Goal: Contribute content: Add original content to the website for others to see

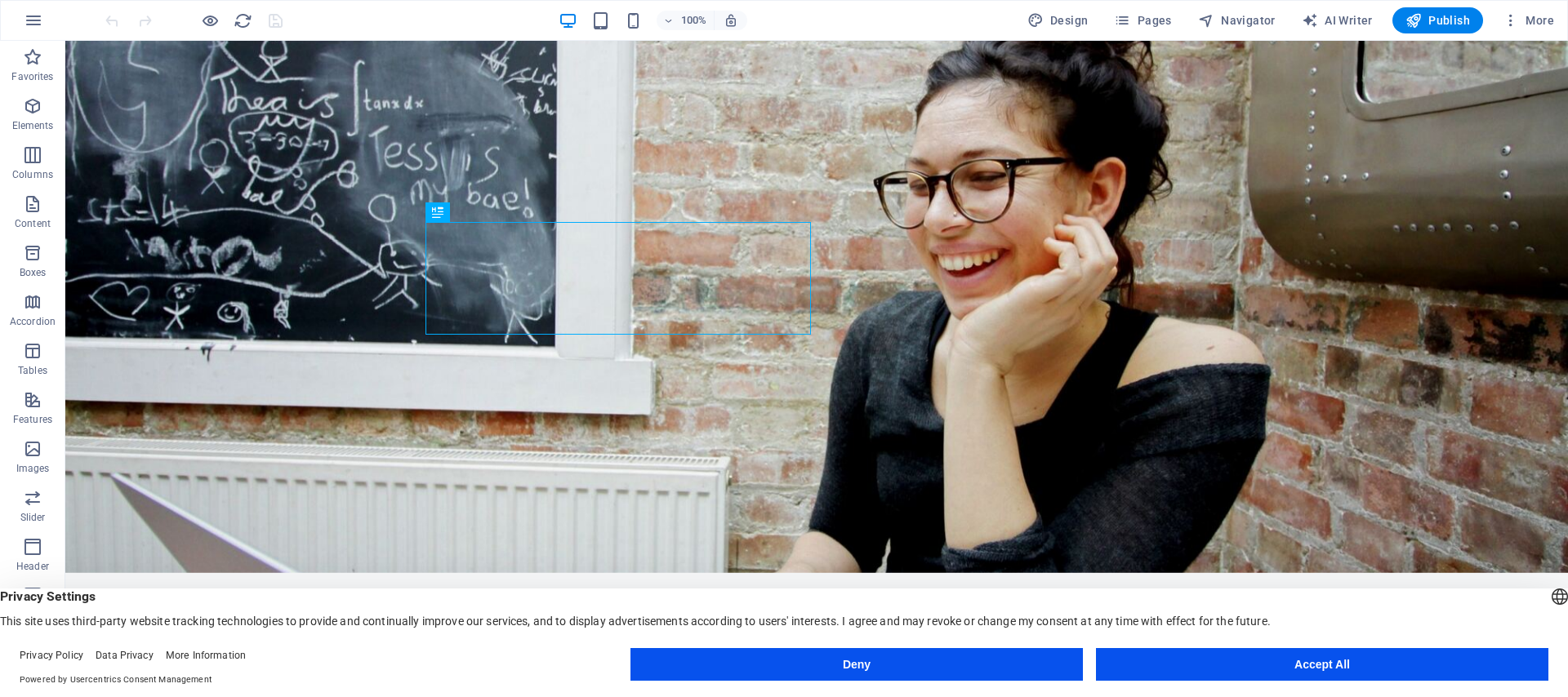
click at [1317, 670] on button "Accept All" at bounding box center [1321, 665] width 452 height 33
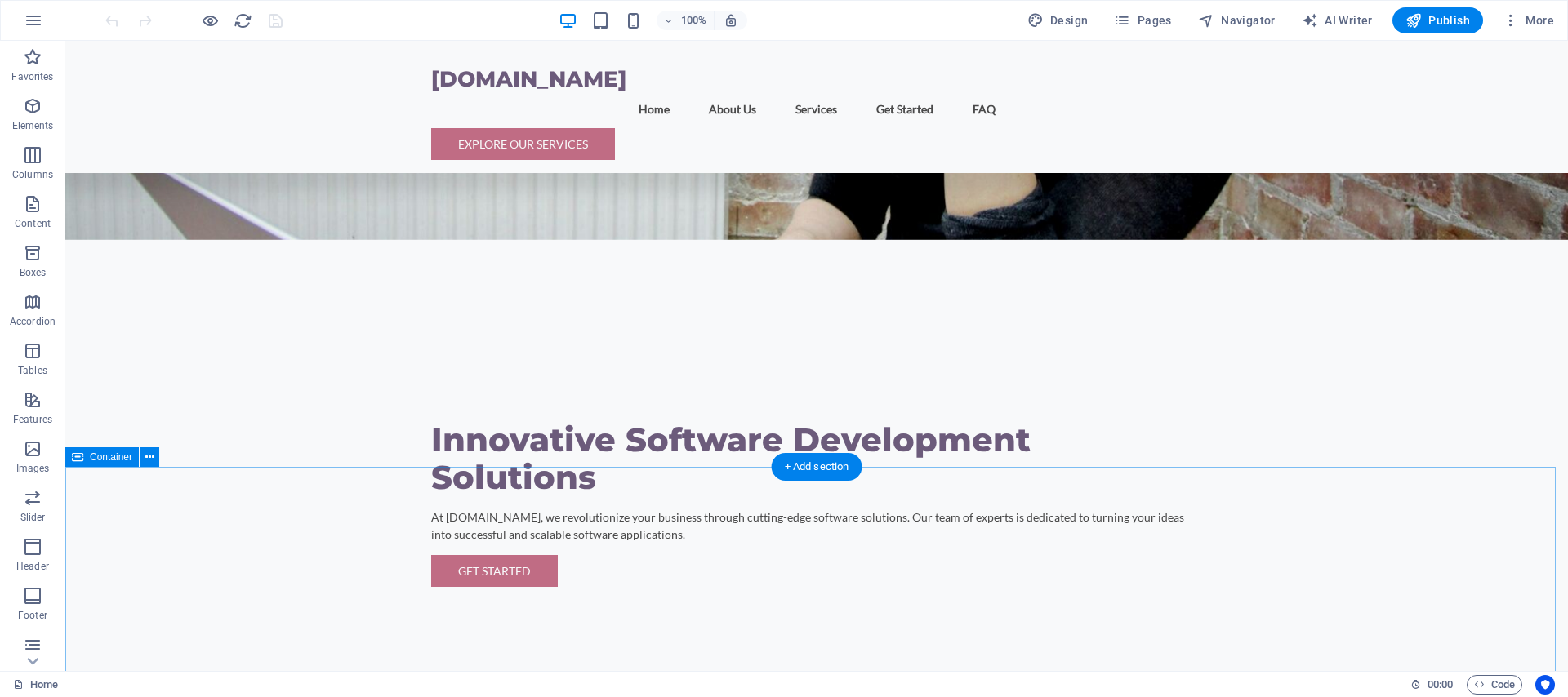
scroll to position [499, 0]
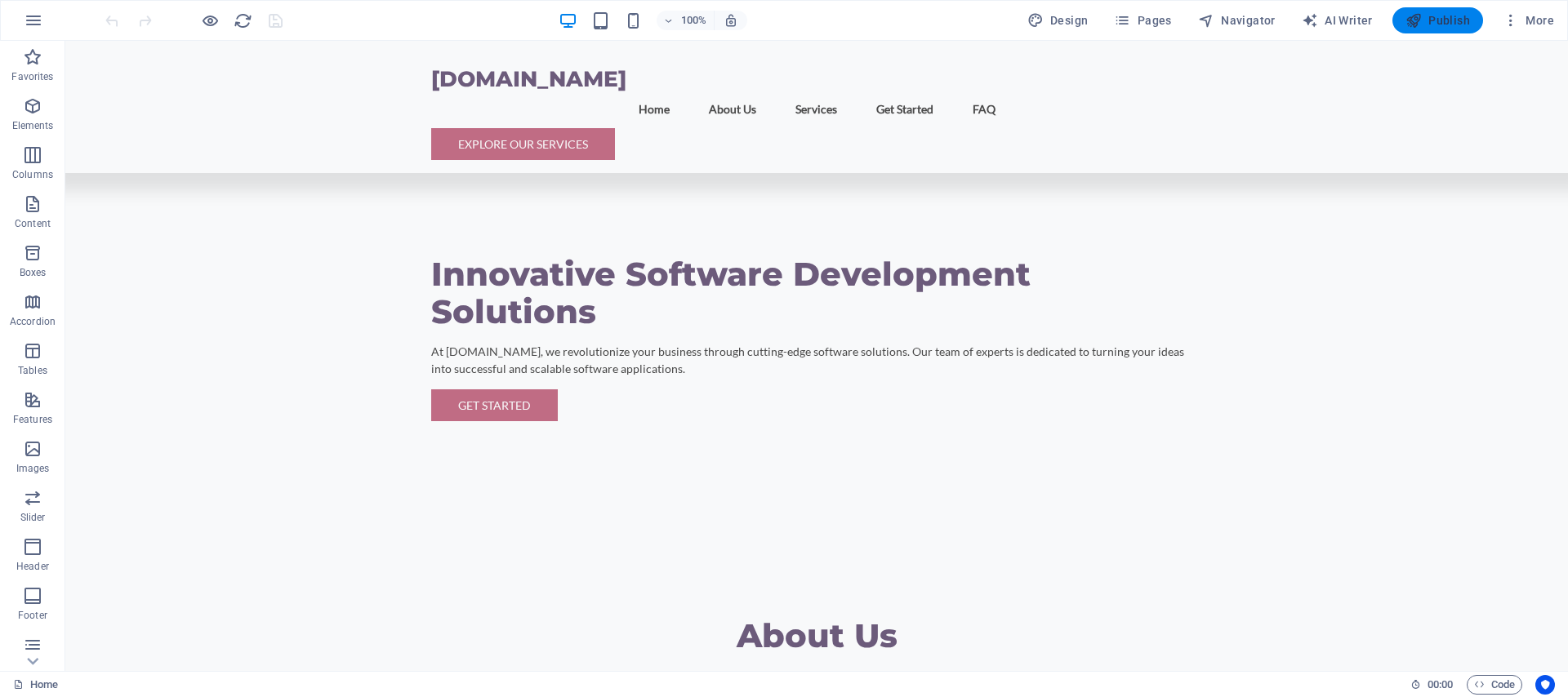
click at [1437, 24] on span "Publish" at bounding box center [1437, 20] width 65 height 16
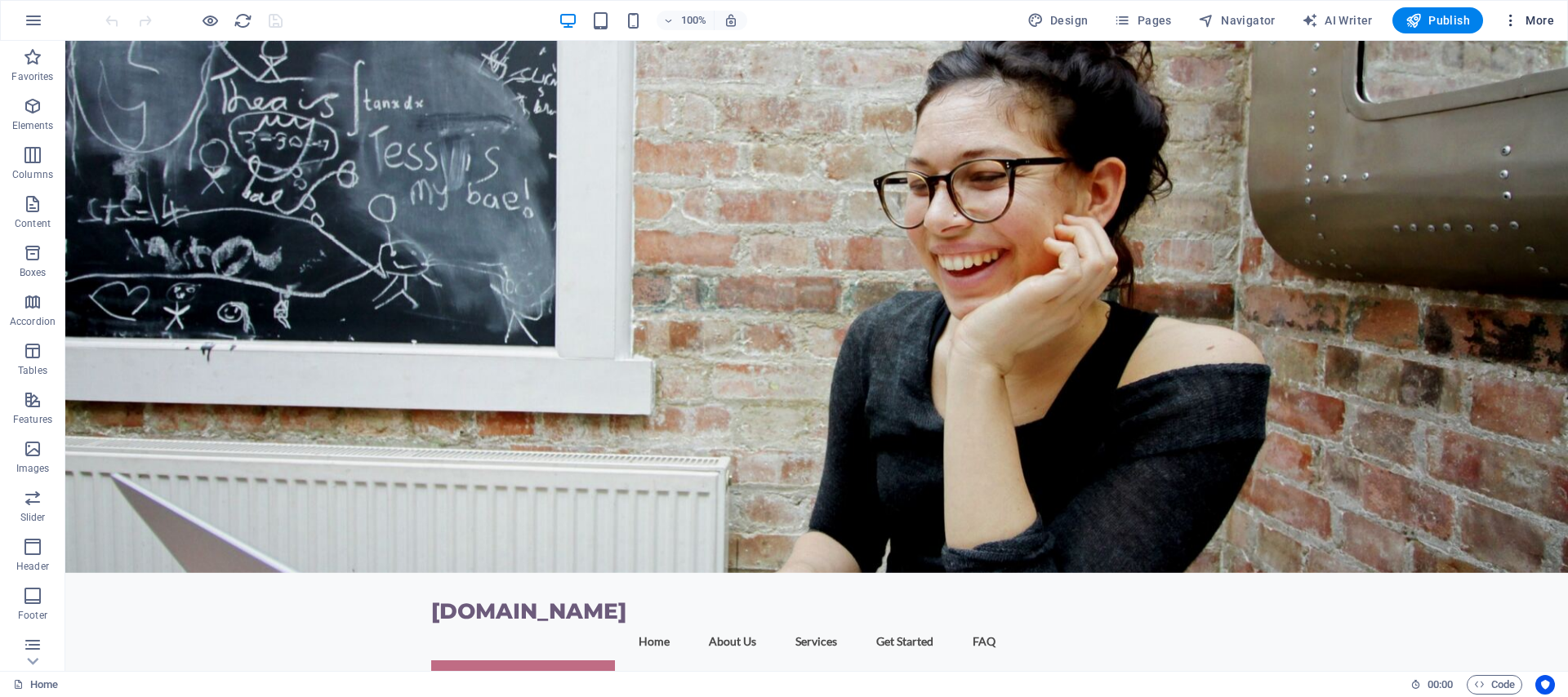
click at [1526, 25] on span "More" at bounding box center [1527, 20] width 51 height 16
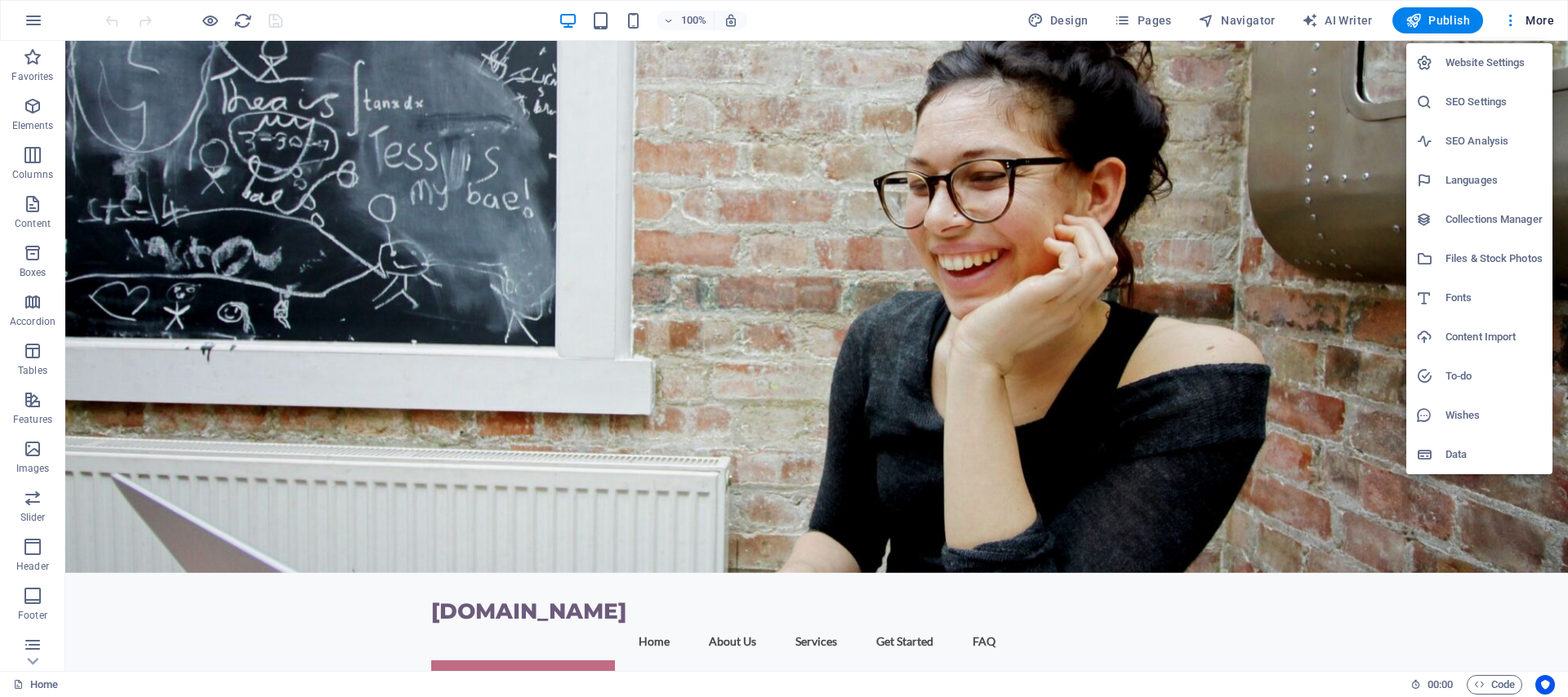
click at [1326, 23] on div at bounding box center [784, 348] width 1568 height 697
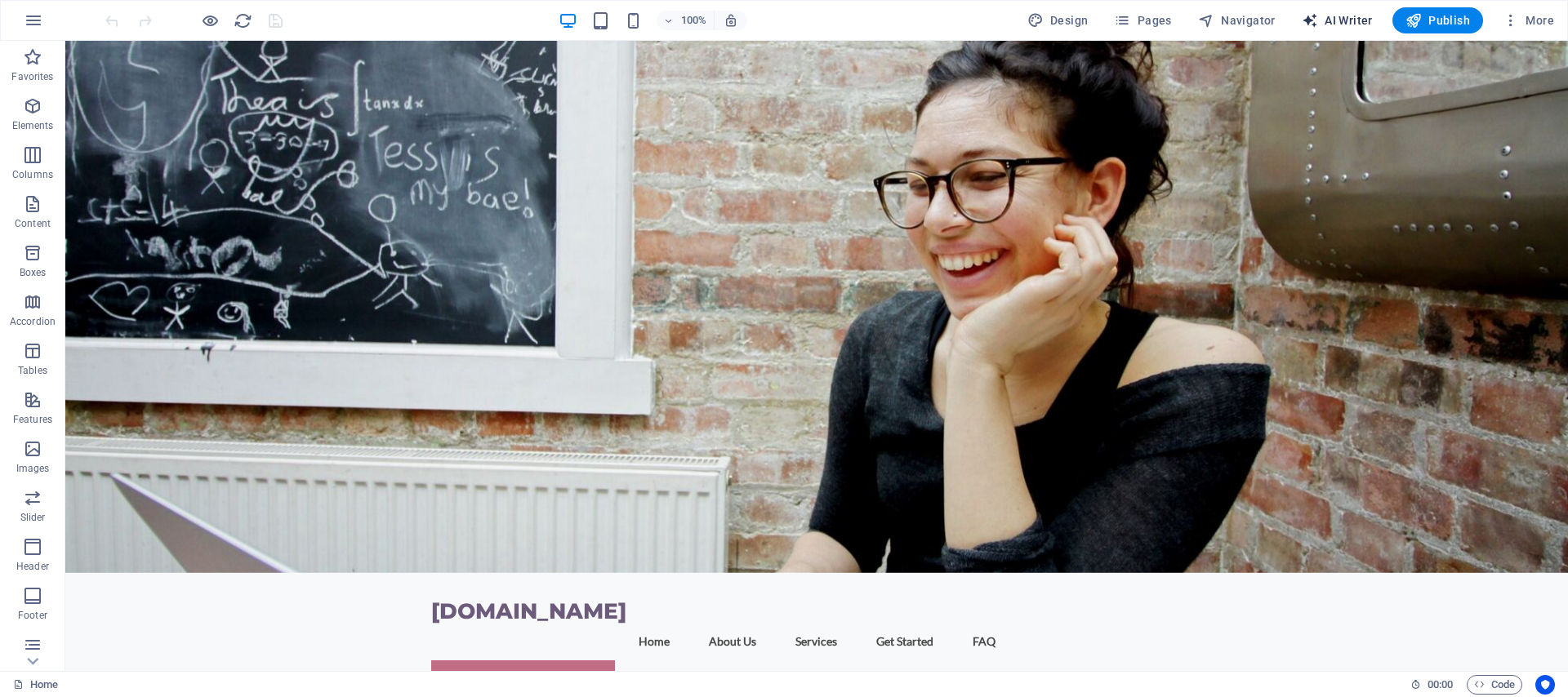
click at [1342, 23] on span "AI Writer" at bounding box center [1337, 20] width 71 height 16
select select "English"
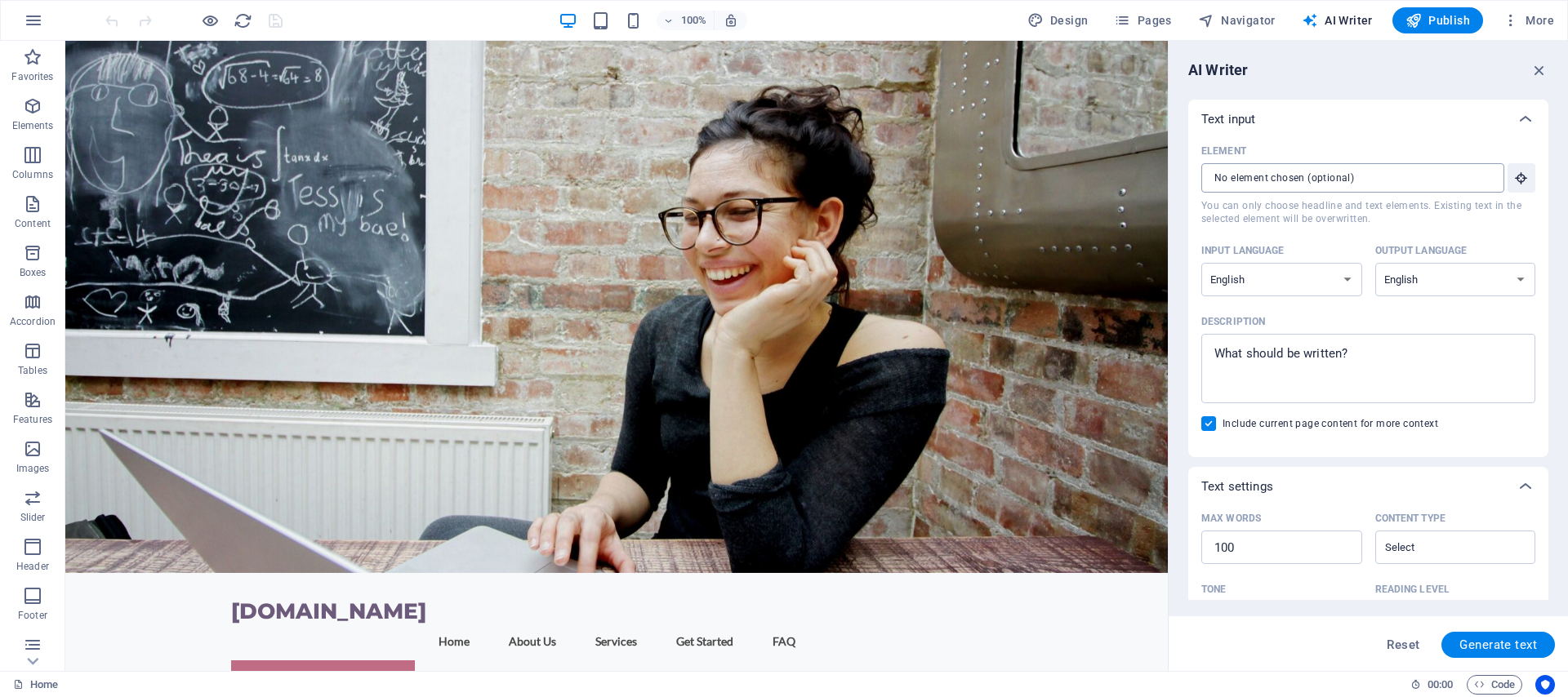
scroll to position [3, 0]
click at [1323, 266] on select "Albanian Arabic Armenian Awadhi Azerbaijani Bashkir Basque Belarusian Bengali B…" at bounding box center [1282, 276] width 161 height 34
select select "Italian"
click at [1201, 259] on select "Albanian Arabic Armenian Awadhi Azerbaijani Bashkir Basque Belarusian Bengali B…" at bounding box center [1282, 276] width 161 height 34
click at [1475, 281] on select "Albanian Arabic Armenian Awadhi Azerbaijani Bashkir Basque Belarusian Bengali B…" at bounding box center [1456, 276] width 161 height 34
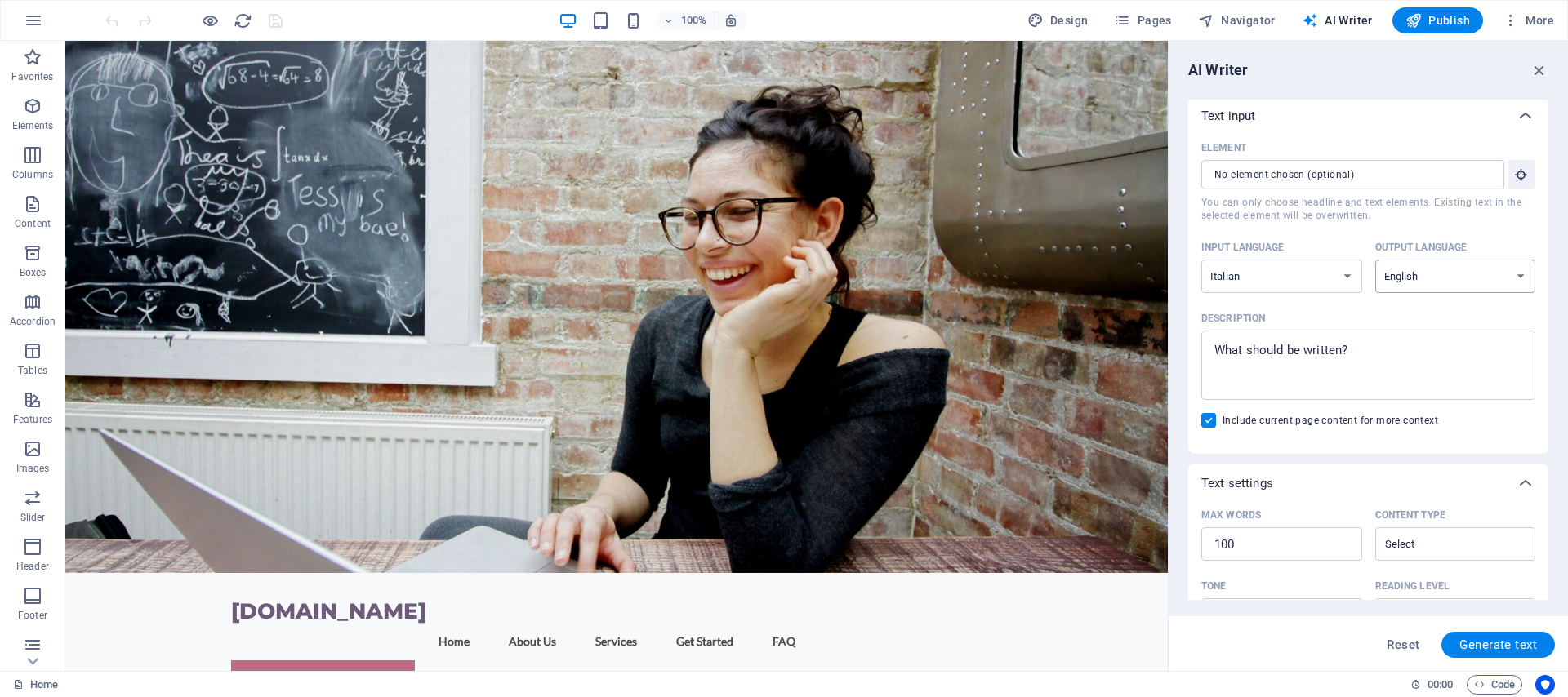
select select "Italian"
click at [1375, 259] on select "Albanian Arabic Armenian Awadhi Azerbaijani Bashkir Basque Belarusian Bengali B…" at bounding box center [1456, 276] width 161 height 34
type textarea "x"
click at [1376, 358] on textarea "Description x ​" at bounding box center [1368, 365] width 317 height 53
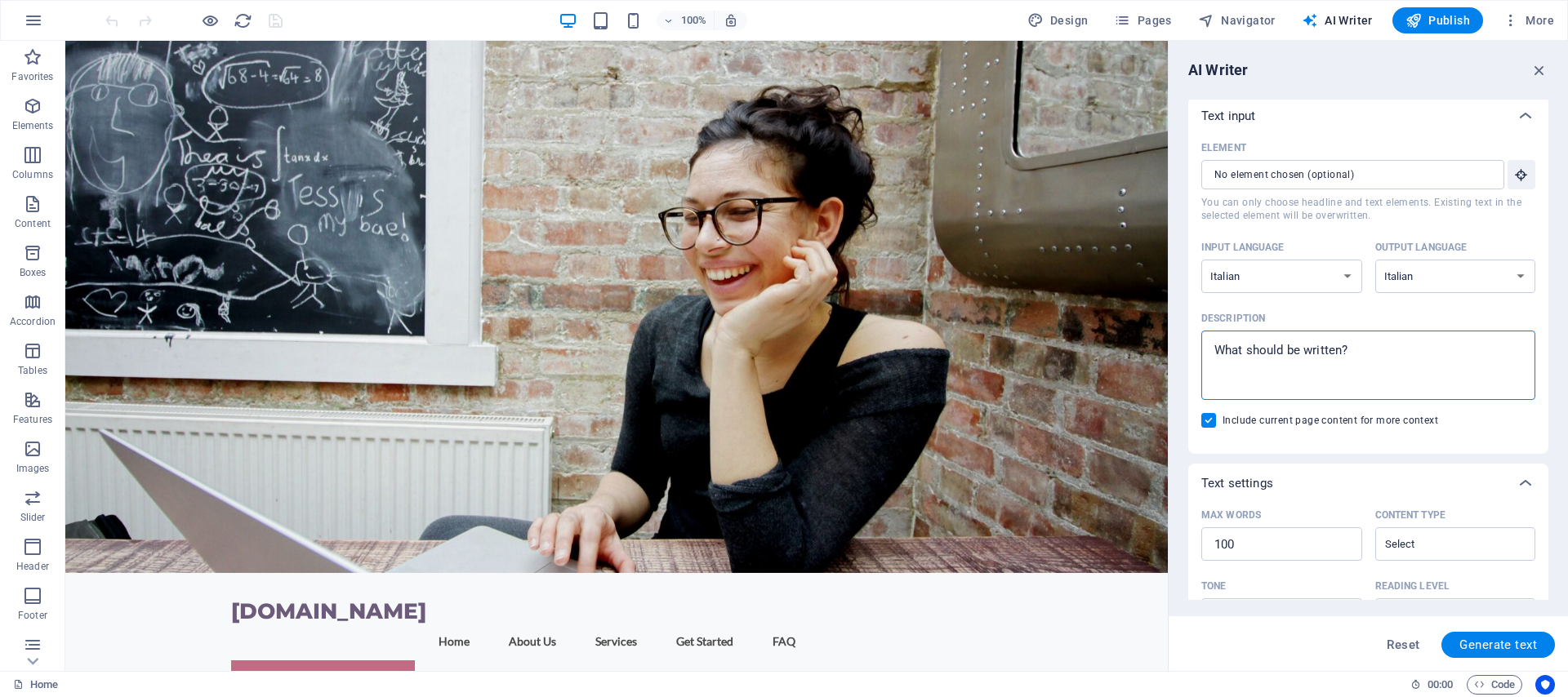
click at [1376, 358] on textarea "Description x ​" at bounding box center [1368, 365] width 317 height 53
type textarea "S"
type textarea "x"
type textarea "Si"
type textarea "x"
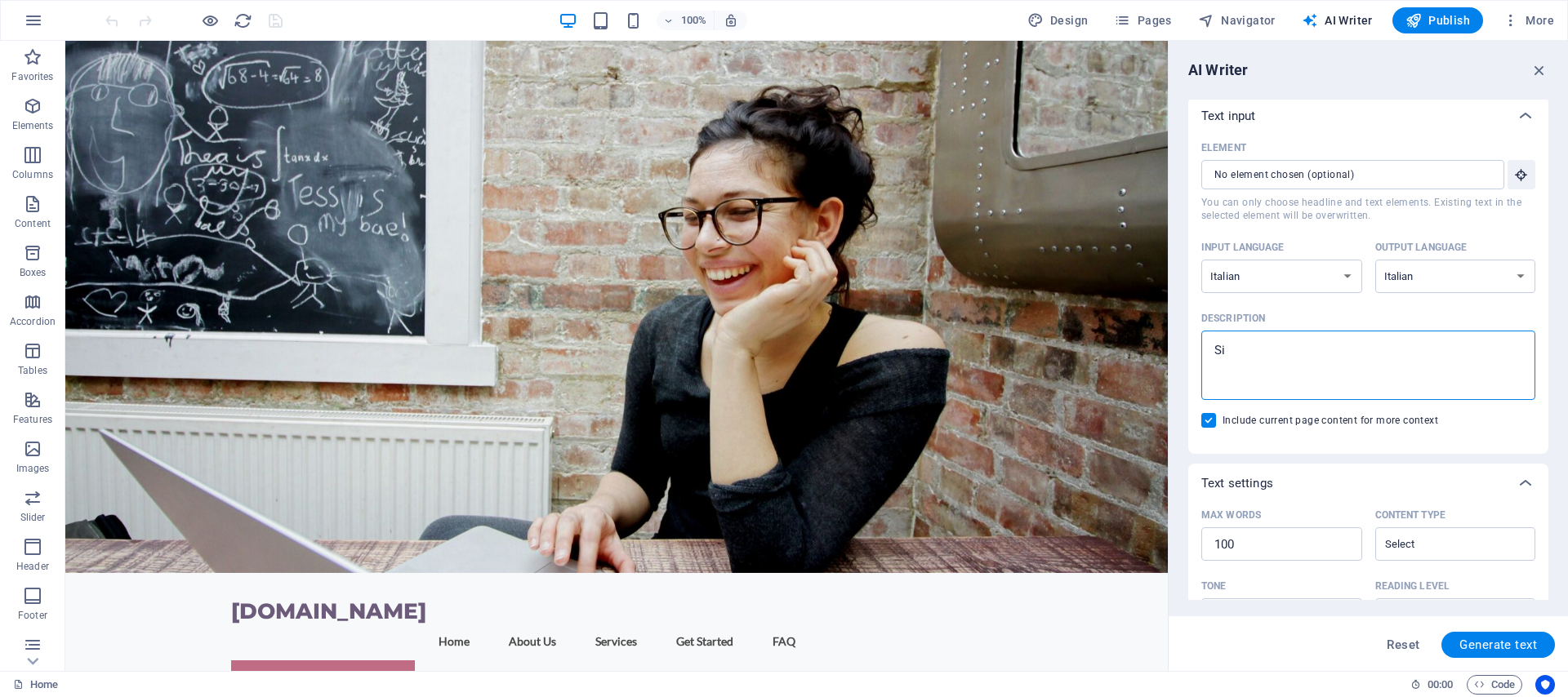
type textarea "Sit"
type textarea "x"
type textarea "Sito"
type textarea "x"
type textarea "Sito"
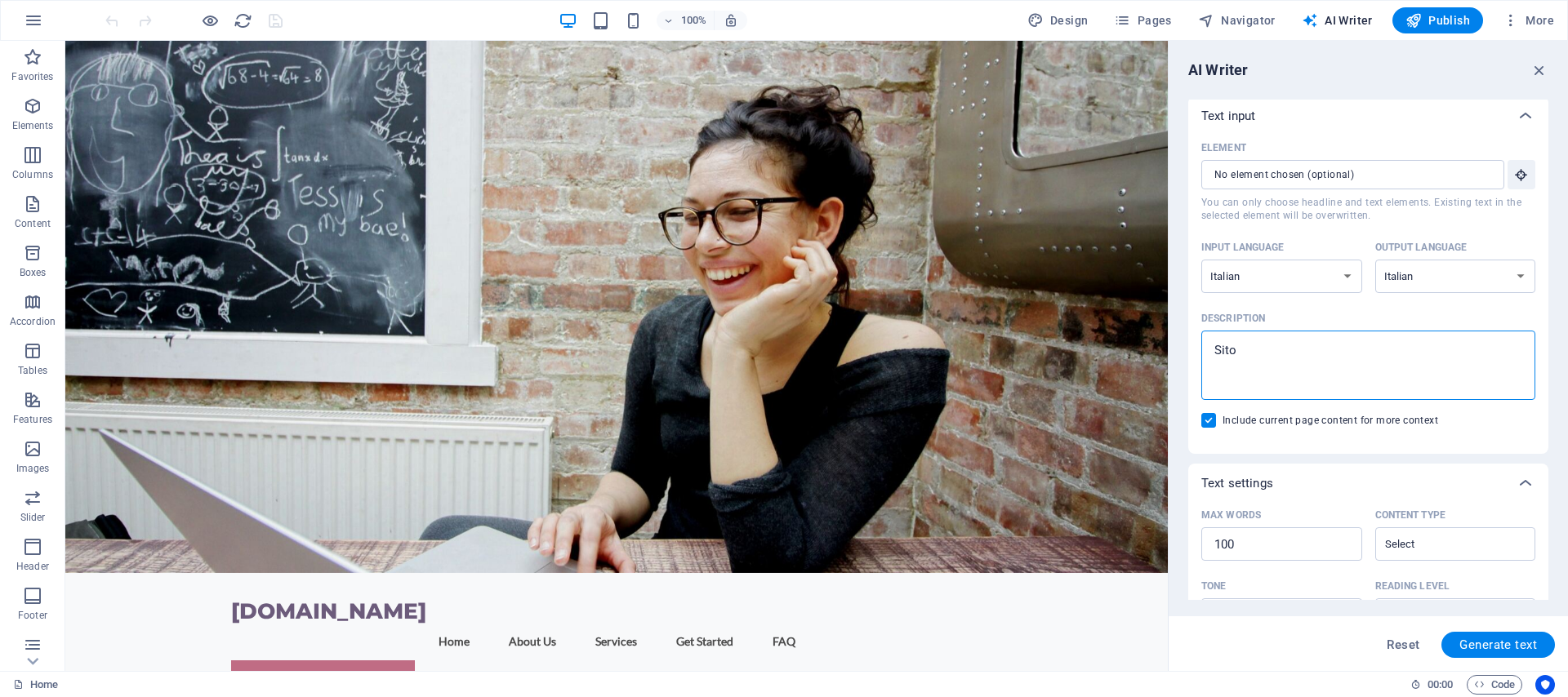
type textarea "x"
type textarea "Sito s"
type textarea "x"
type textarea "Sito su"
type textarea "x"
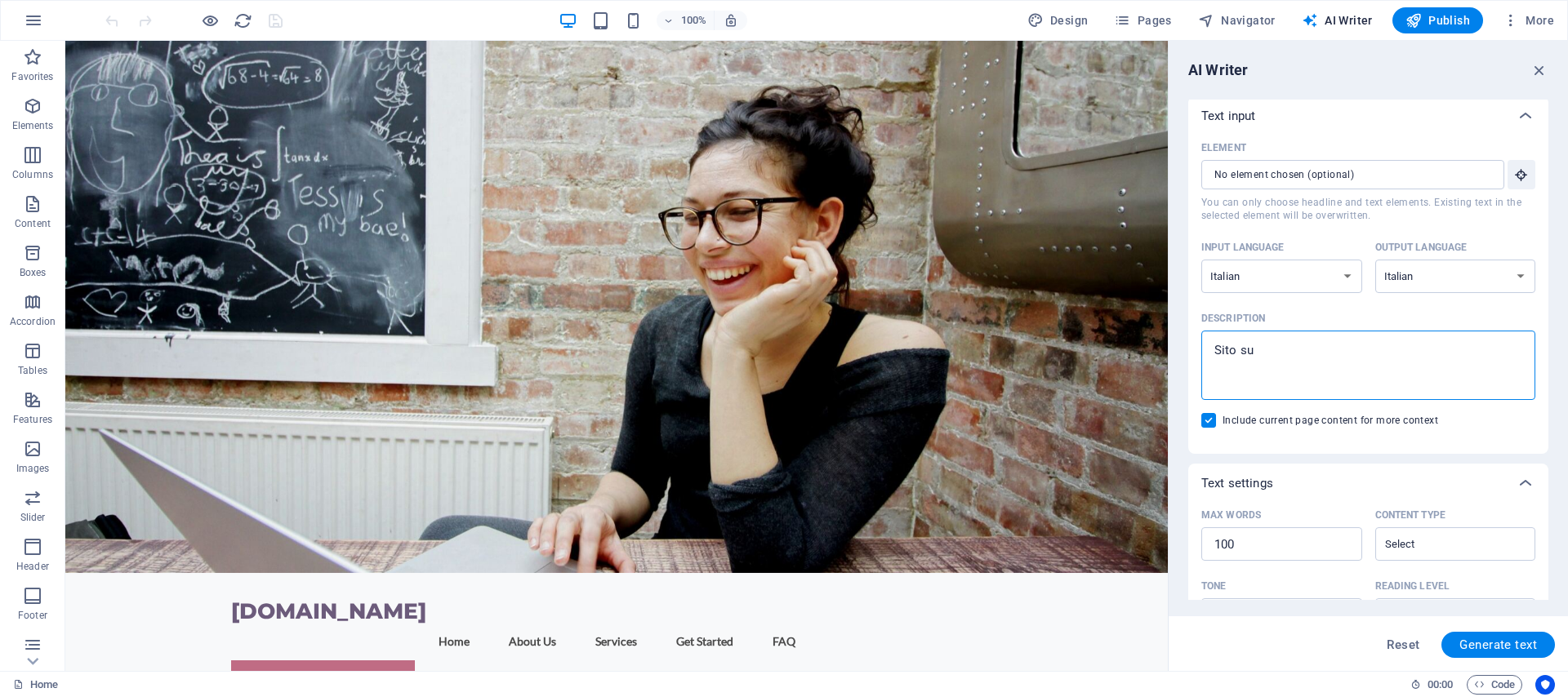
type textarea "Sito sul"
type textarea "x"
type textarea "Sito sull"
type textarea "x"
type textarea "Sito sulla"
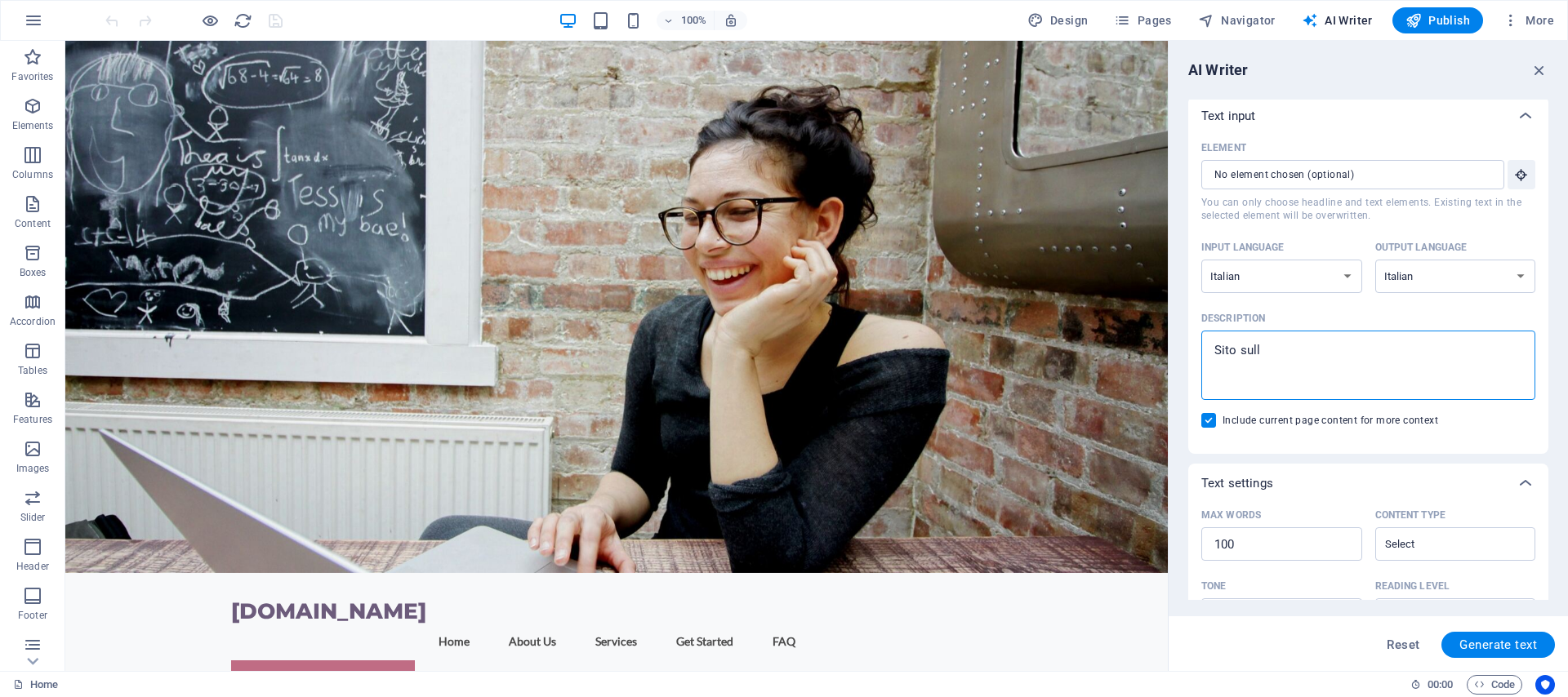
type textarea "x"
type textarea "Sito sulla"
type textarea "x"
type textarea "Sito sulla s"
type textarea "x"
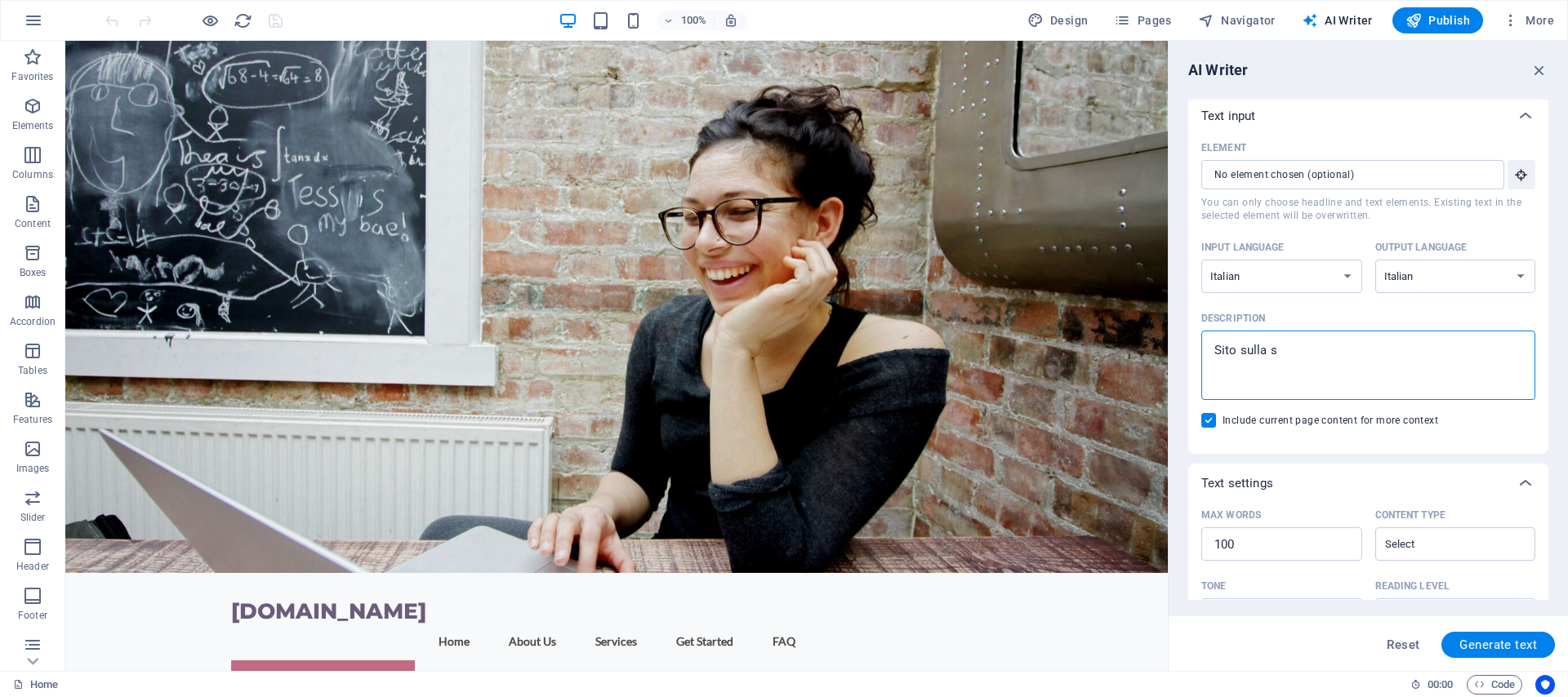
type textarea "Sito sulla so"
type textarea "x"
type textarea "Sito sulla sof"
type textarea "x"
type textarea "Sito sulla soft"
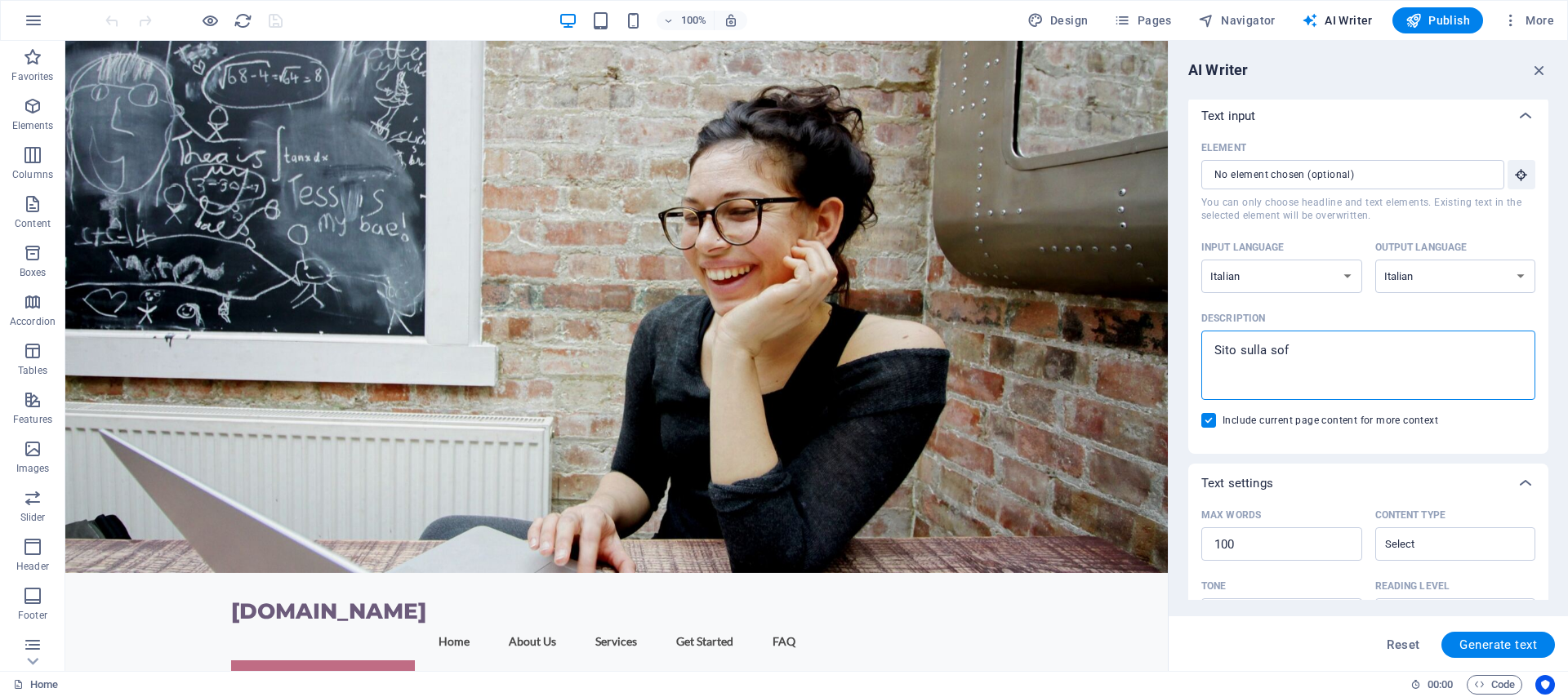
type textarea "x"
type textarea "Sito sulla softw"
type textarea "x"
type textarea "Sito sulla softwa"
type textarea "x"
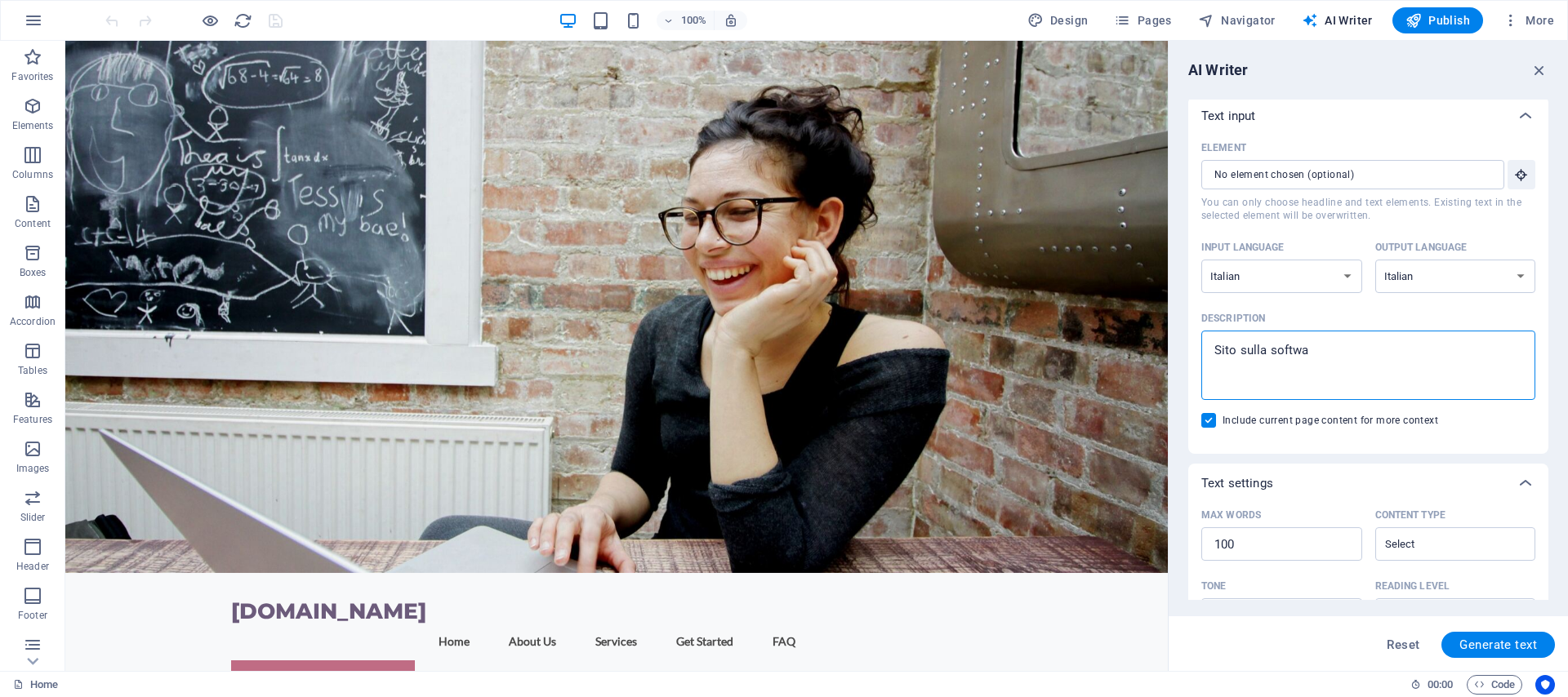
type textarea "Sito sulla softwar"
type textarea "x"
type textarea "Sito sulla software"
type textarea "x"
type textarea "Sito sulla software"
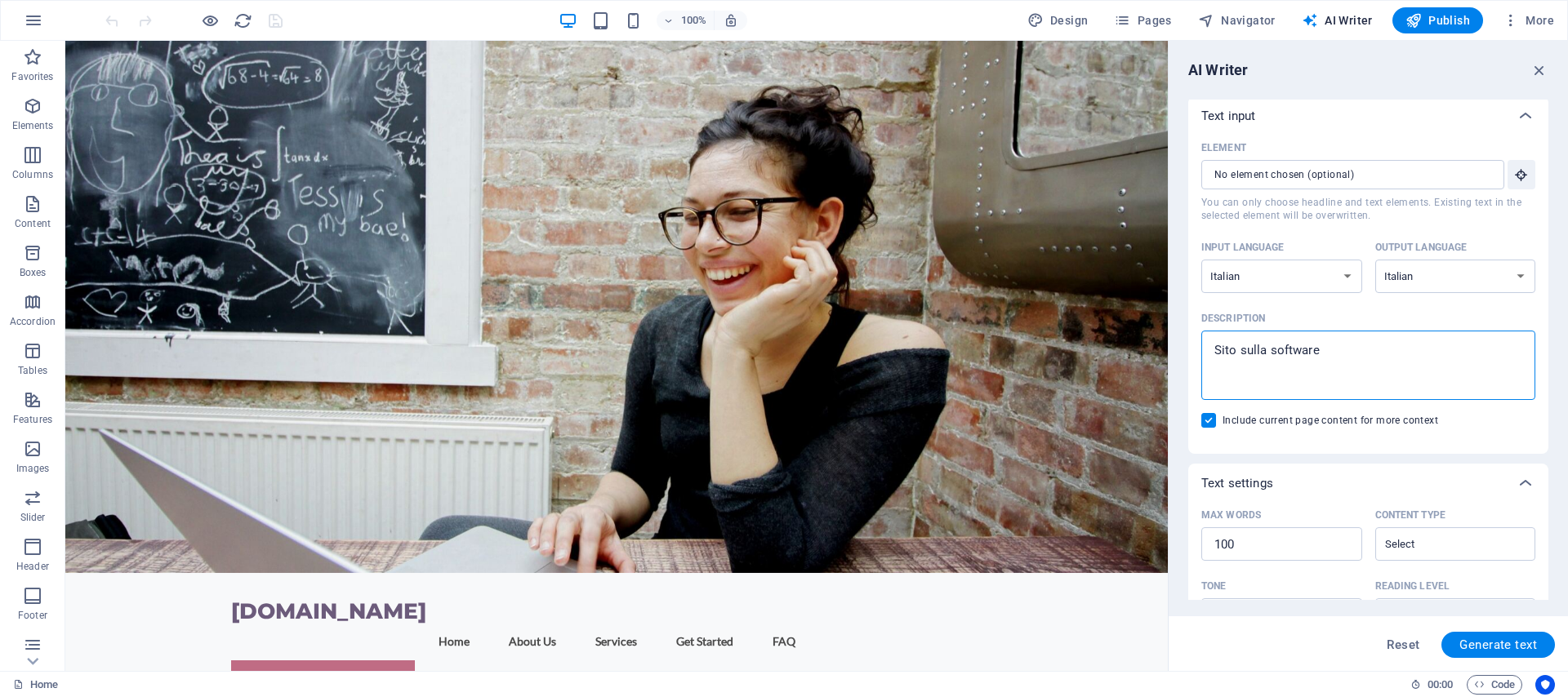
type textarea "x"
type textarea "Sito sulla software h"
type textarea "x"
type textarea "Sito sulla software ho"
type textarea "x"
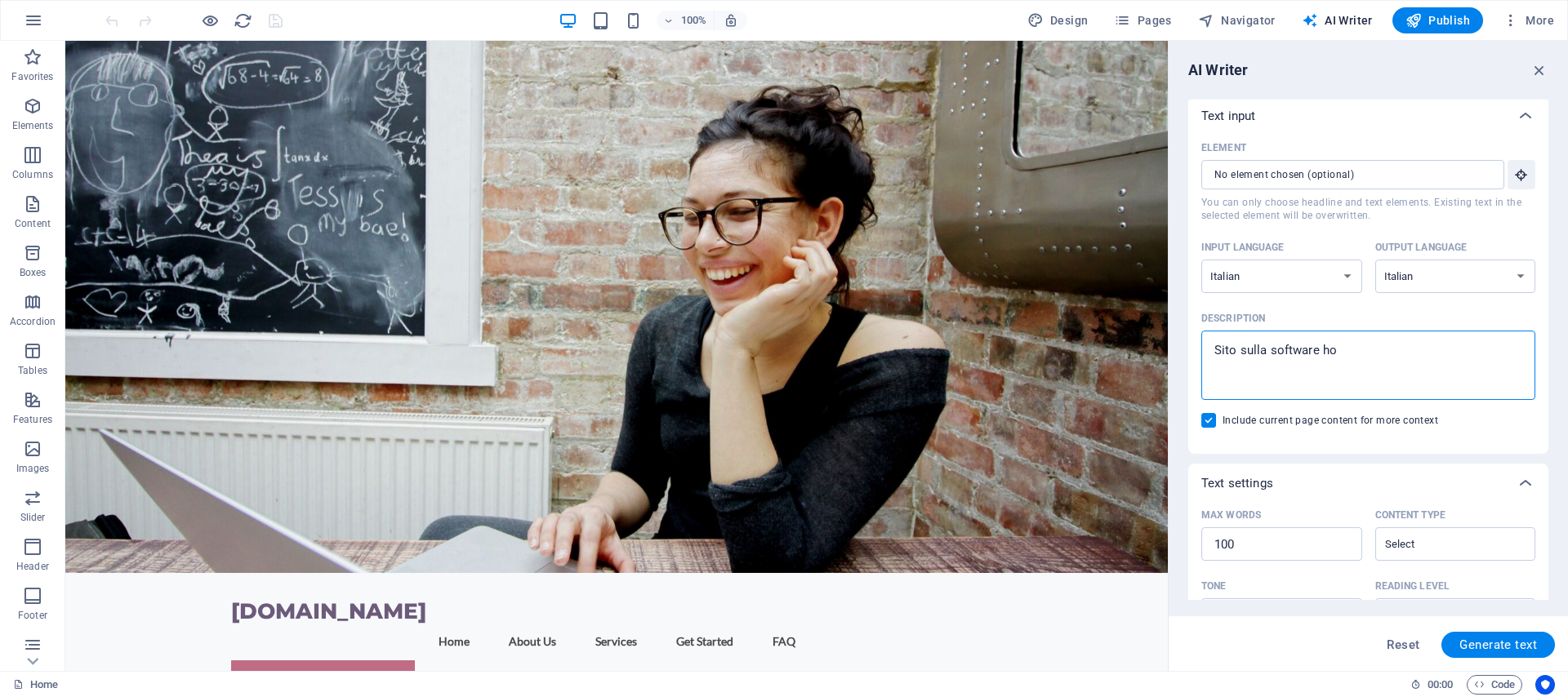
type textarea "Sito sulla software hou"
type textarea "x"
type textarea "Sito sulla software hous"
type textarea "x"
type textarea "Sito sulla software house"
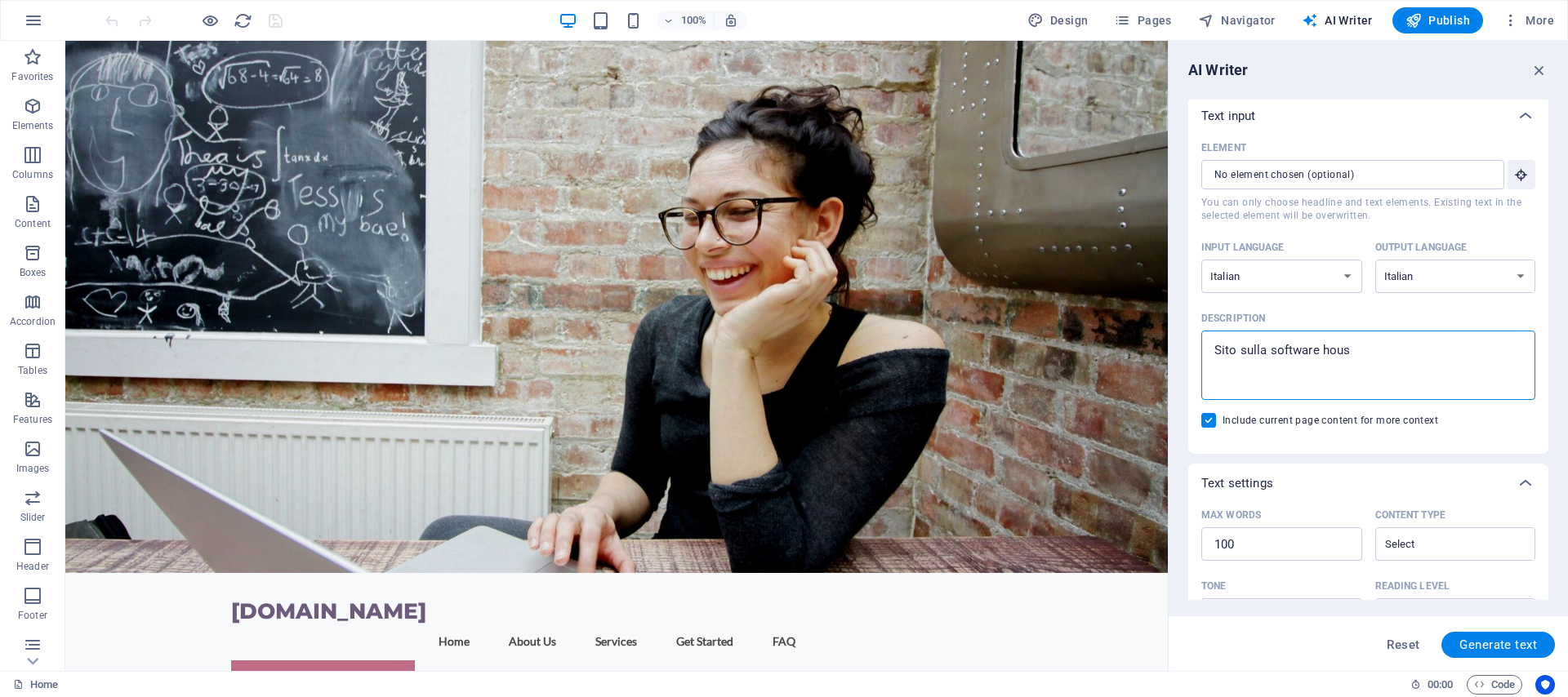
type textarea "x"
type textarea "Sito sulla software house"
type textarea "x"
type textarea "Sito sulla software house g"
type textarea "x"
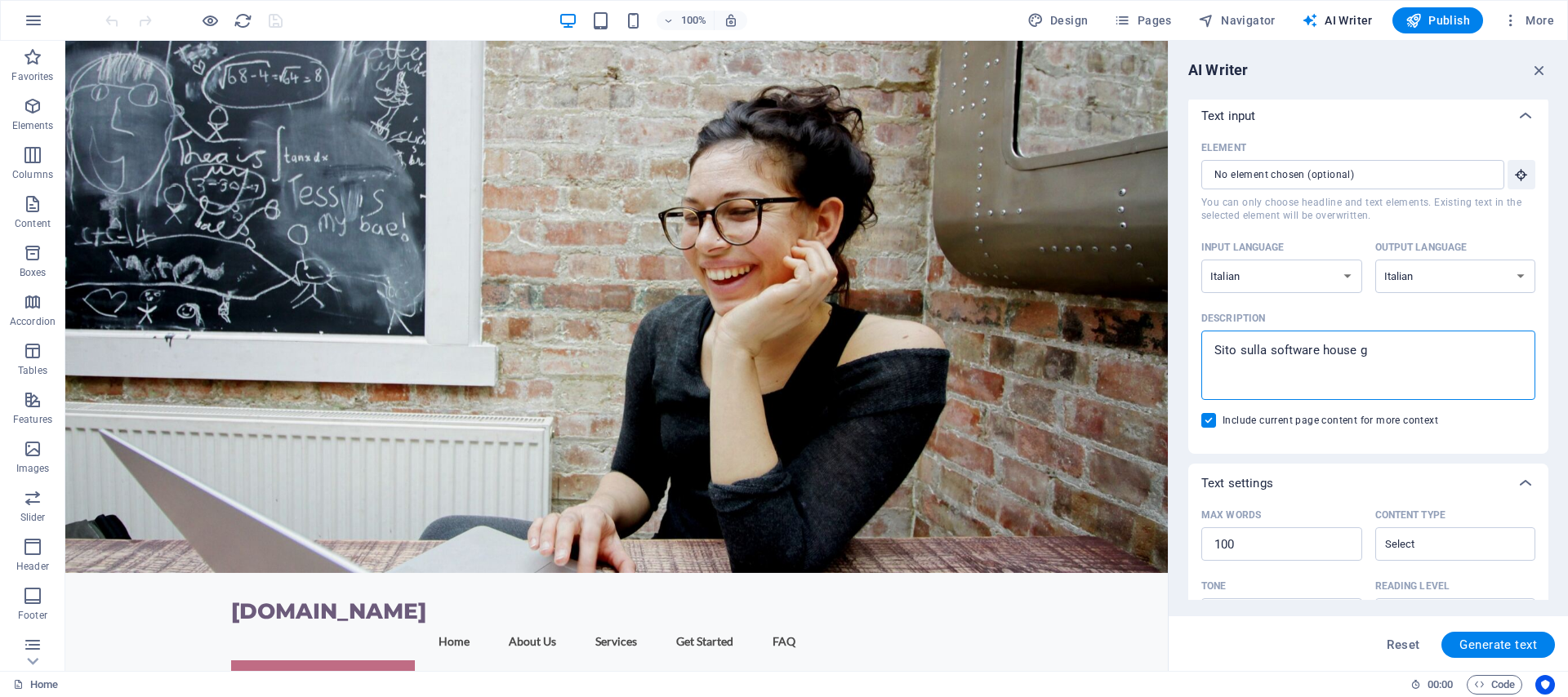
type textarea "Sito sulla software house ge"
type textarea "x"
type textarea "Sito sulla software house gem"
type textarea "x"
type textarea "Sito sulla software house ge"
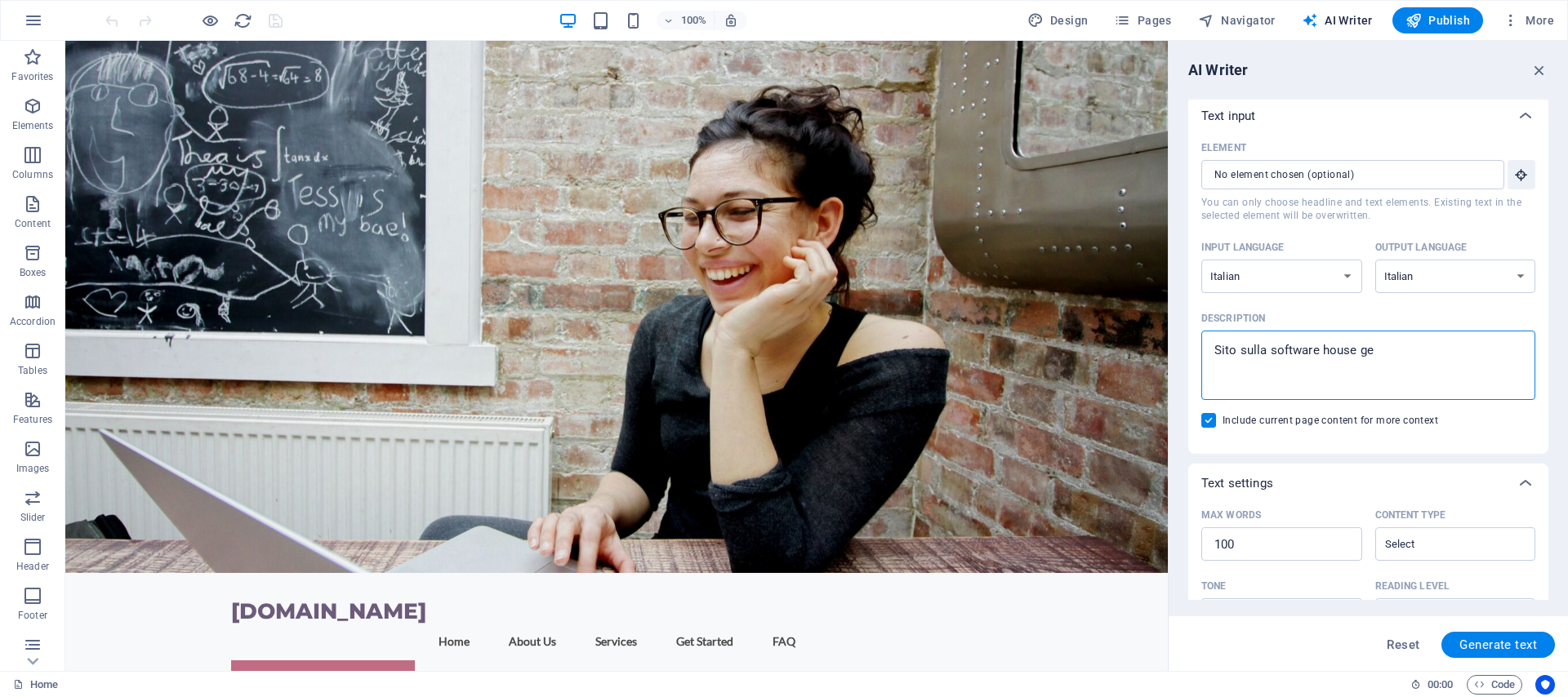
type textarea "x"
type textarea "Sito sulla software house geq"
type textarea "x"
type textarea "Sito sulla software house geqm"
type textarea "x"
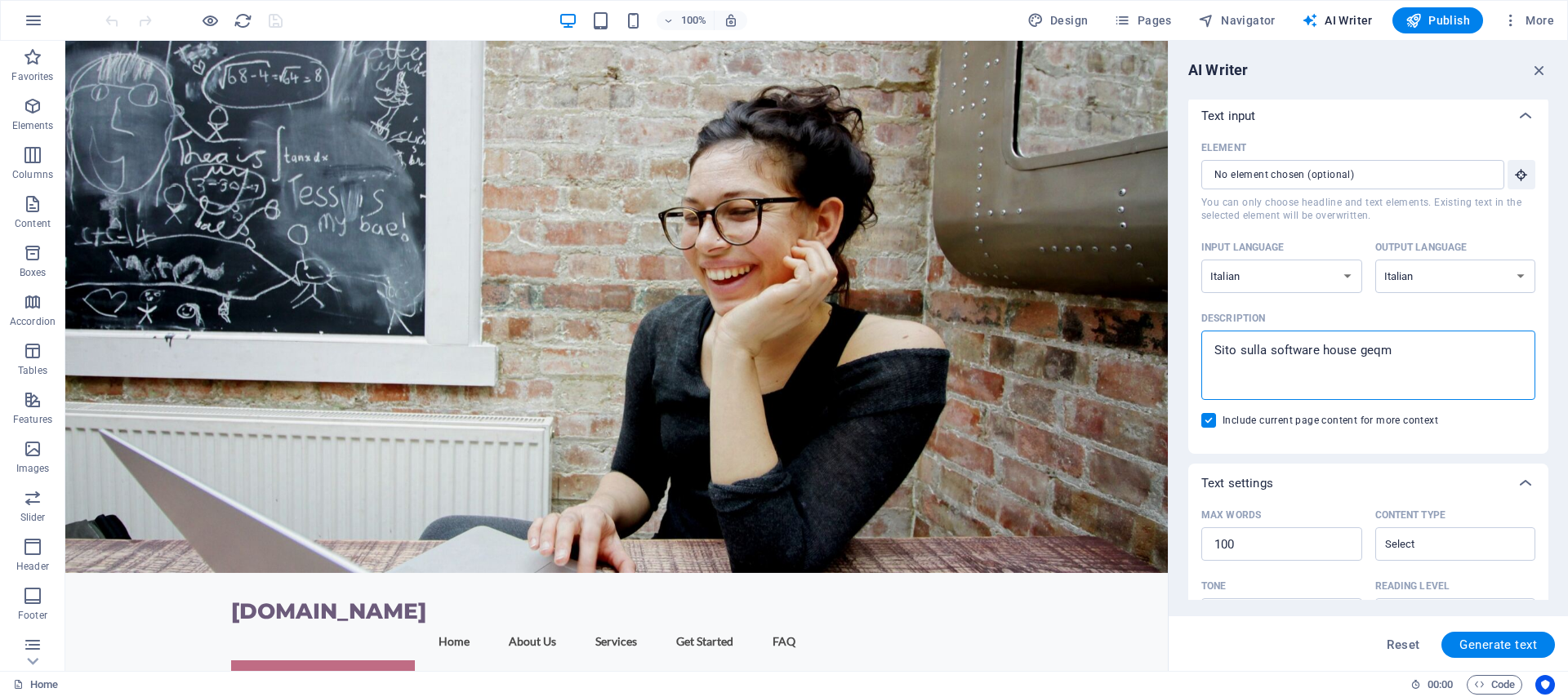
type textarea "Sito sulla software house geqme"
type textarea "x"
type textarea "Sito sulla software house geqmed"
type textarea "x"
type textarea "Sito sulla software house geqmeda"
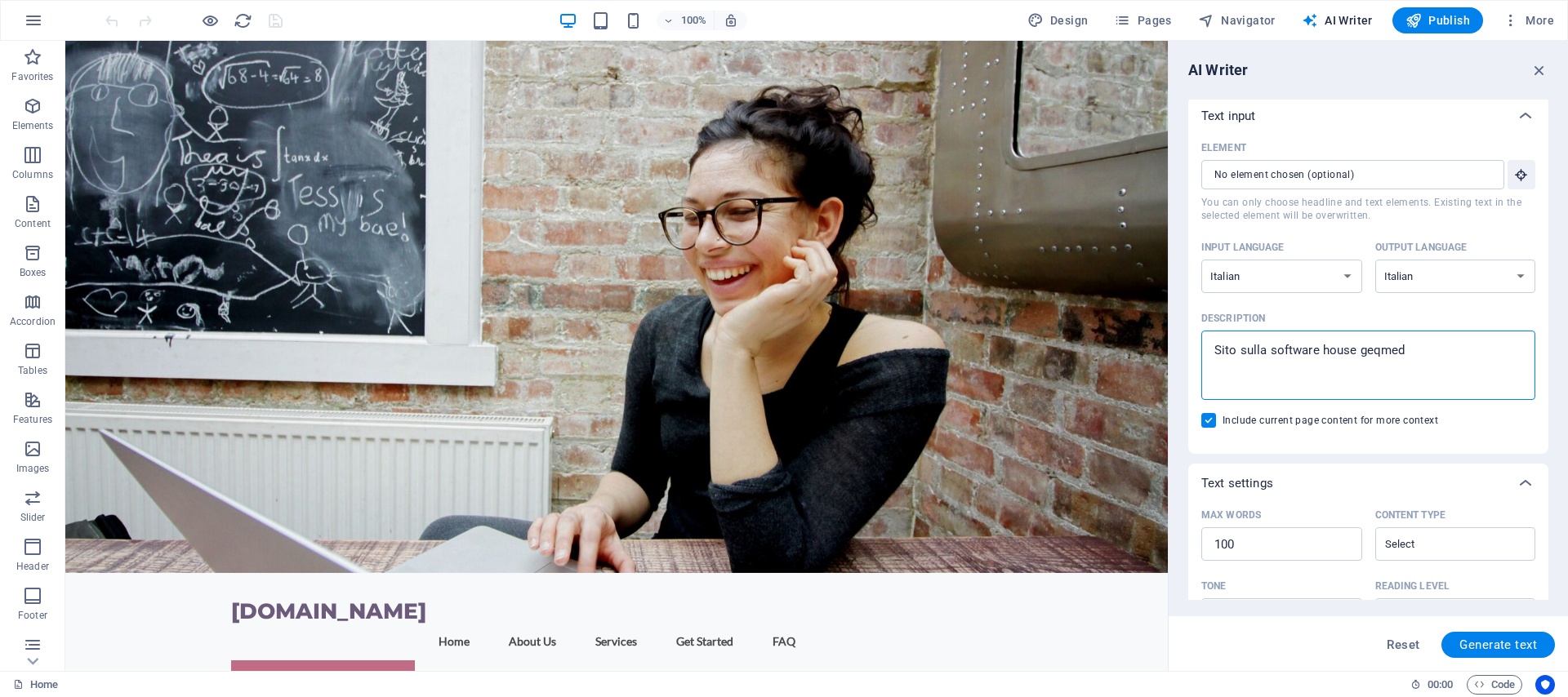
type textarea "x"
type textarea "Sito sulla software house geqmed"
type textarea "x"
type textarea "Sito sulla software house geqmedi"
type textarea "x"
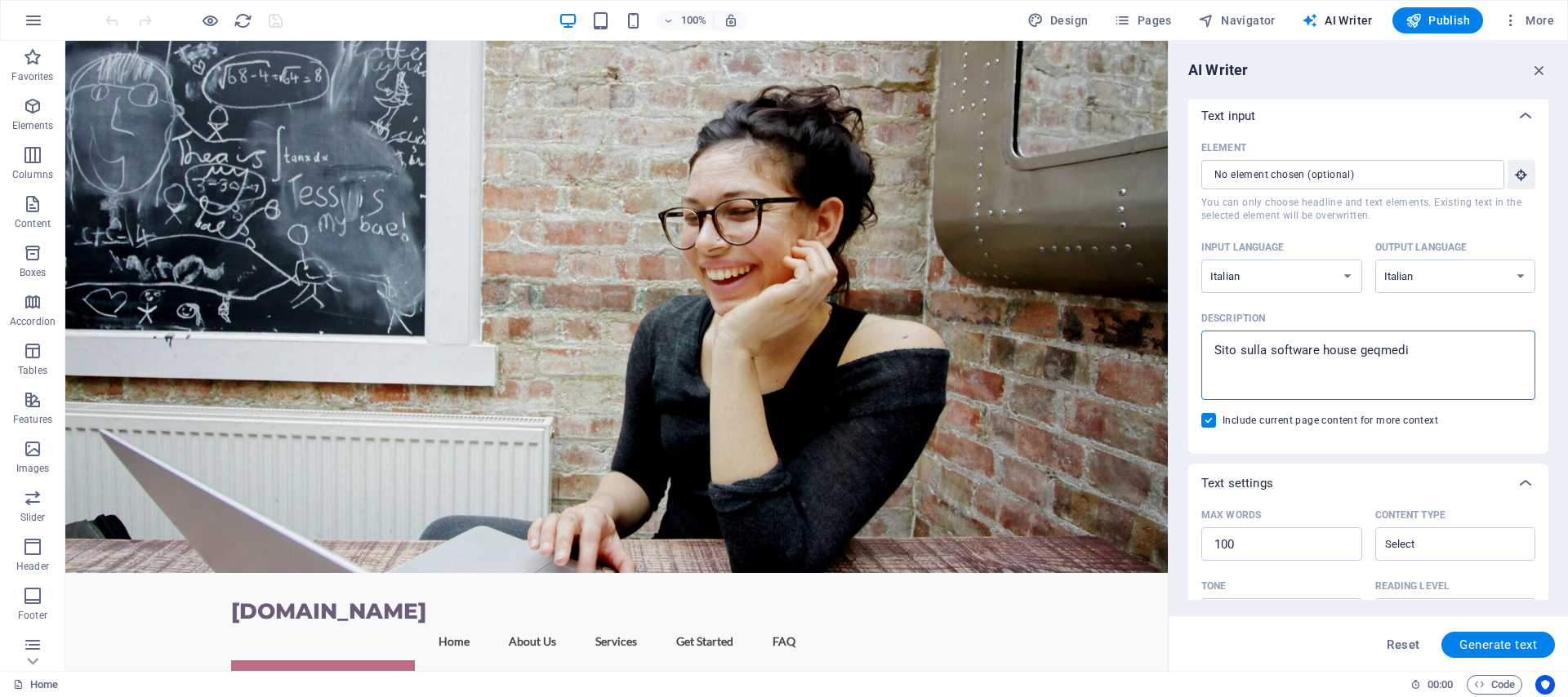
type textarea "Sito sulla software house geqmedia"
type textarea "x"
type textarea "Sito sulla software house geqmedia"
type textarea "x"
type textarea "Sito sulla software house geqmedia c"
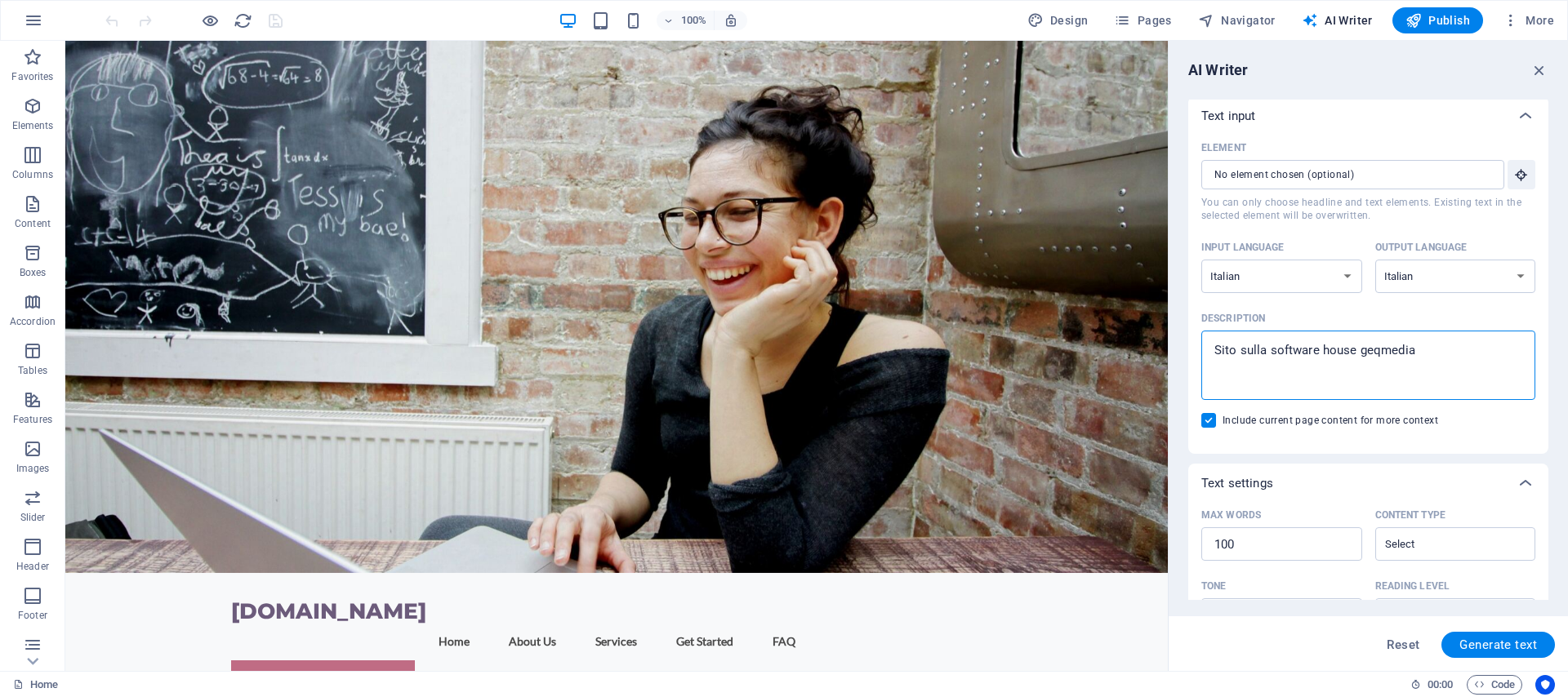
type textarea "x"
type textarea "Sito sulla software house geqmedia ch"
type textarea "x"
type textarea "Sito sulla software house geqmedia che"
type textarea "x"
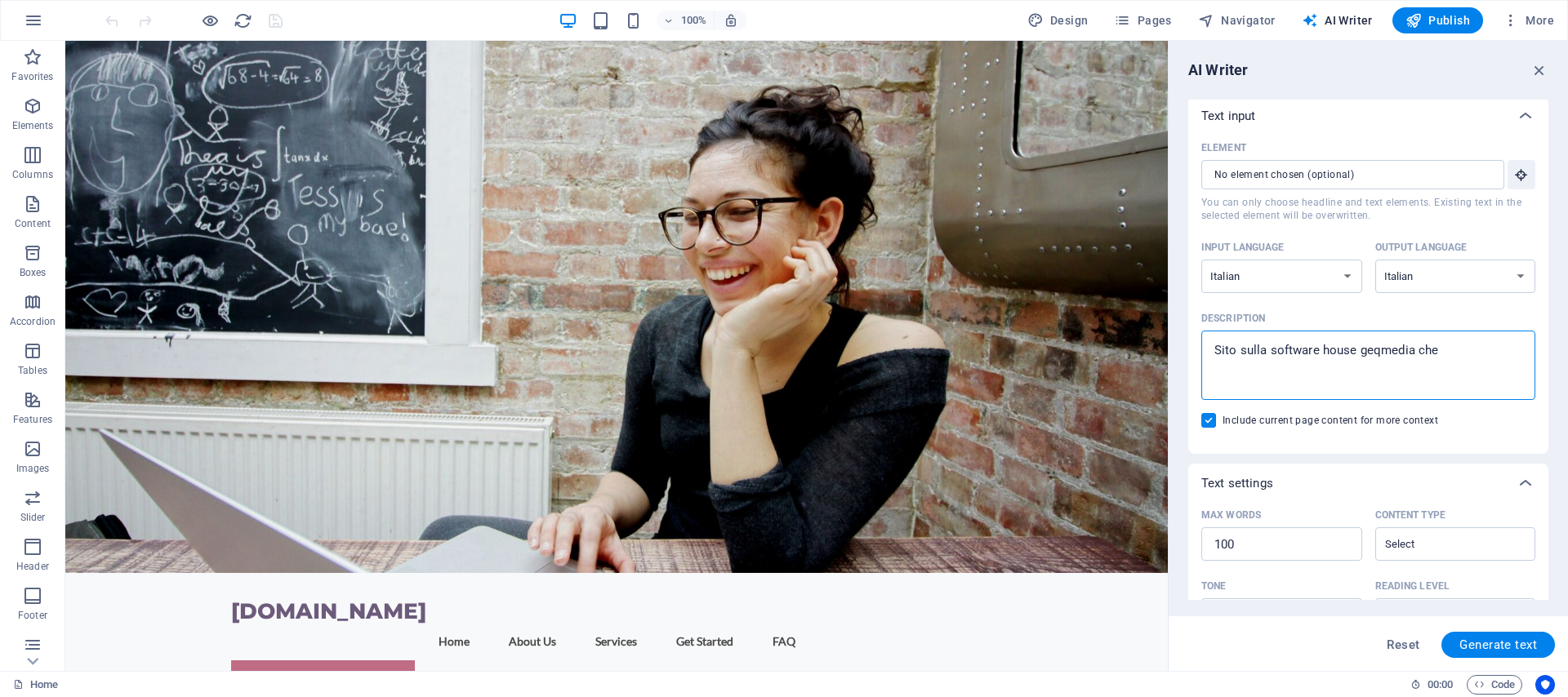
type textarea "Sito sulla software house geqmedia che"
type textarea "x"
type textarea "Sito sulla software house geqmedia che s"
type textarea "x"
type textarea "Sito sulla software house geqmedia che sv"
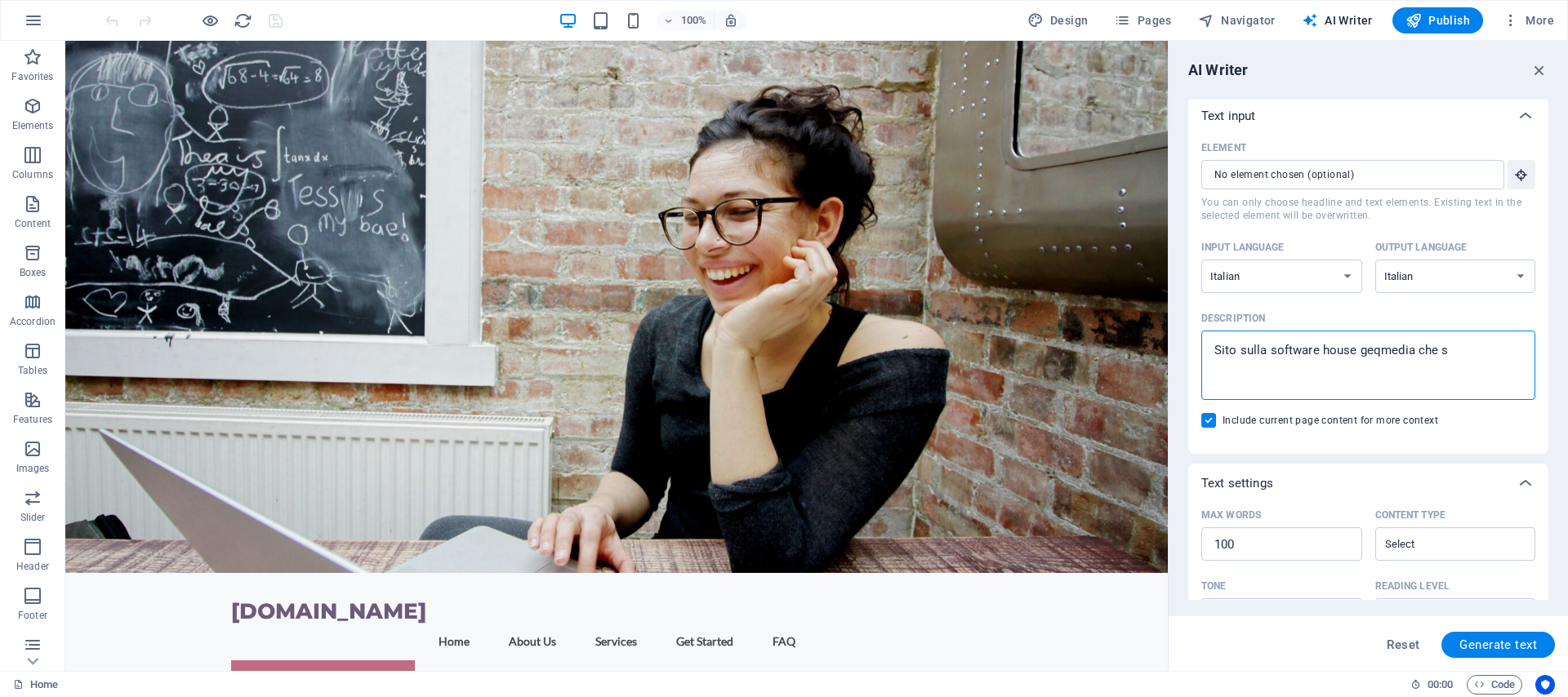
type textarea "x"
type textarea "Sito sulla software house geqmedia che svi"
type textarea "x"
type textarea "Sito sulla software house geqmedia che svil"
type textarea "x"
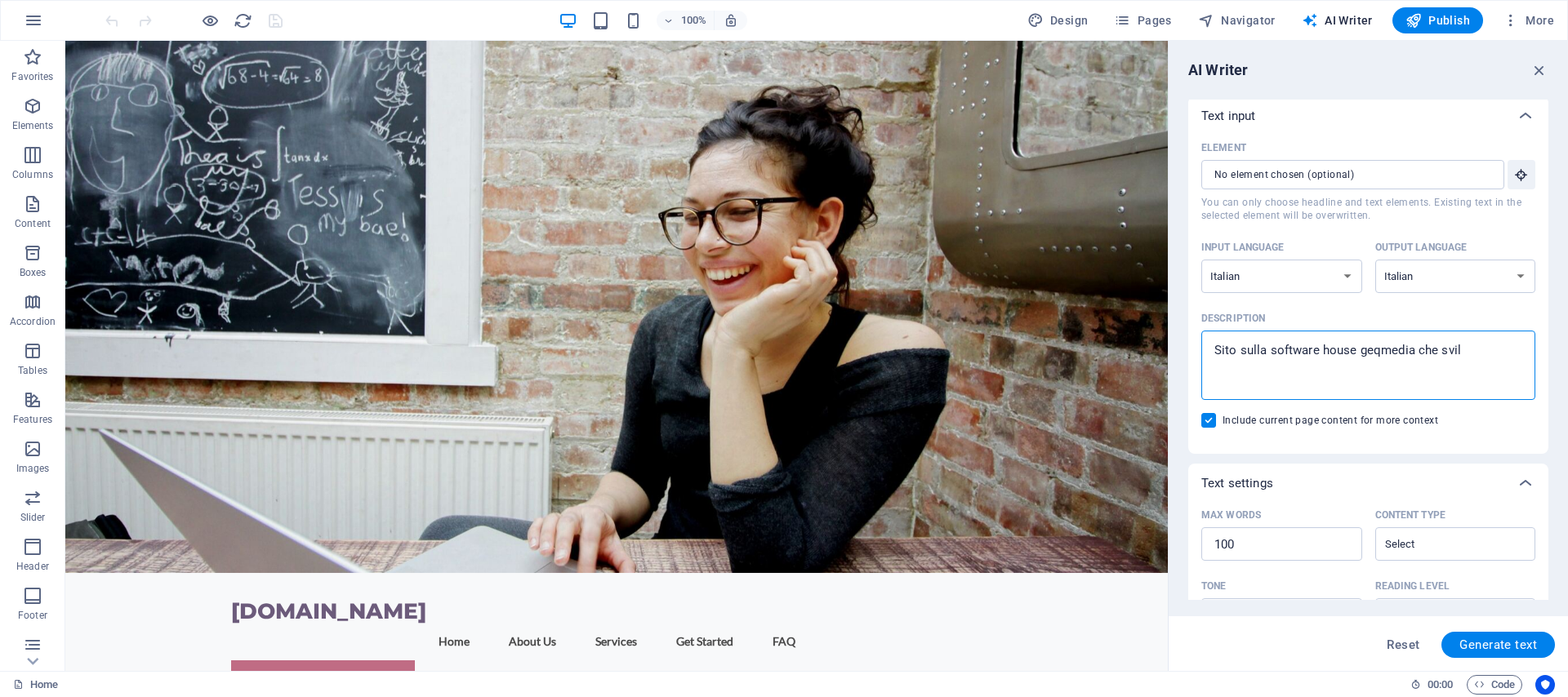
type textarea "Sito sulla software house geqmedia che svilu"
type textarea "x"
type textarea "Sito sulla software house geqmedia che svilup"
type textarea "x"
type textarea "Sito sulla software house geqmedia che svilupp"
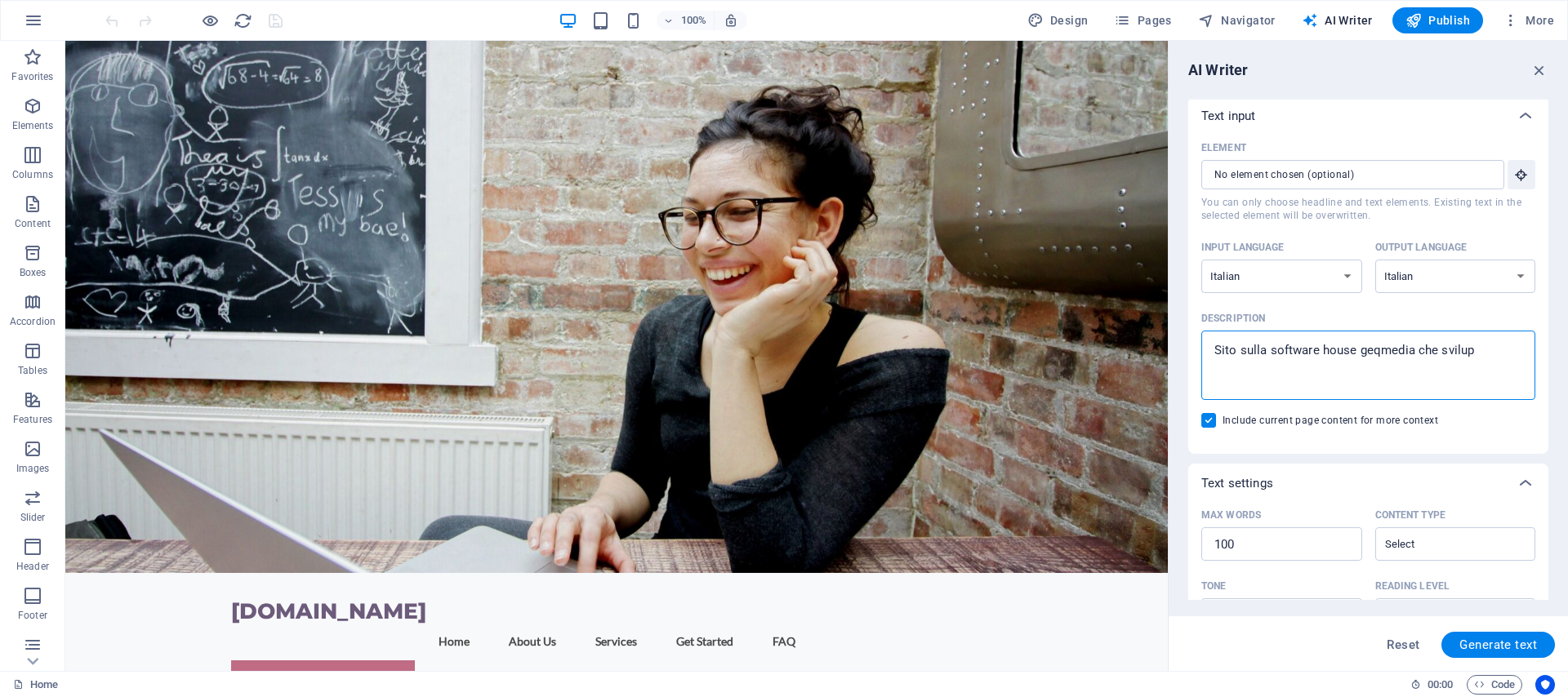
type textarea "x"
type textarea "Sito sulla software house geqmedia che sviluppa"
type textarea "x"
type textarea "Sito sulla software house geqmedia che sviluppa"
type textarea "x"
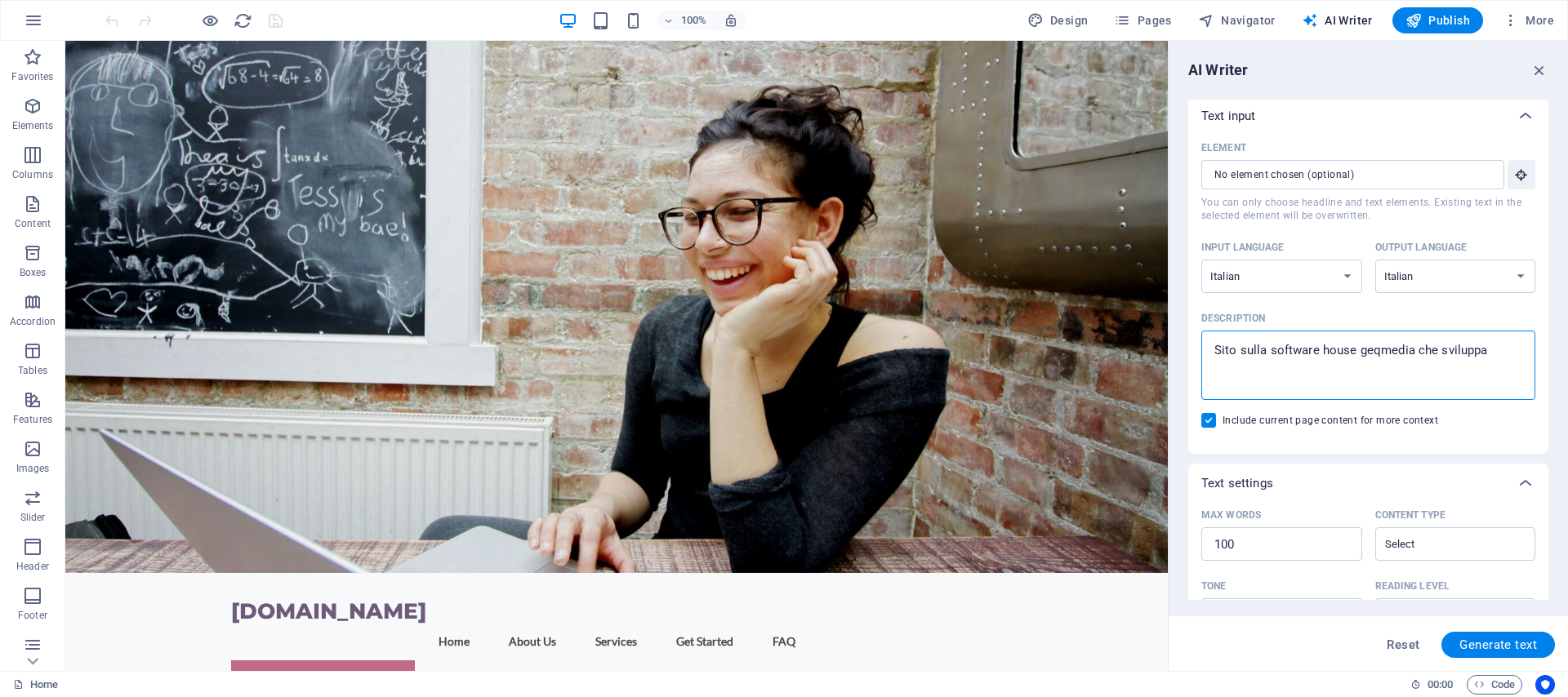
type textarea "Sito sulla software house geqmedia che sviluppa a"
type textarea "x"
type textarea "Sito sulla software house geqmedia che sviluppa ap"
type textarea "x"
type textarea "Sito sulla software house geqmedia che sviluppa app"
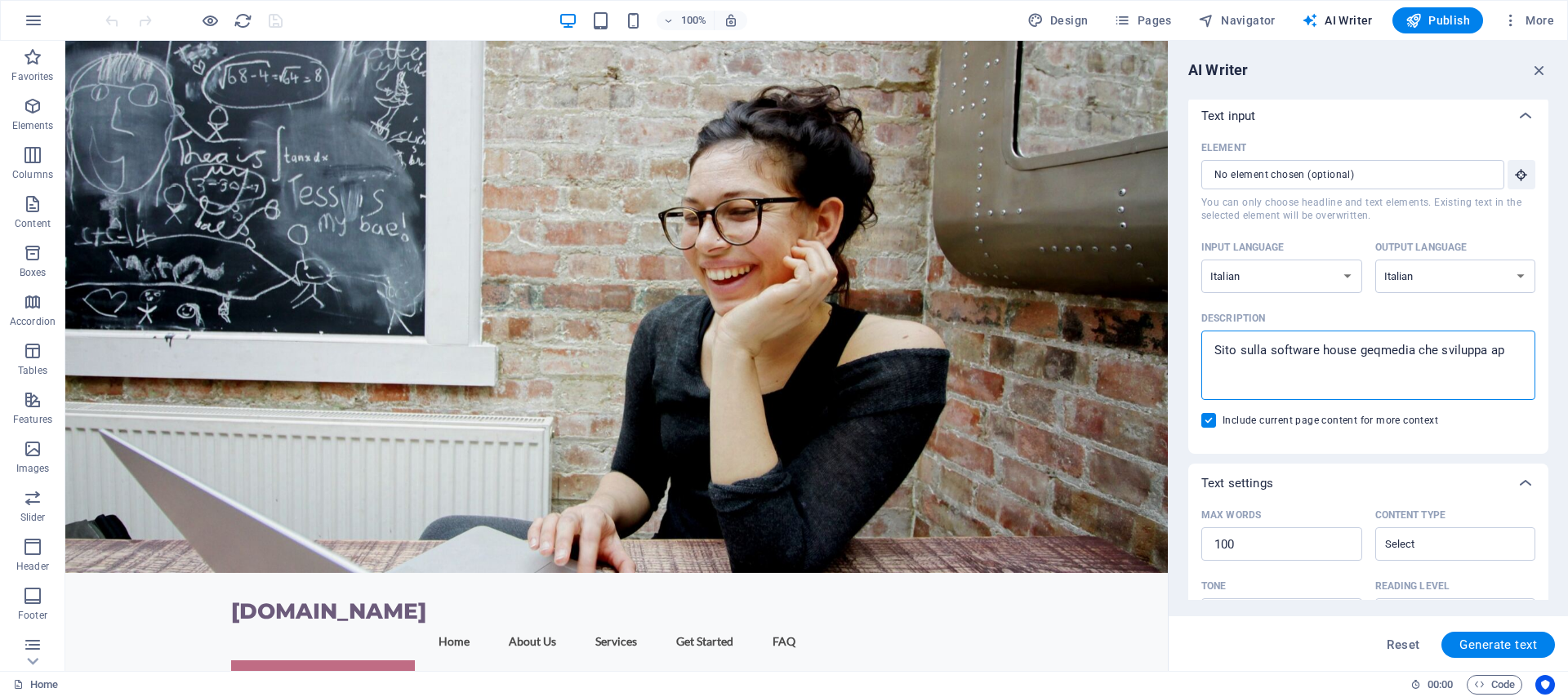
type textarea "x"
type textarea "Sito sulla software house geqmedia che sviluppa app"
type textarea "x"
type textarea "Sito sulla software house geqmedia che sviluppa app s"
type textarea "x"
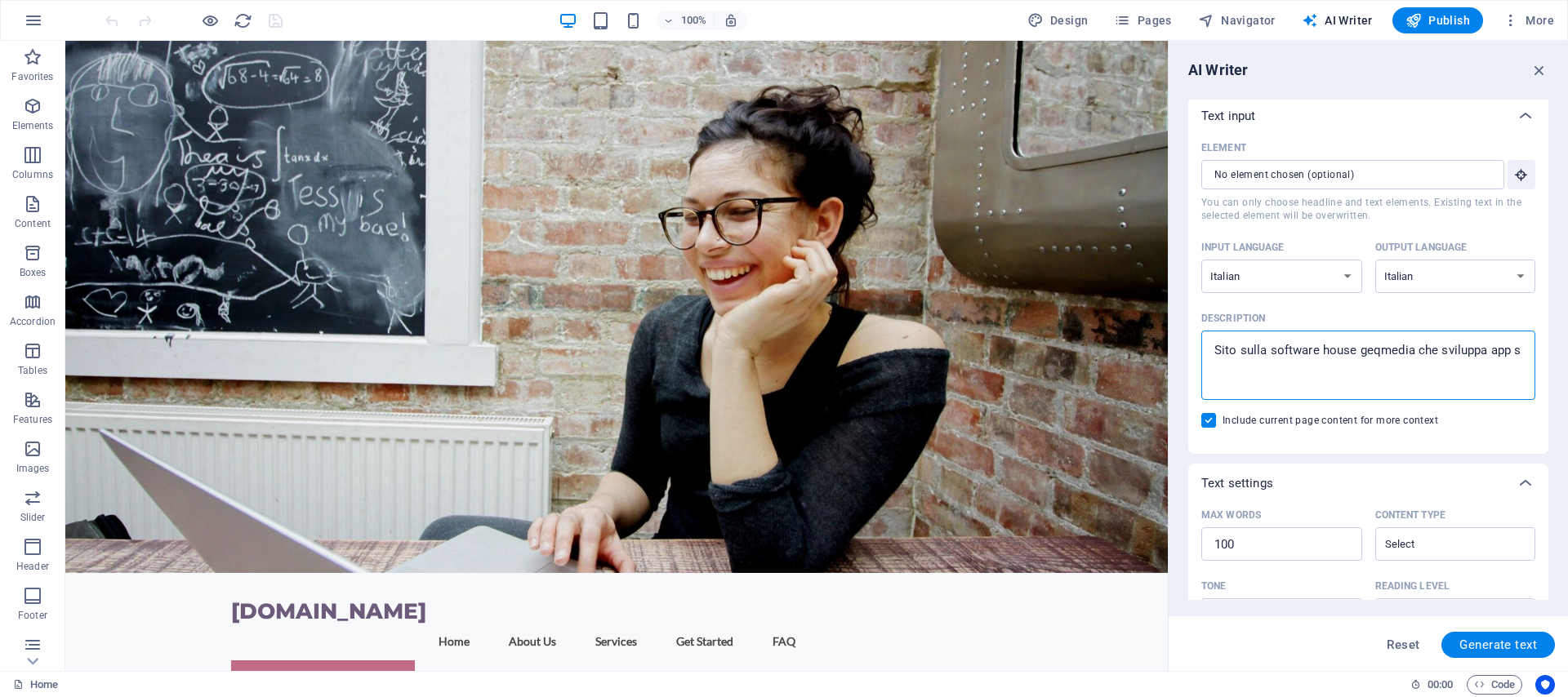
type textarea "Sito sulla software house geqmedia che sviluppa app si"
type textarea "x"
type textarea "Sito sulla software house geqmedia che sviluppa app sit"
type textarea "x"
type textarea "Sito sulla software house geqmedia che sviluppa app siti"
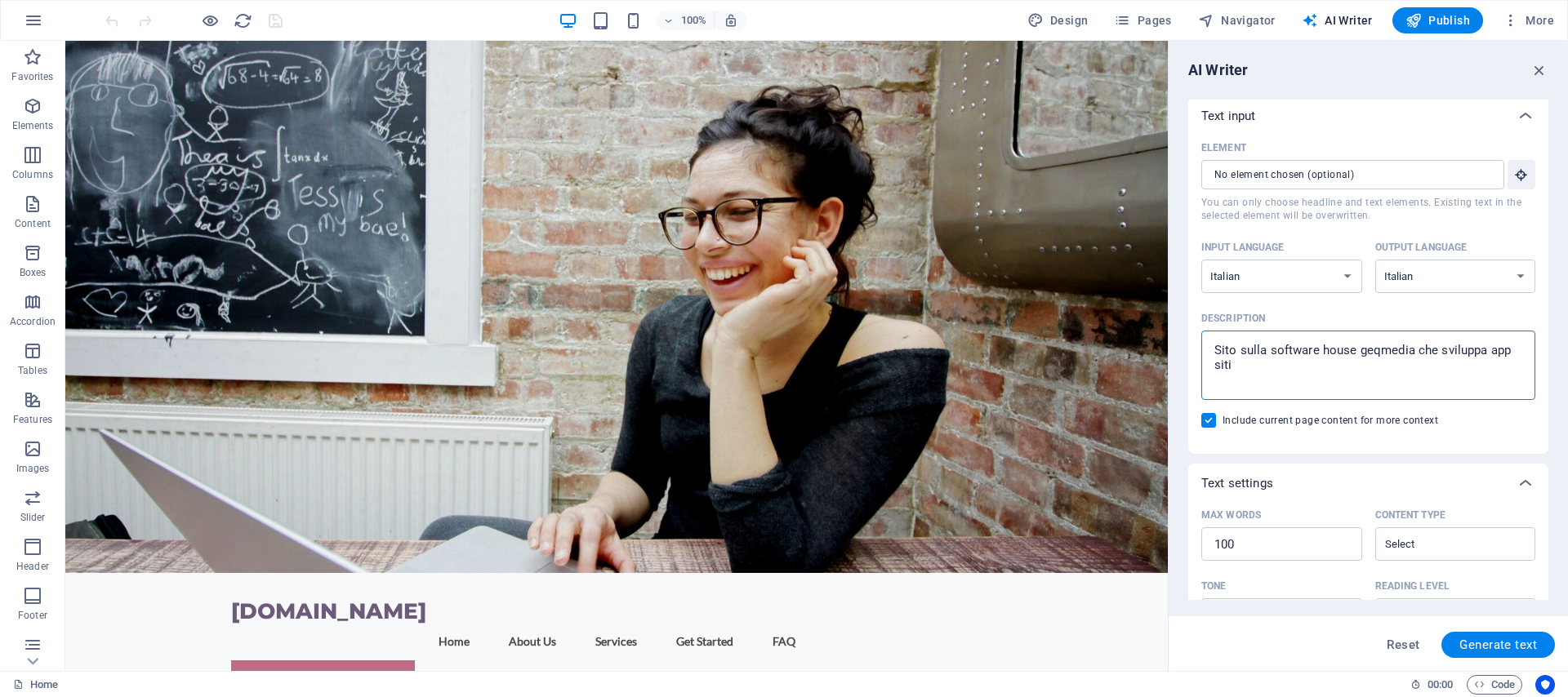
type textarea "x"
type textarea "Sito sulla software house geqmedia che sviluppa app sit"
type textarea "x"
type textarea "Sito sulla software house geqmedia che sviluppa app si"
type textarea "x"
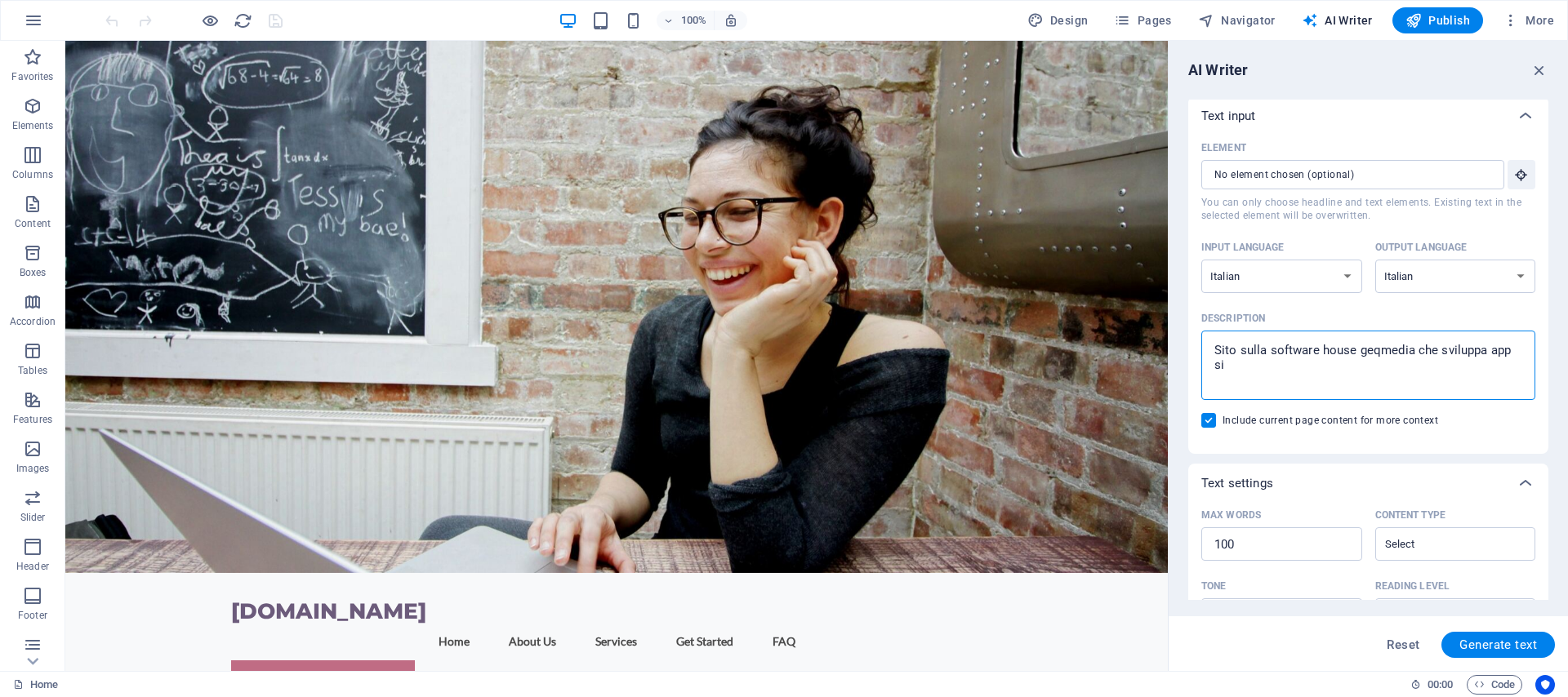
type textarea "Sito sulla software house geqmedia che sviluppa app s"
type textarea "x"
type textarea "Sito sulla software house geqmedia che sviluppa app"
type textarea "x"
type textarea "Sito sulla software house geqmedia che sviluppa app"
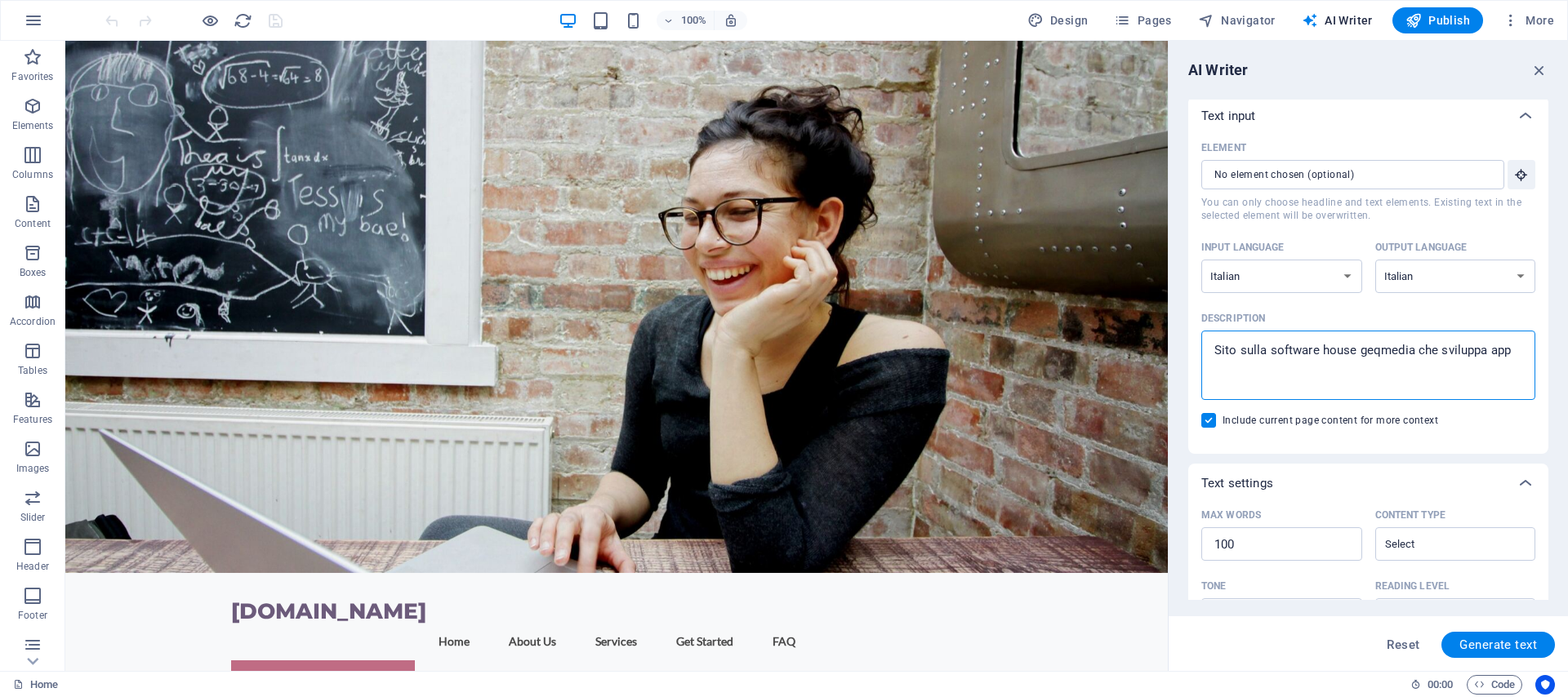
type textarea "x"
type textarea "Sito sulla software house geqmedia che sviluppa app e"
type textarea "x"
type textarea "Sito sulla software house geqmedia che sviluppa app e"
type textarea "x"
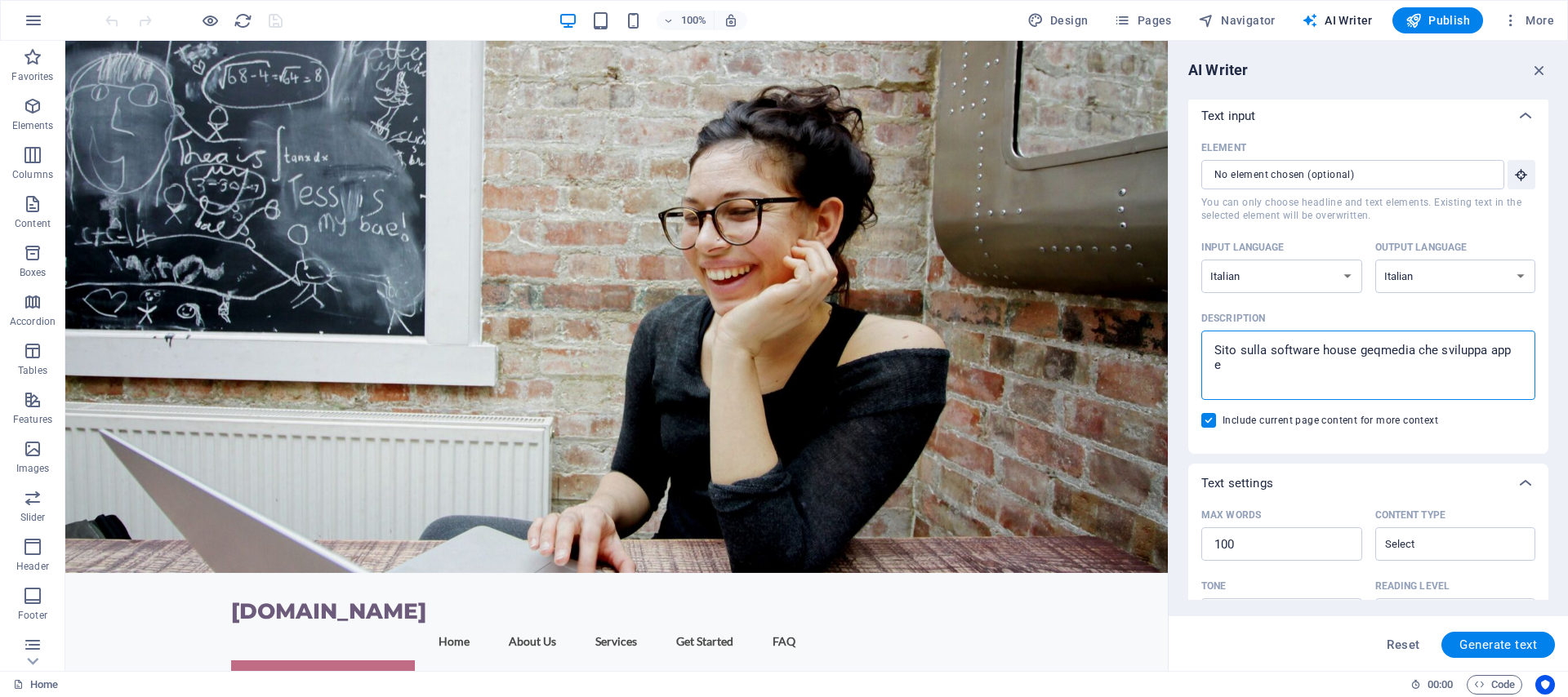
type textarea "Sito sulla software house geqmedia che sviluppa app e g"
type textarea "x"
type textarea "Sito sulla software house geqmedia che sviluppa app e ge"
type textarea "x"
type textarea "Sito sulla software house geqmedia che sviluppa app e ges"
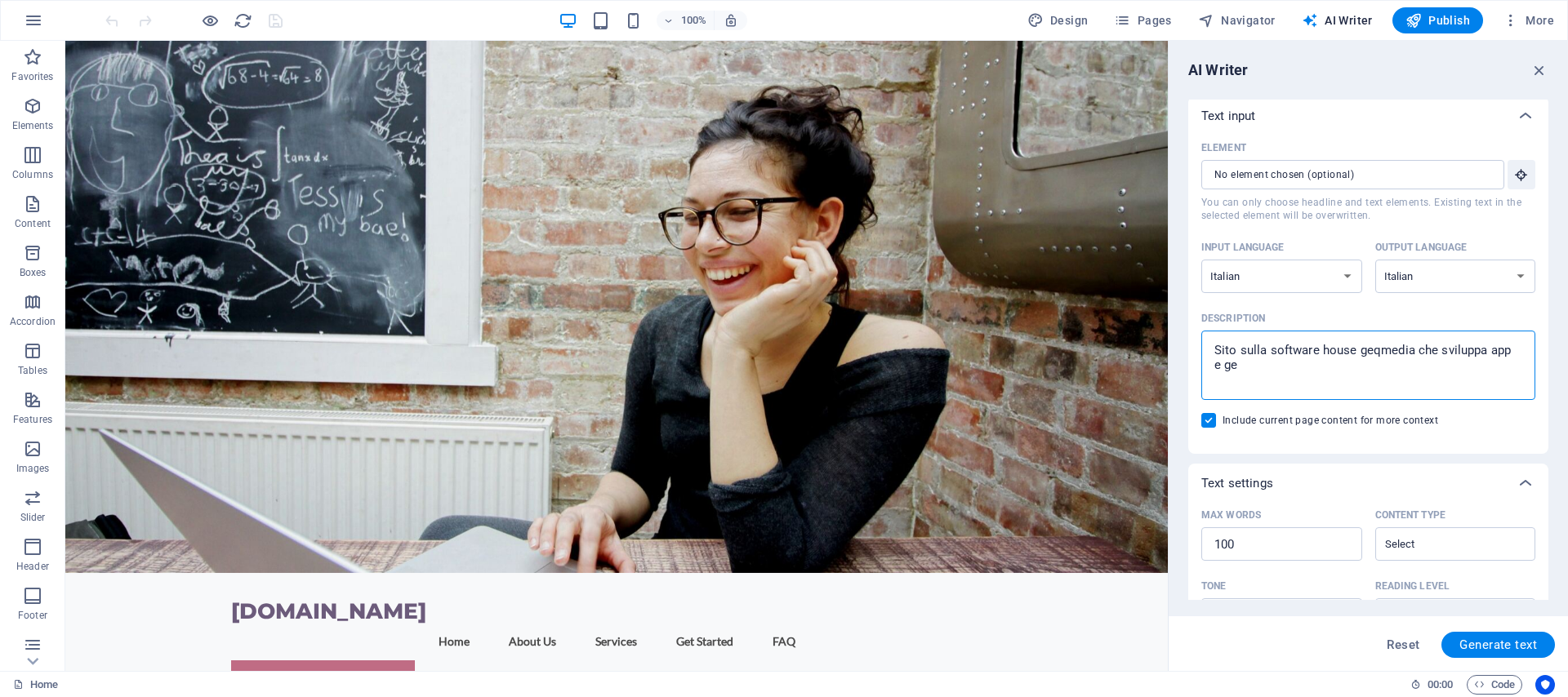
type textarea "x"
type textarea "Sito sulla software house geqmedia che sviluppa app e gest"
type textarea "x"
type textarea "Sito sulla software house geqmedia che sviluppa app e gesti"
type textarea "x"
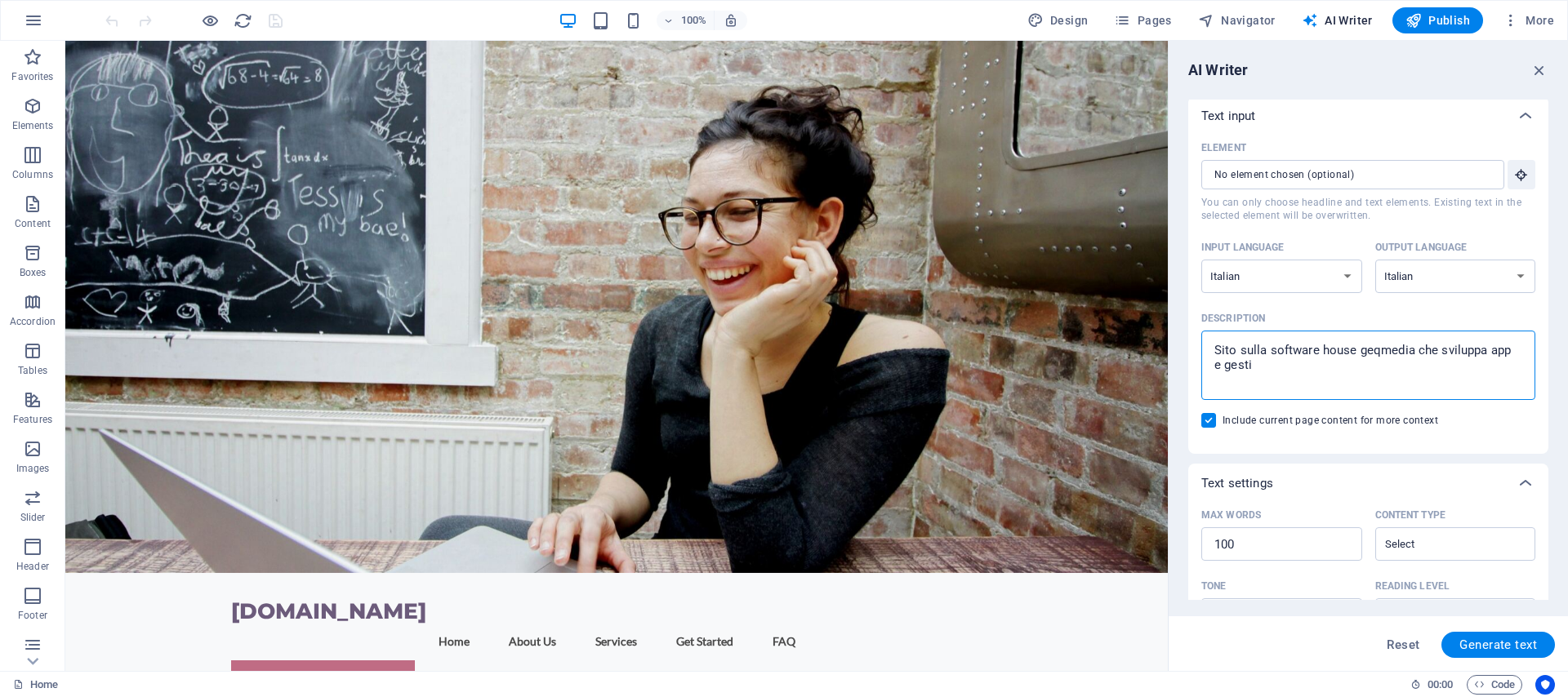
type textarea "Sito sulla software house geqmedia che sviluppa app e gestio"
type textarea "x"
type textarea "Sito sulla software house geqmedia che sviluppa app e gestion"
type textarea "x"
type textarea "Sito sulla software house geqmedia che sviluppa app e gestiona"
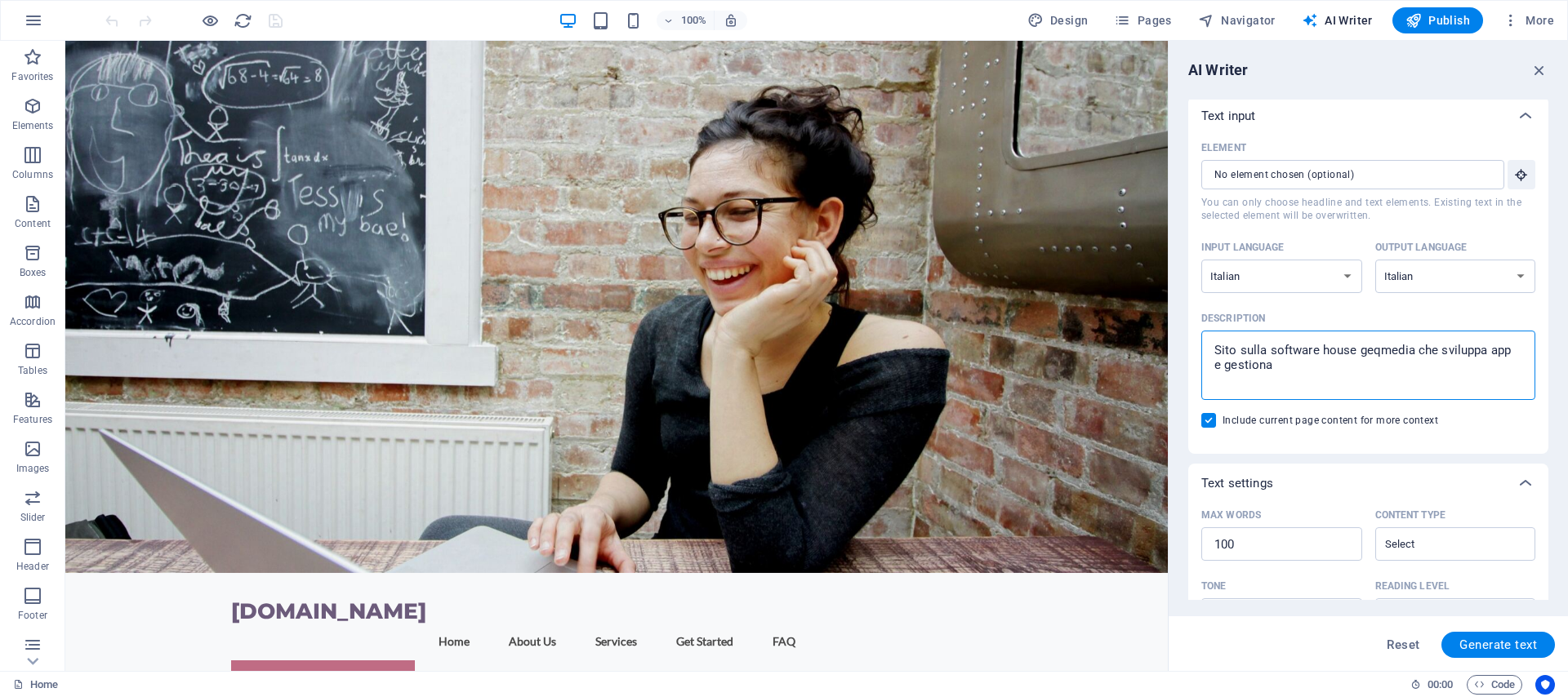
type textarea "x"
type textarea "Sito sulla software house geqmedia che sviluppa app e gestional"
type textarea "x"
type textarea "Sito sulla software house geqmedia che sviluppa app e gestionali"
type textarea "x"
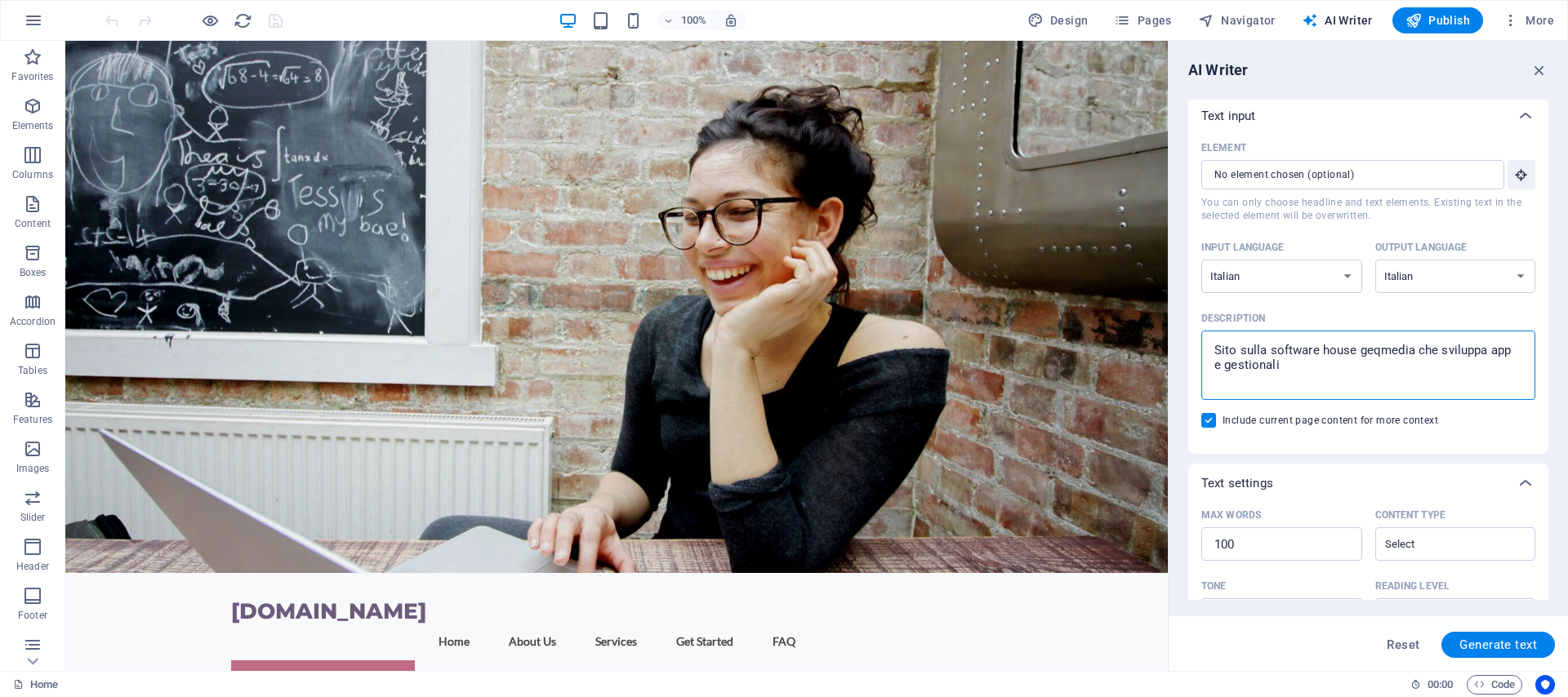
type textarea "Sito sulla software house geqmedia che sviluppa app e gestionali"
type textarea "x"
type textarea "Sito sulla software house geqmedia che sviluppa app e gestionali c"
type textarea "x"
type textarea "Sito sulla software house geqmedia che sviluppa app e gestionali cr"
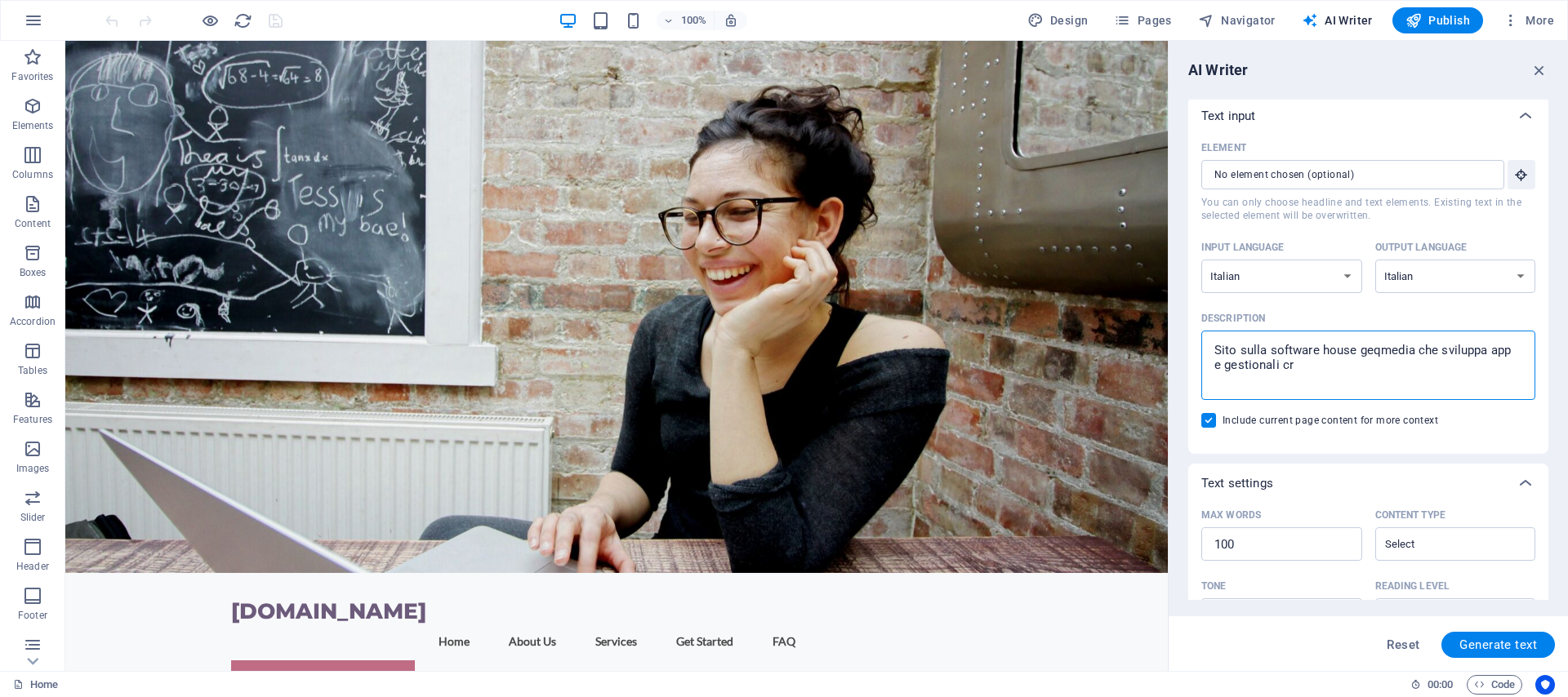
type textarea "x"
type textarea "Sito sulla software house geqmedia che sviluppa app e gestionali crm"
type textarea "x"
type textarea "Sito sulla software house geqmedia che sviluppa app e gestionali crm"
type textarea "x"
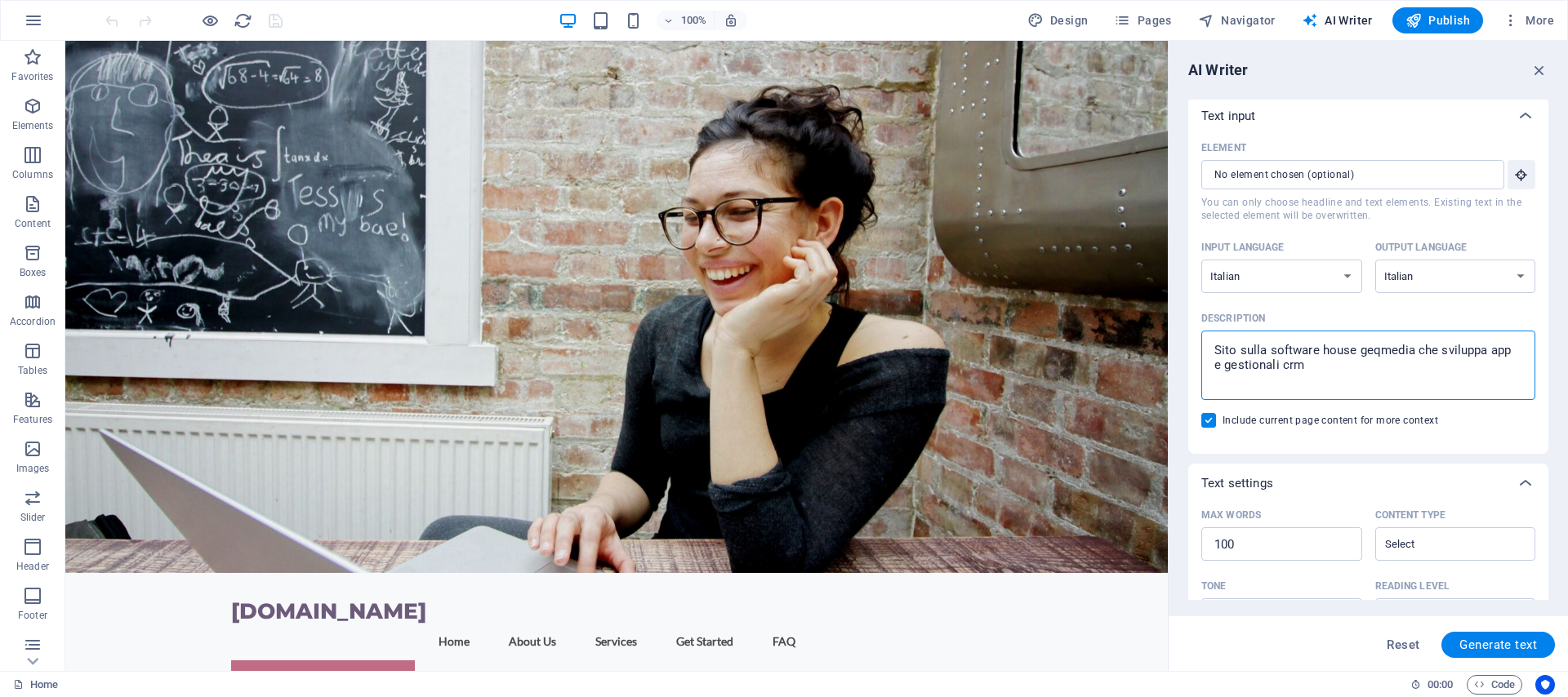
type textarea "Sito sulla software house geqmedia che sviluppa app e gestionali crm p"
type textarea "x"
type textarea "Sito sulla software house geqmedia che sviluppa app e gestionali crm pe"
type textarea "x"
type textarea "Sito sulla software house geqmedia che sviluppa app e gestionali crm per"
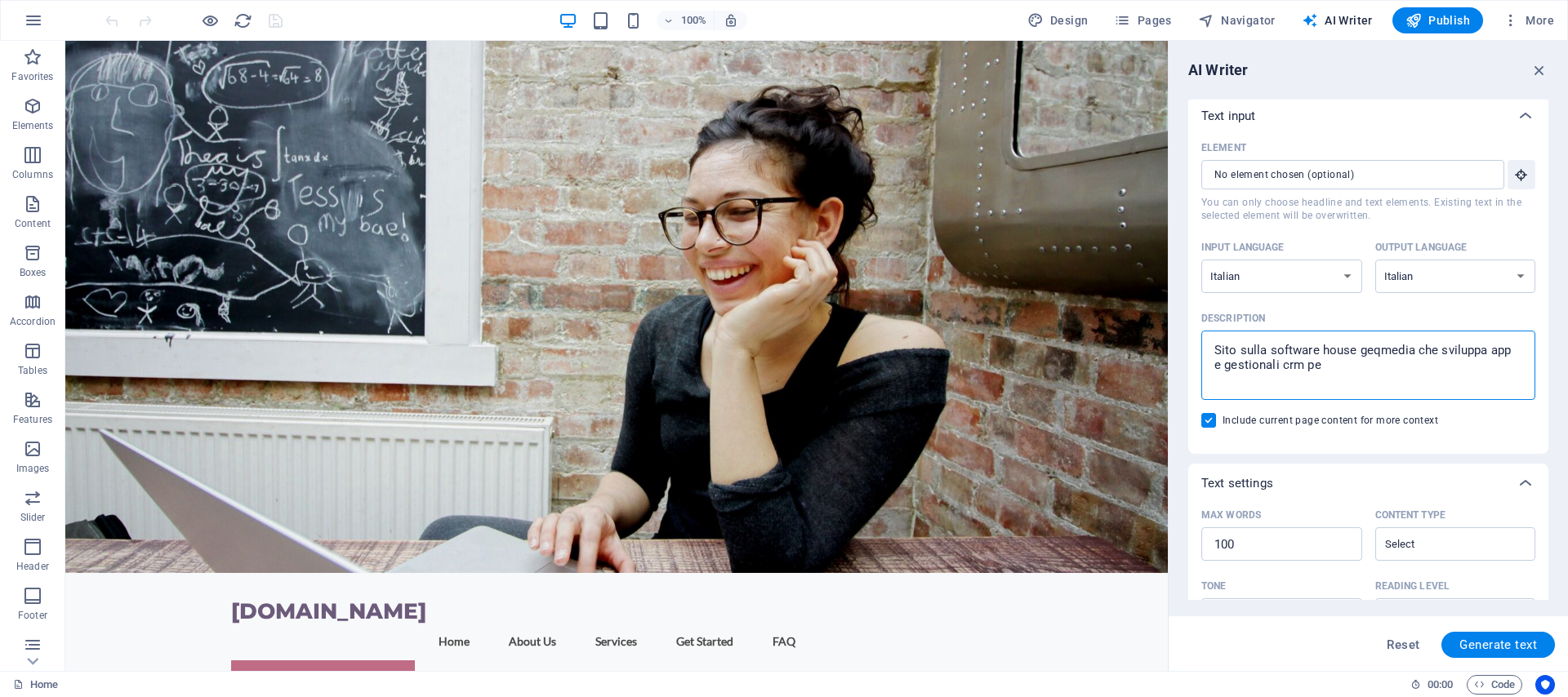
type textarea "x"
type textarea "Sito sulla software house geqmedia che sviluppa app e gestionali crm pers"
type textarea "x"
type textarea "Sito sulla software house geqmedia che sviluppa app e gestionali crm perso"
type textarea "x"
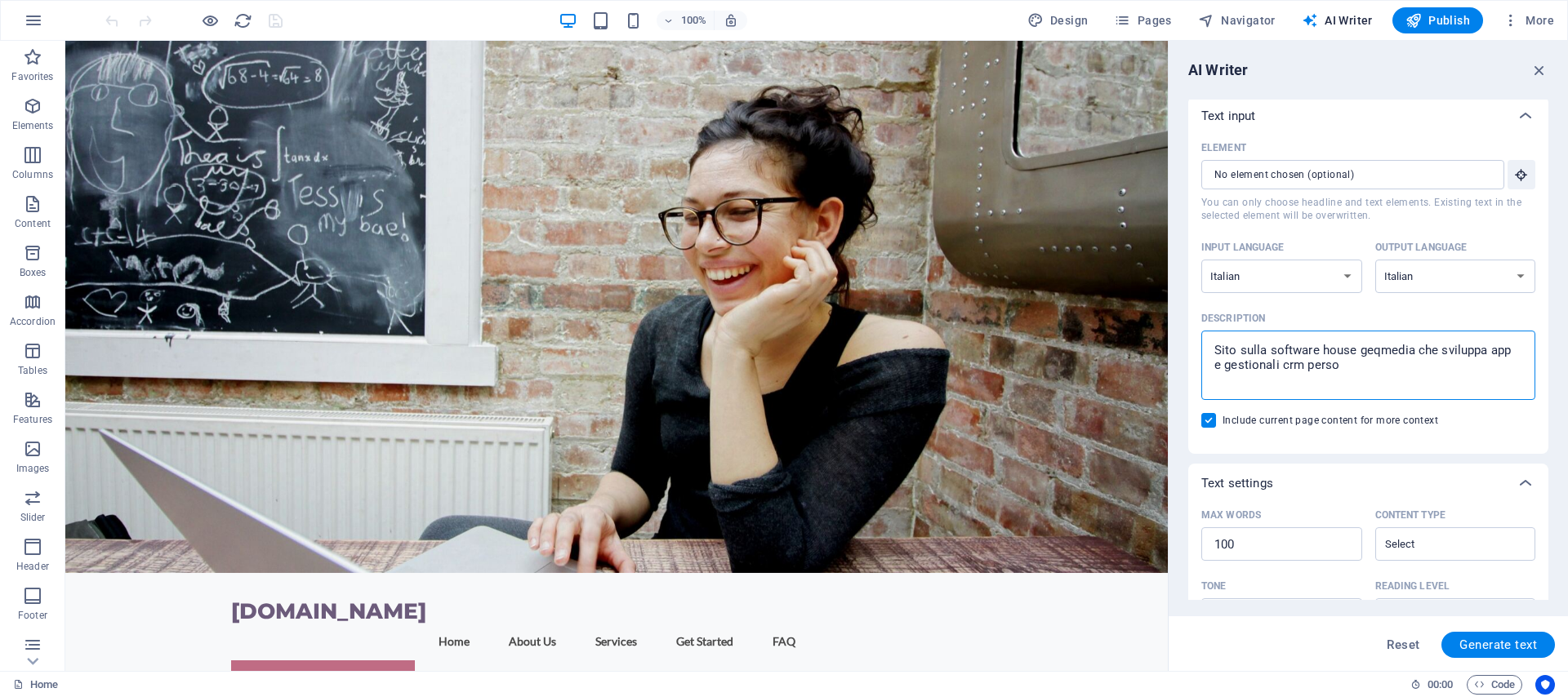
type textarea "Sito sulla software house geqmedia che sviluppa app e gestionali crm person"
type textarea "x"
type textarea "Sito sulla software house geqmedia che sviluppa app e gestionali crm persona"
type textarea "x"
type textarea "Sito sulla software house geqmedia che sviluppa app e gestionali crm personal"
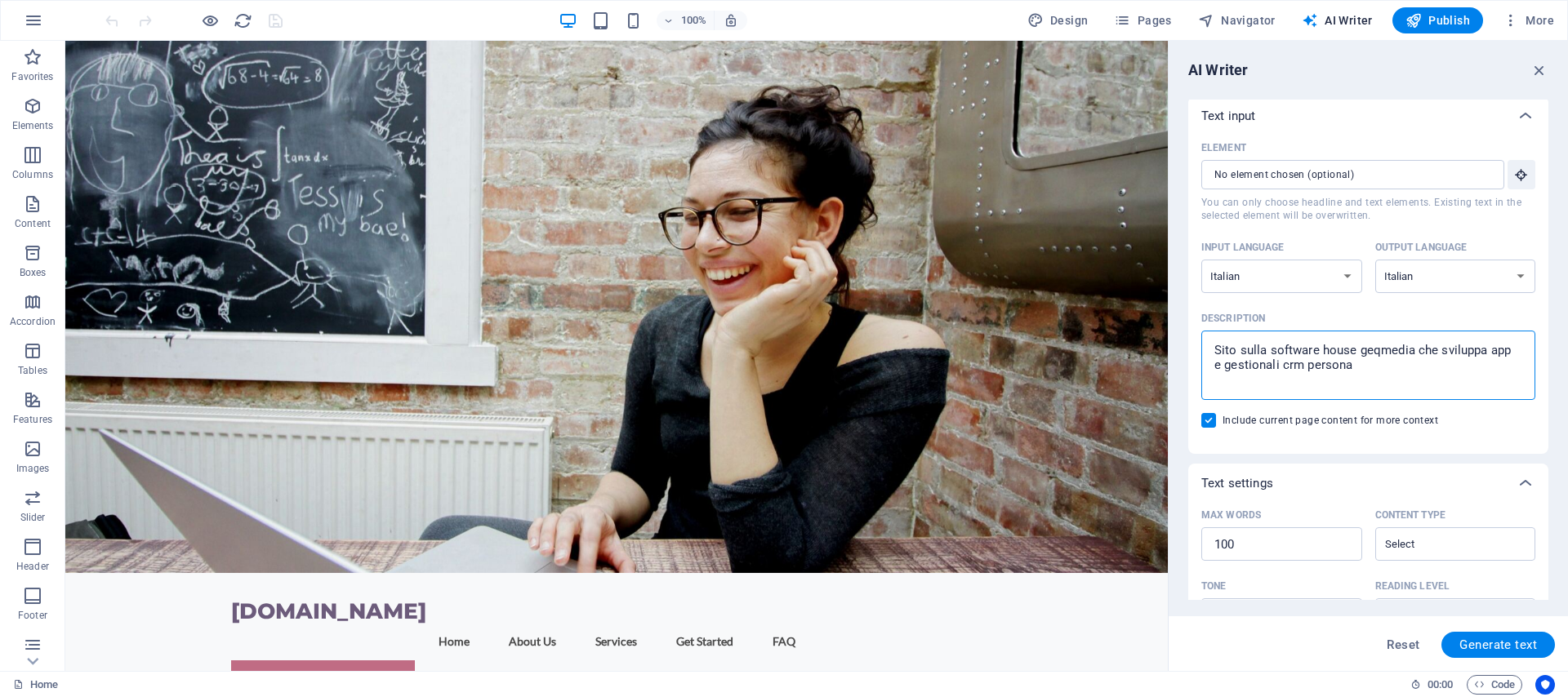
type textarea "x"
type textarea "Sito sulla software house geqmedia che sviluppa app e gestionali crm personali"
type textarea "x"
type textarea "Sito sulla software house geqmedia che sviluppa app e gestionali crm personaliz"
type textarea "x"
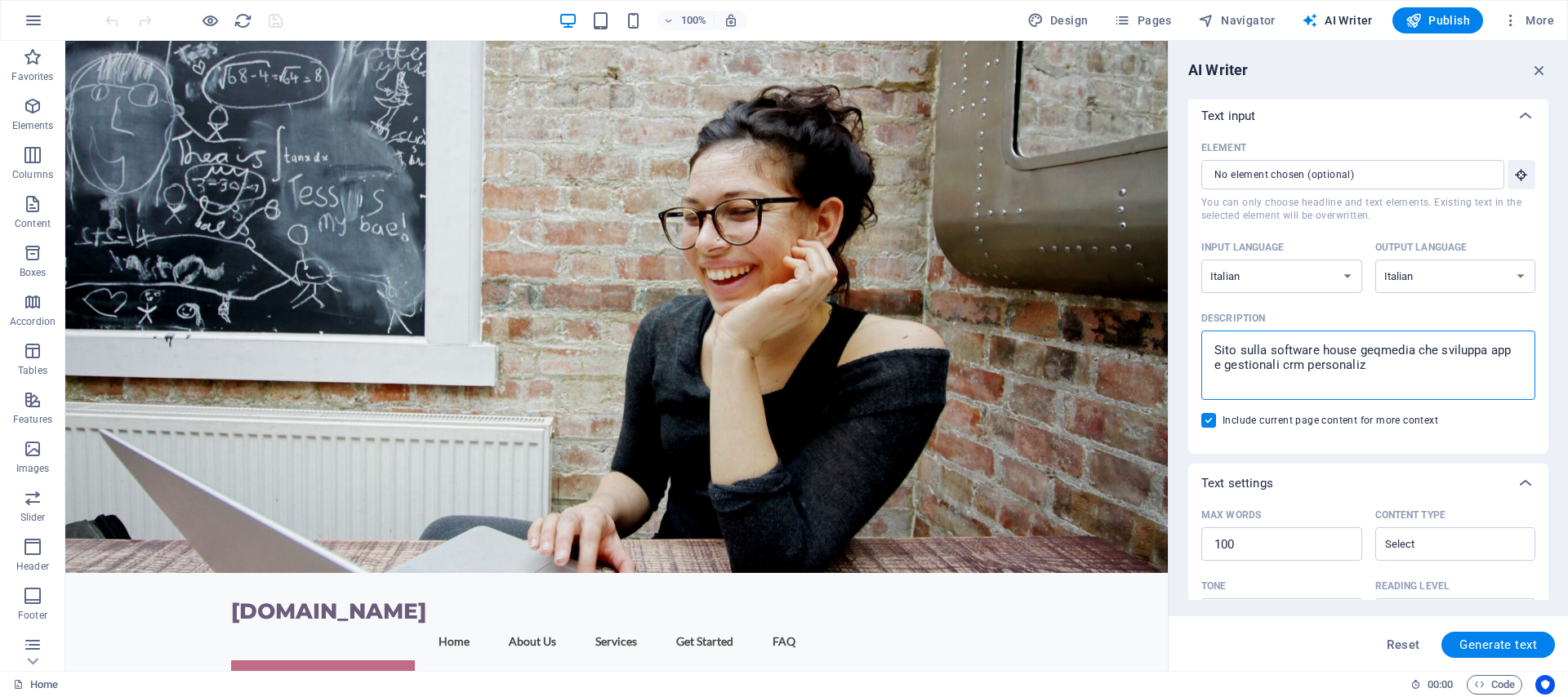
type textarea "Sito sulla software house geqmedia che sviluppa app e gestionali crm personalizz"
type textarea "x"
type textarea "Sito sulla software house geqmedia che sviluppa app e gestionali crm personaliz…"
type textarea "x"
type textarea "Sito sulla software house geqmedia che sviluppa app e gestionali crm personaliz…"
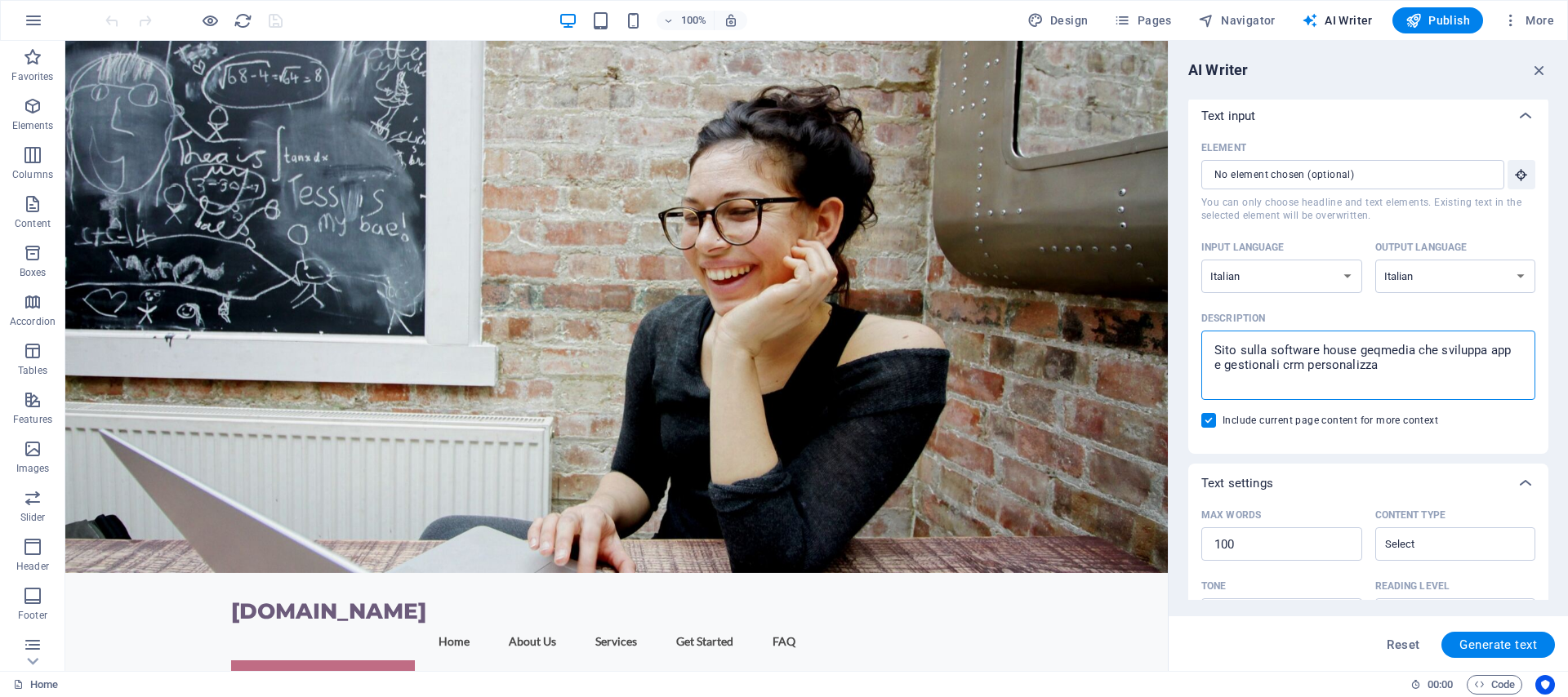
type textarea "x"
type textarea "Sito sulla software house geqmedia che sviluppa app e gestionali crm personaliz…"
type textarea "x"
type textarea "Sito sulla software house geqmedia che sviluppa app e gestionali crm personaliz…"
type textarea "x"
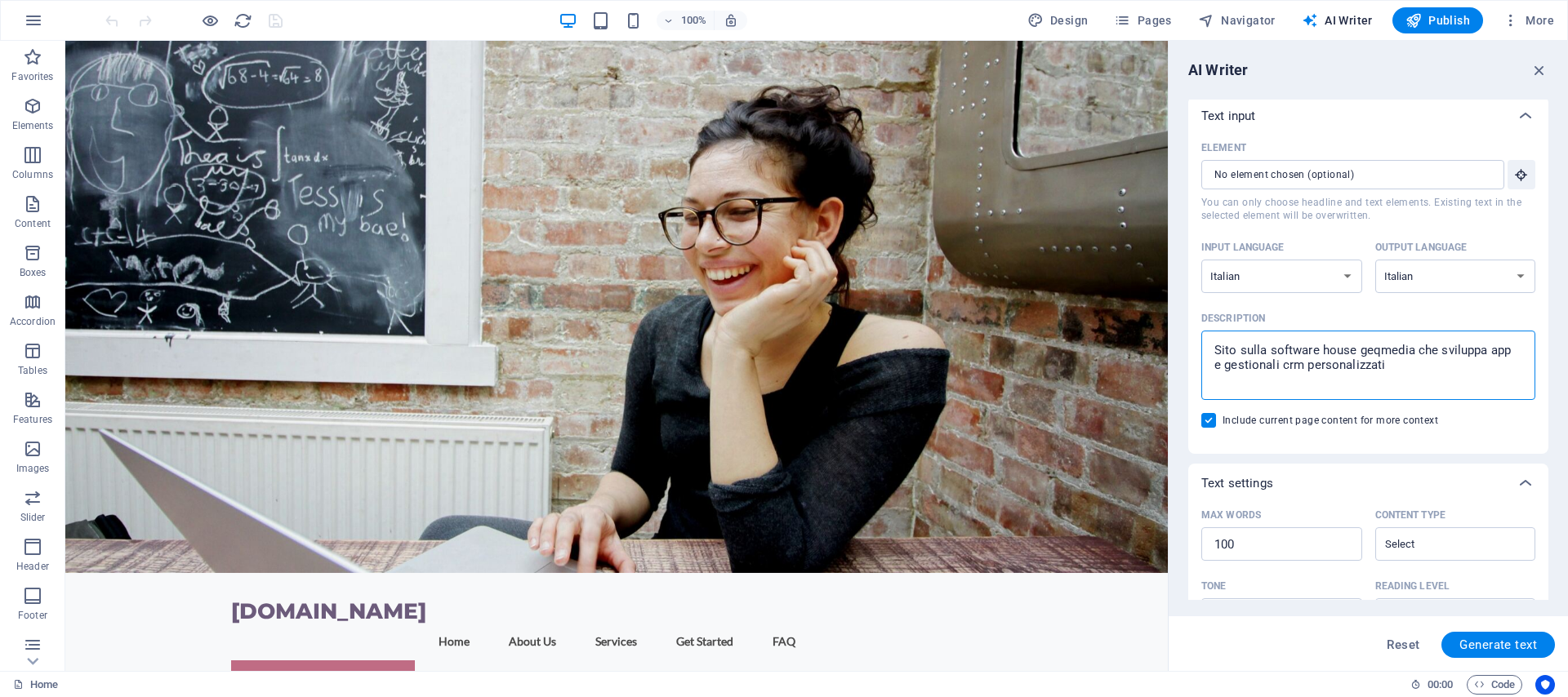
type textarea "Sito sulla software house geqmedia che sviluppa app e gestionali crm personaliz…"
click at [1480, 639] on span "Generate text" at bounding box center [1497, 645] width 77 height 13
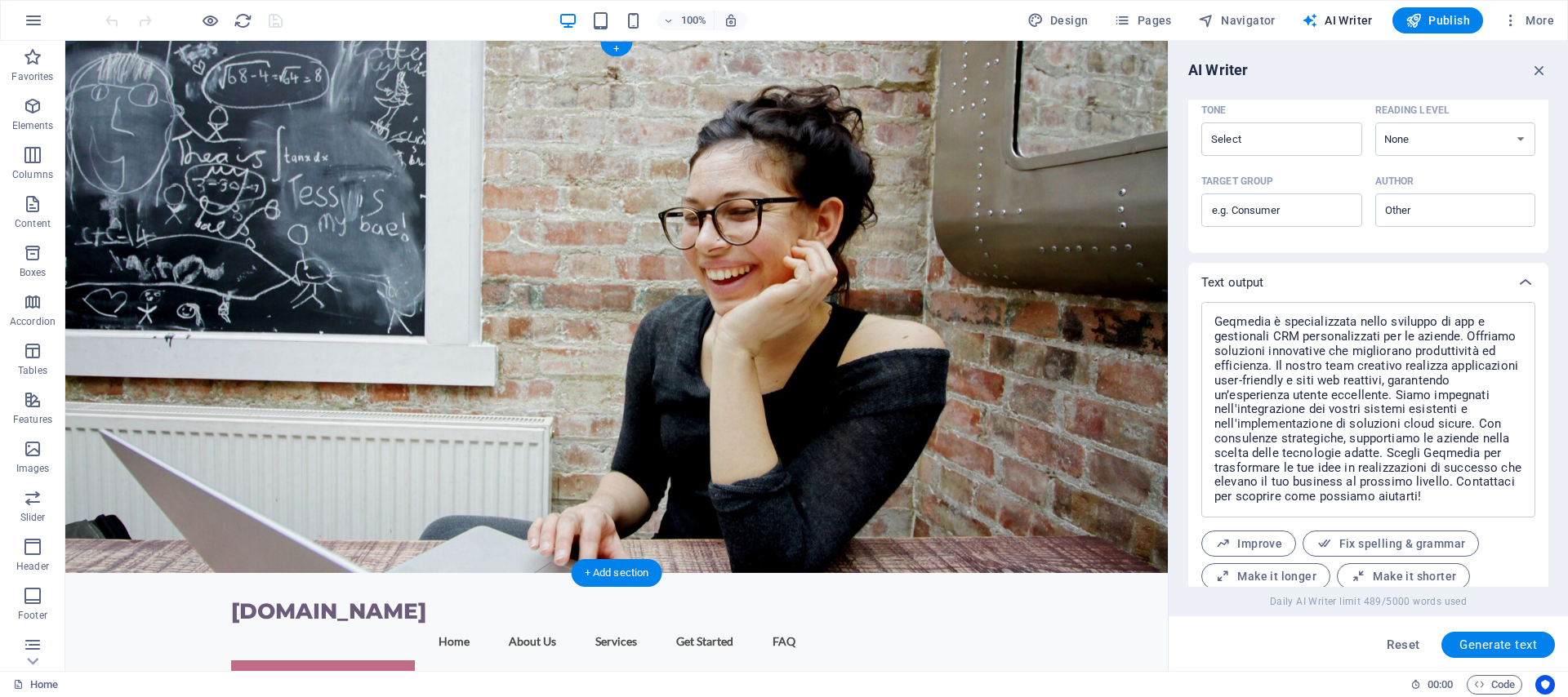
scroll to position [534, 0]
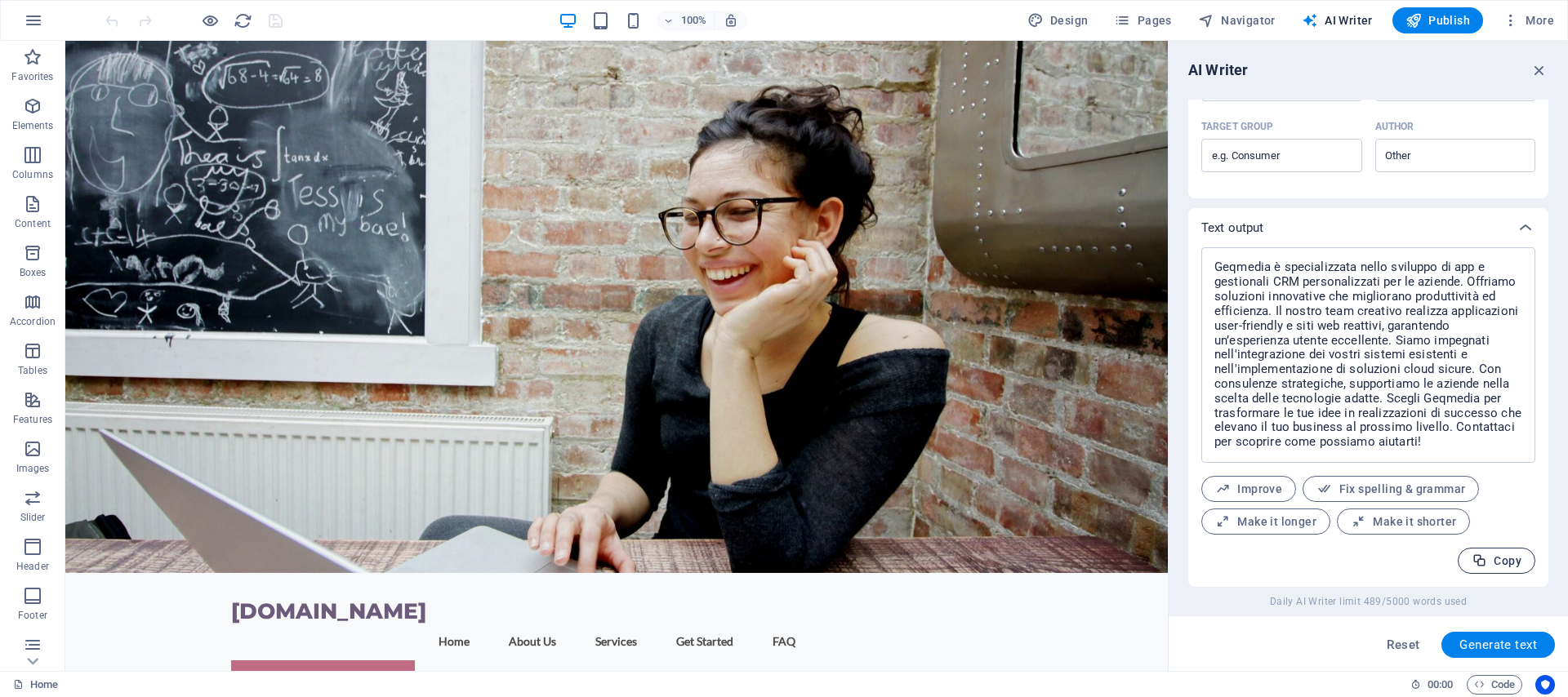
click at [1498, 558] on span "Copy" at bounding box center [1495, 561] width 49 height 15
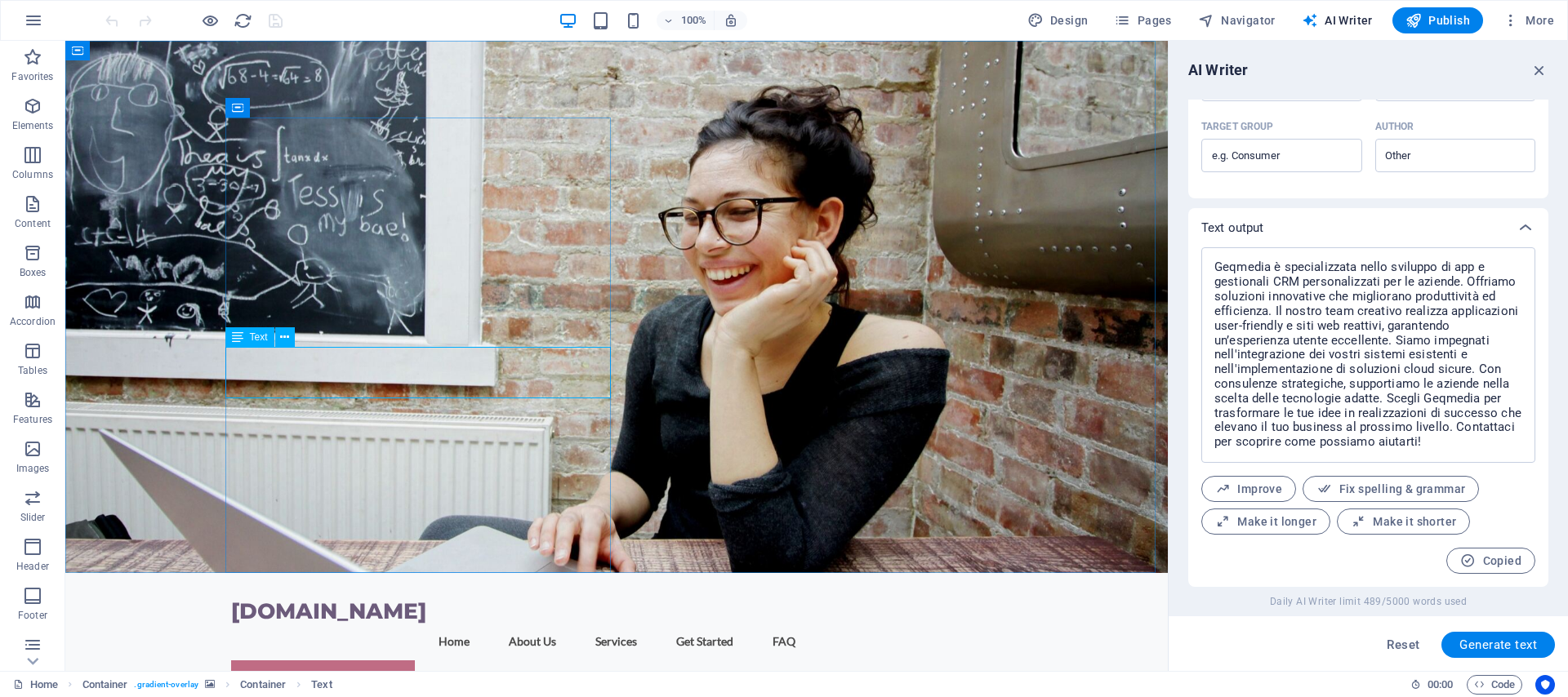
click at [258, 342] on span "Text" at bounding box center [258, 337] width 18 height 10
click at [286, 337] on icon at bounding box center [284, 338] width 9 height 17
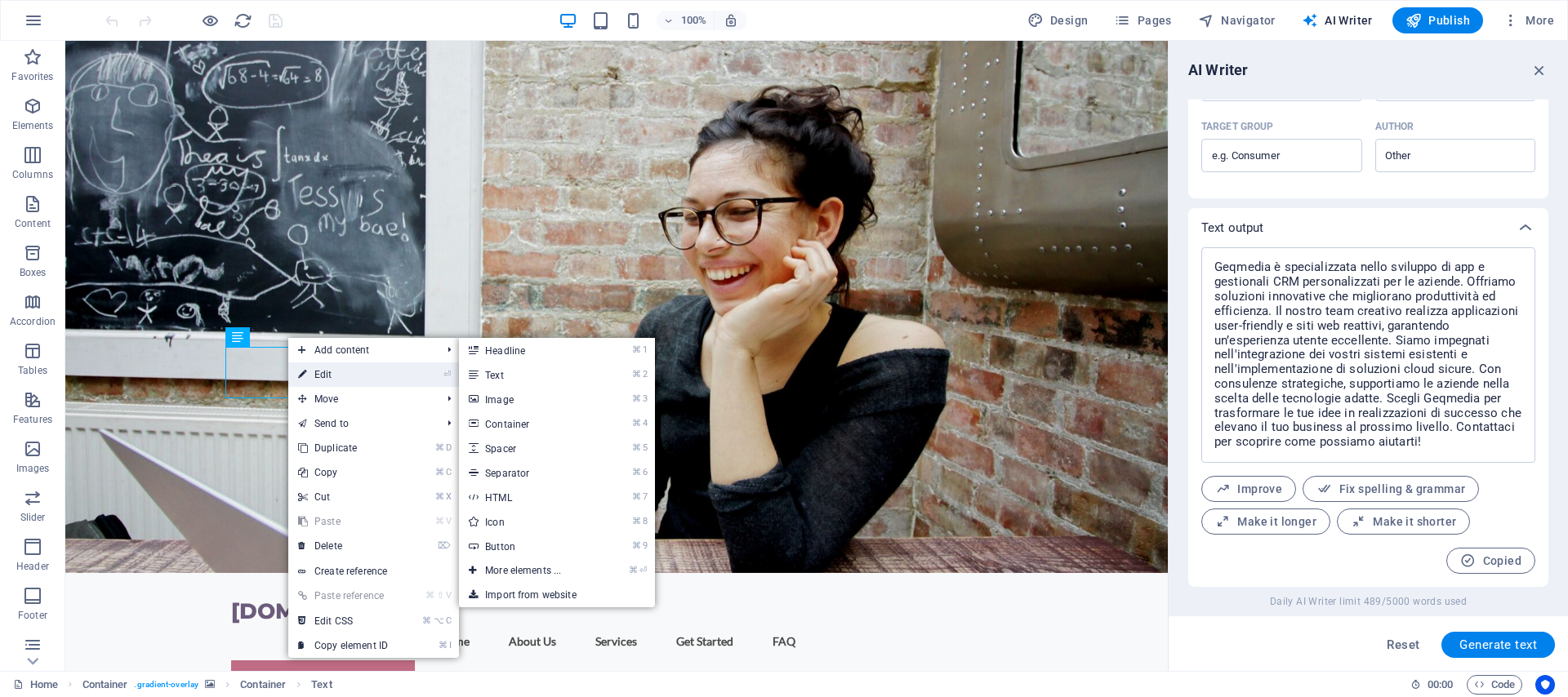
click at [313, 373] on link "⏎ Edit" at bounding box center [343, 375] width 109 height 24
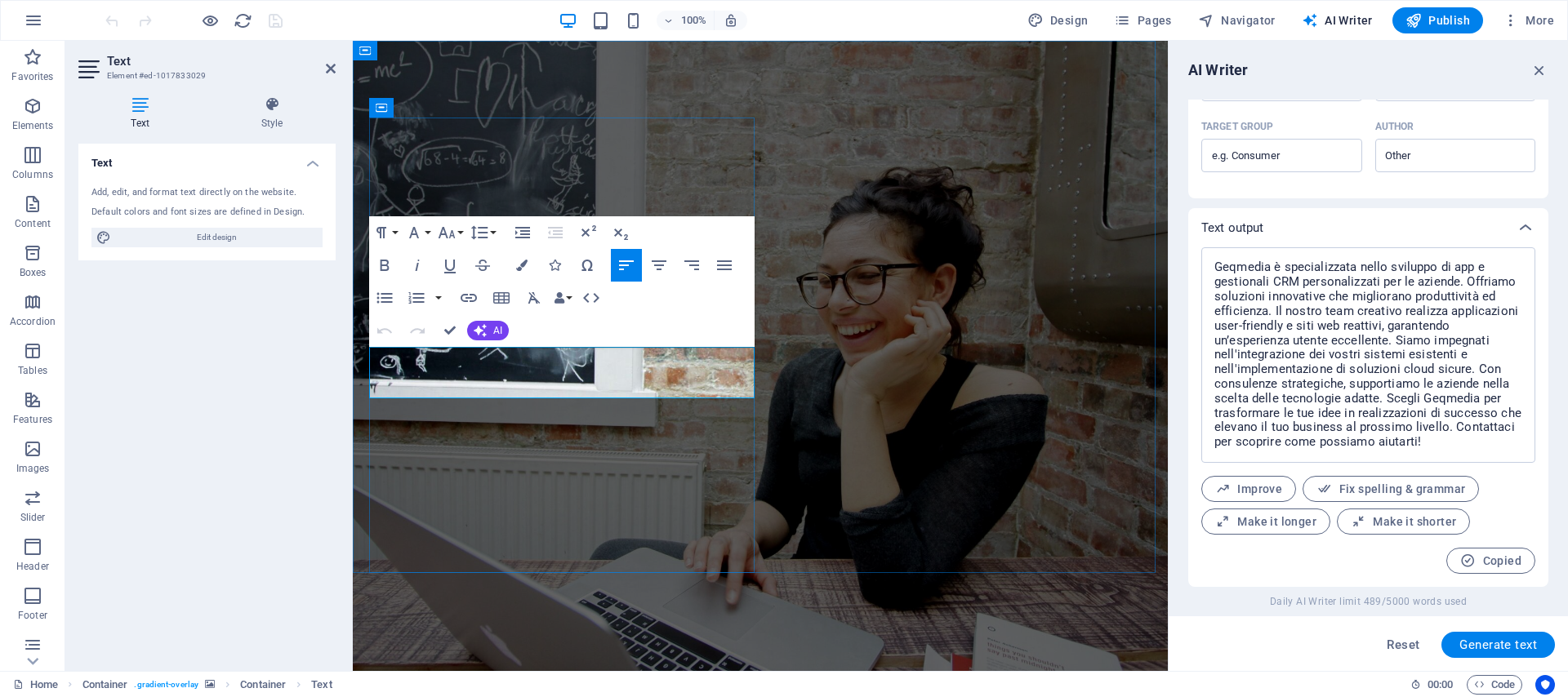
scroll to position [8633, 3]
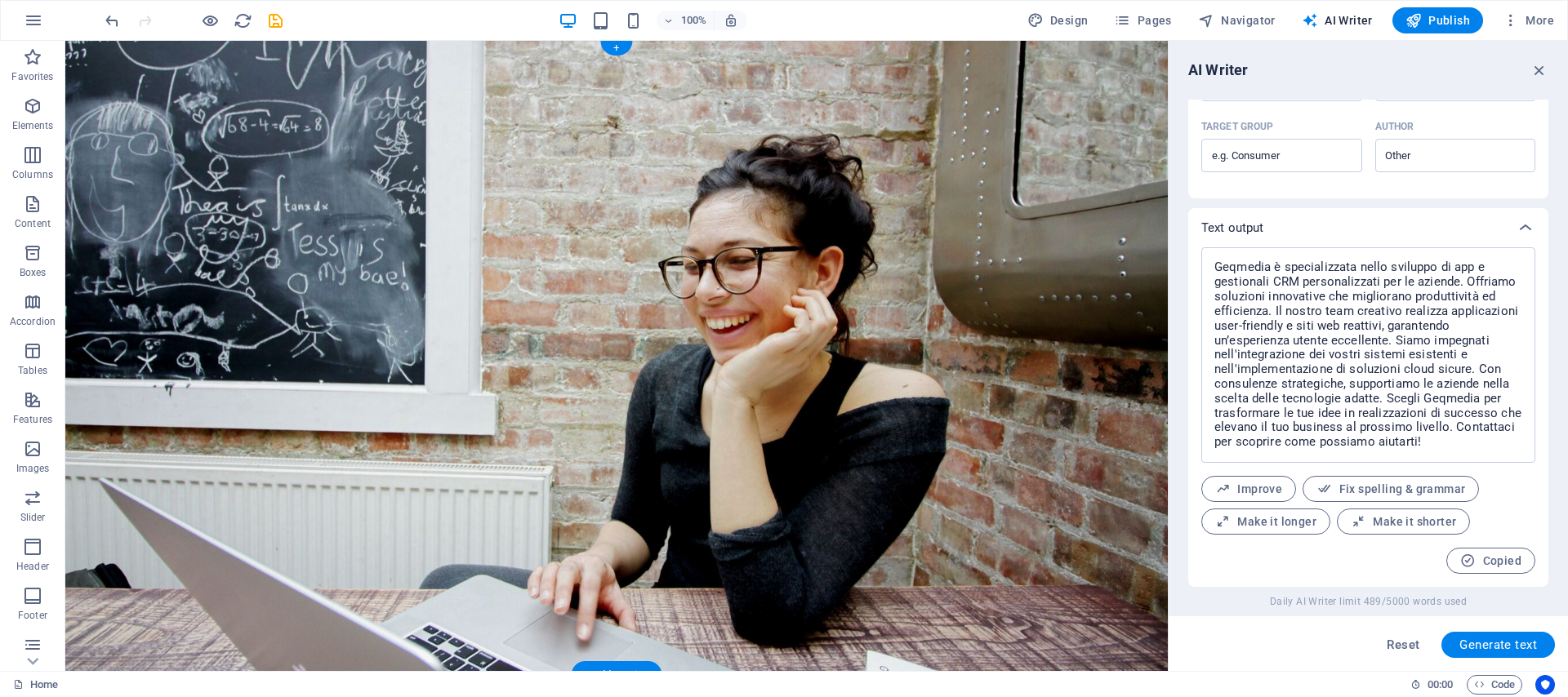
scroll to position [0, 0]
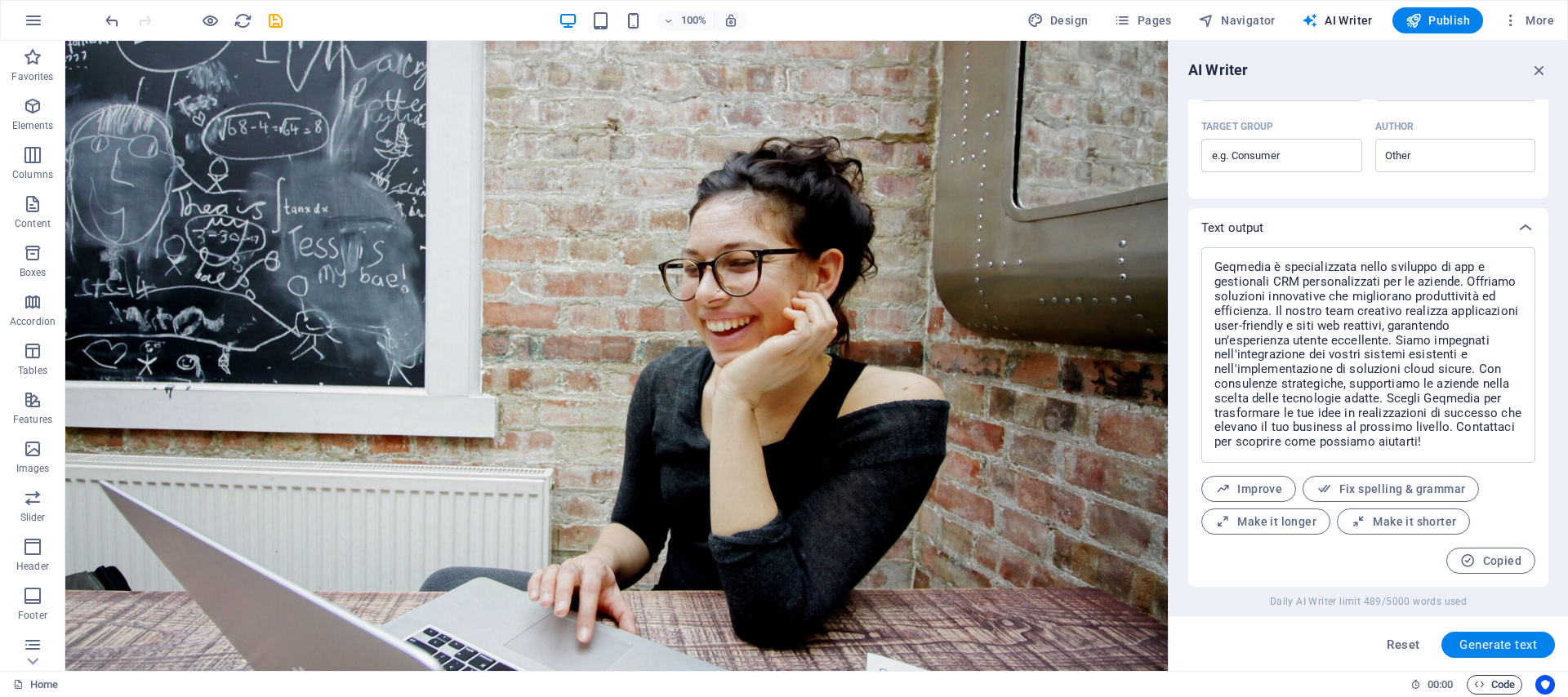
click at [1476, 688] on icon "button" at bounding box center [1479, 684] width 11 height 11
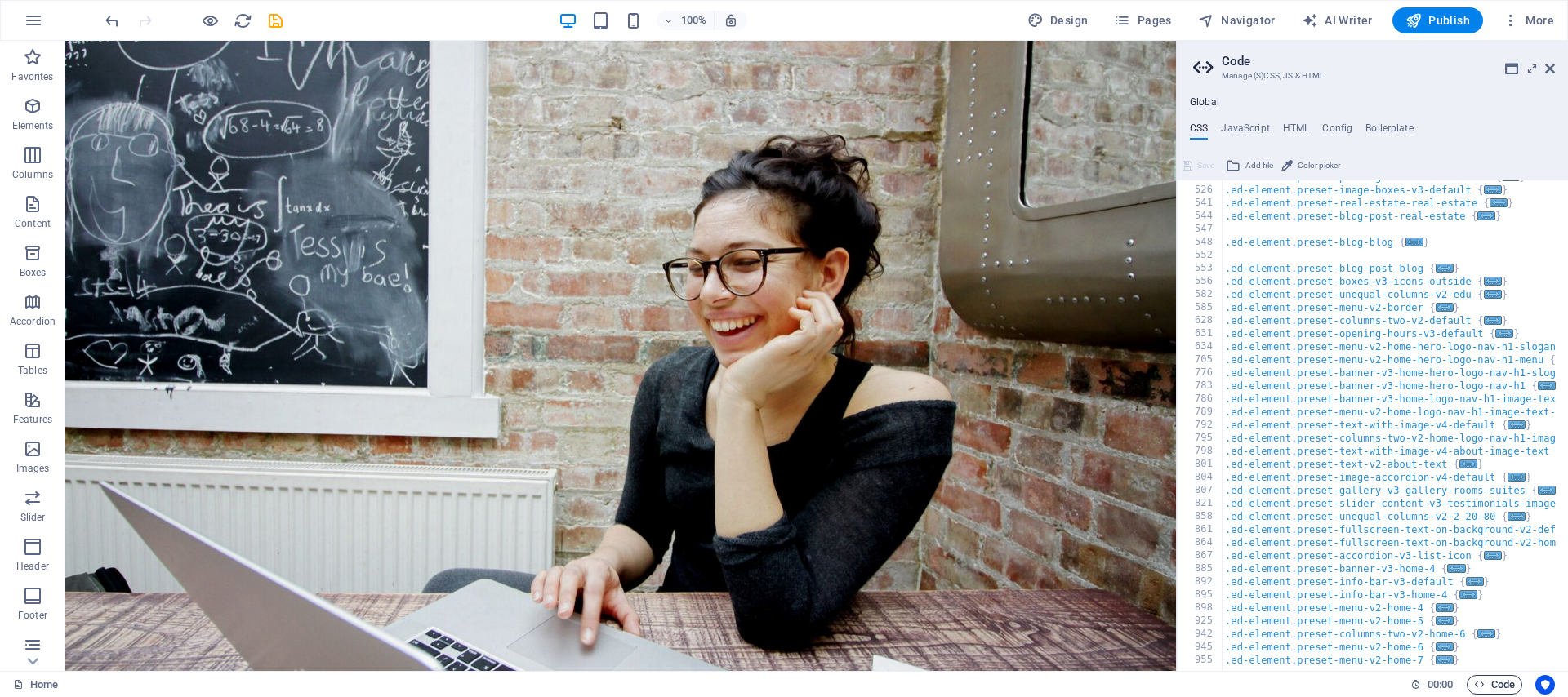
click at [1494, 692] on span "Code" at bounding box center [1494, 685] width 41 height 19
click at [1495, 687] on span "Code" at bounding box center [1494, 685] width 41 height 19
click at [1543, 682] on icon "Usercentrics" at bounding box center [1545, 685] width 12 height 12
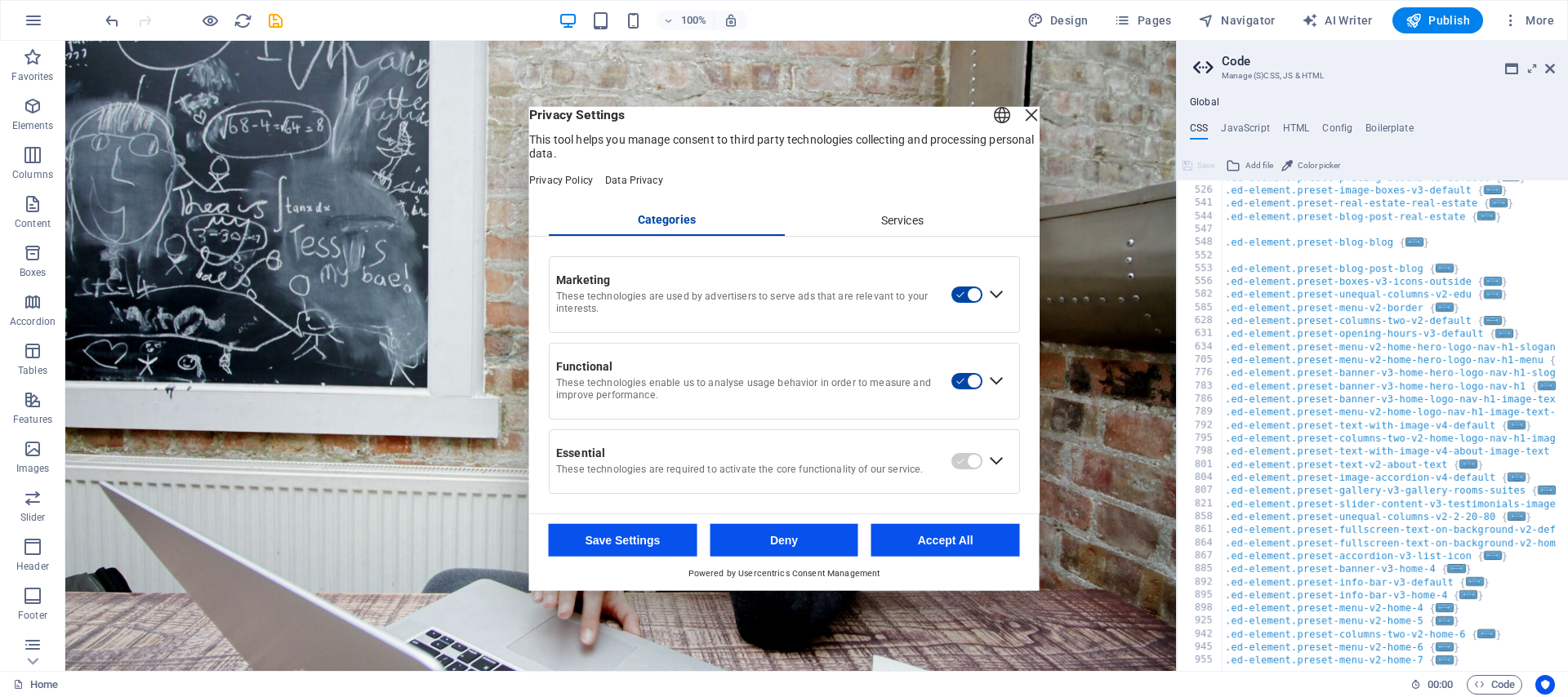
click at [1020, 117] on div "Close Layer" at bounding box center [1032, 115] width 23 height 23
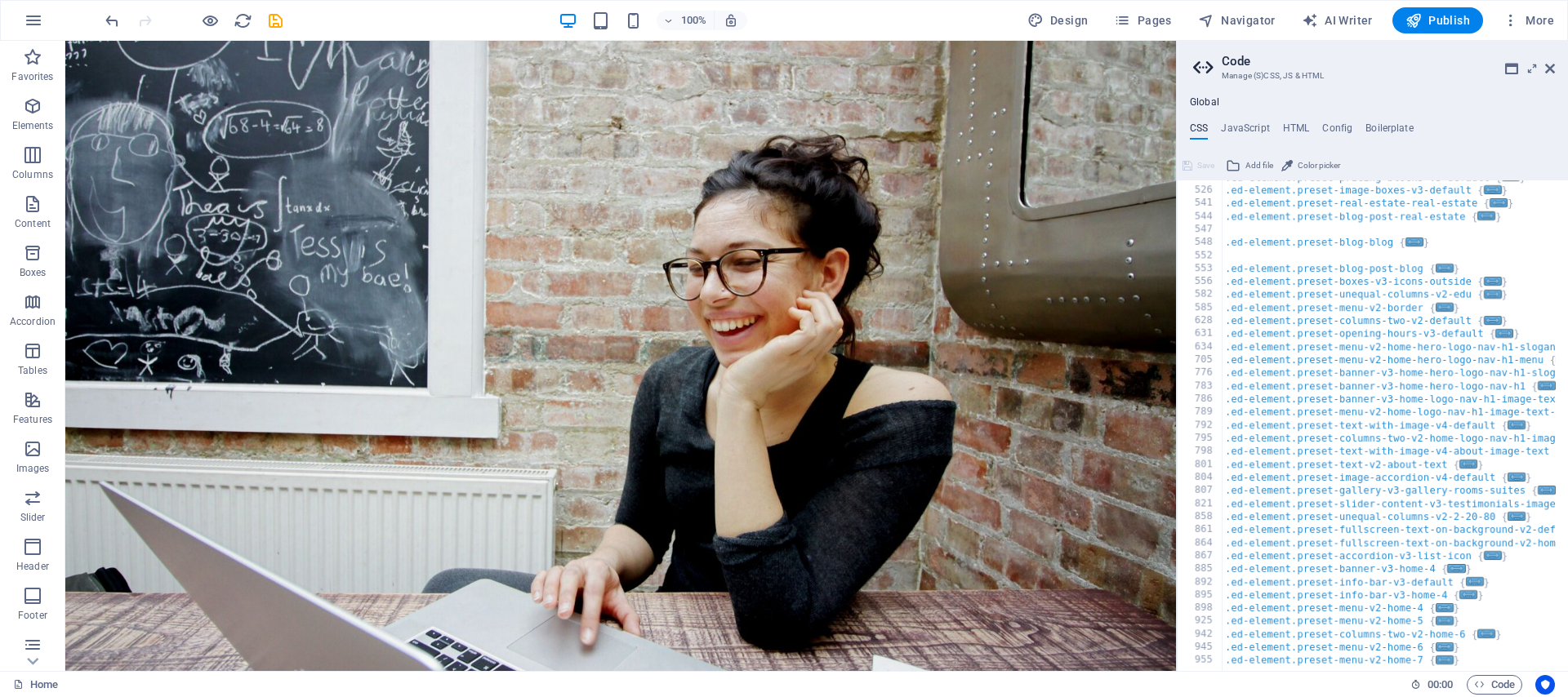
click at [1240, 118] on div "Global CSS JavaScript HTML Config Boilerplate /* Custom */ 523 526 541 544 547 …" at bounding box center [1372, 384] width 391 height 575
click at [1240, 129] on h4 "JavaScript" at bounding box center [1245, 132] width 48 height 18
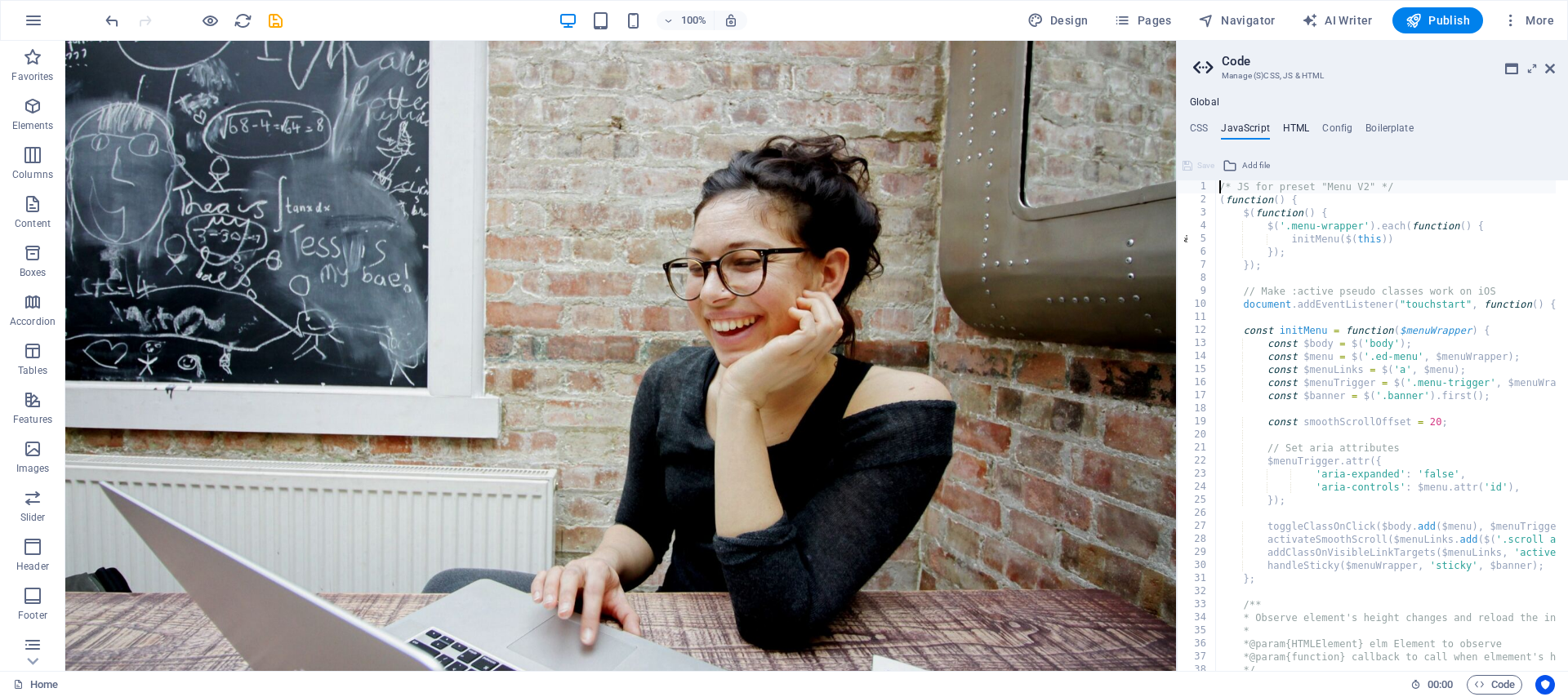
click at [1293, 128] on h4 "HTML" at bounding box center [1296, 132] width 27 height 18
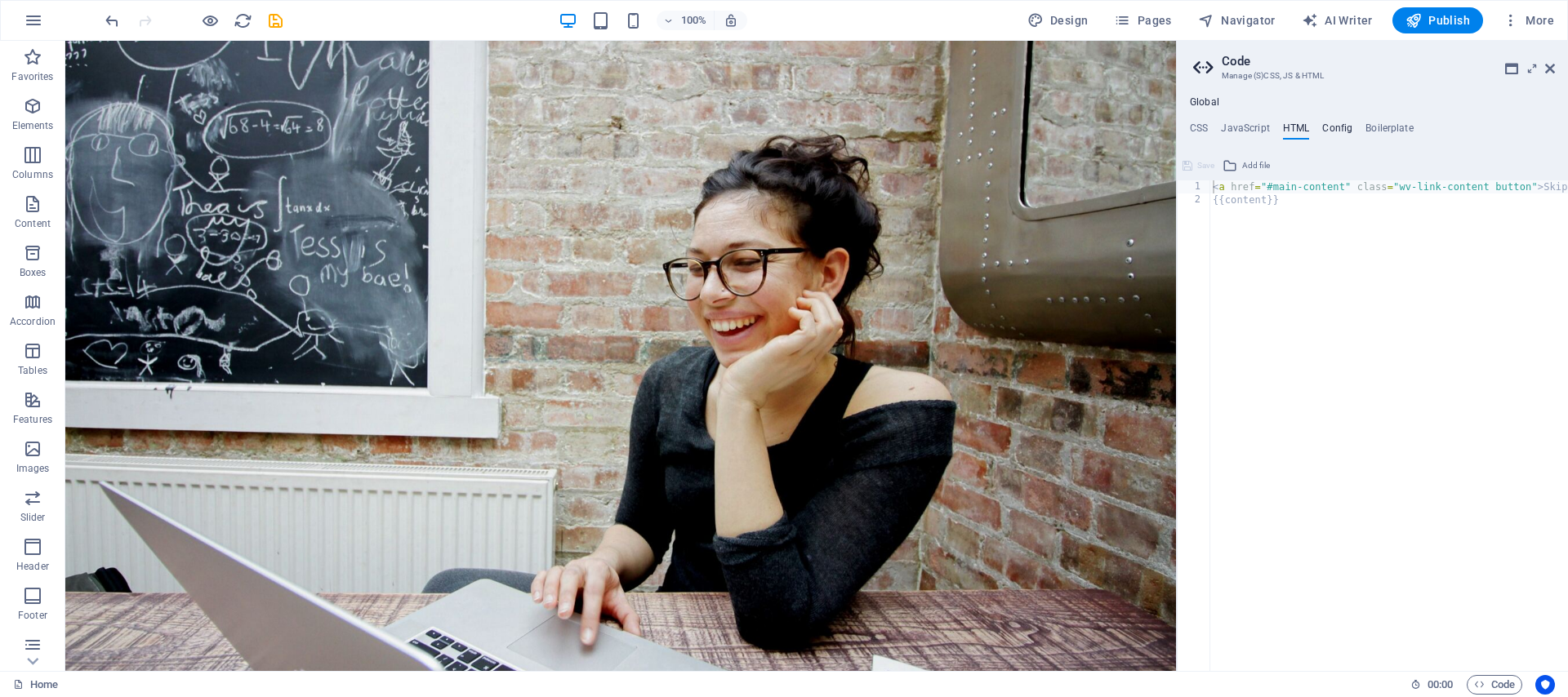
click at [1323, 129] on h4 "Config" at bounding box center [1337, 132] width 30 height 18
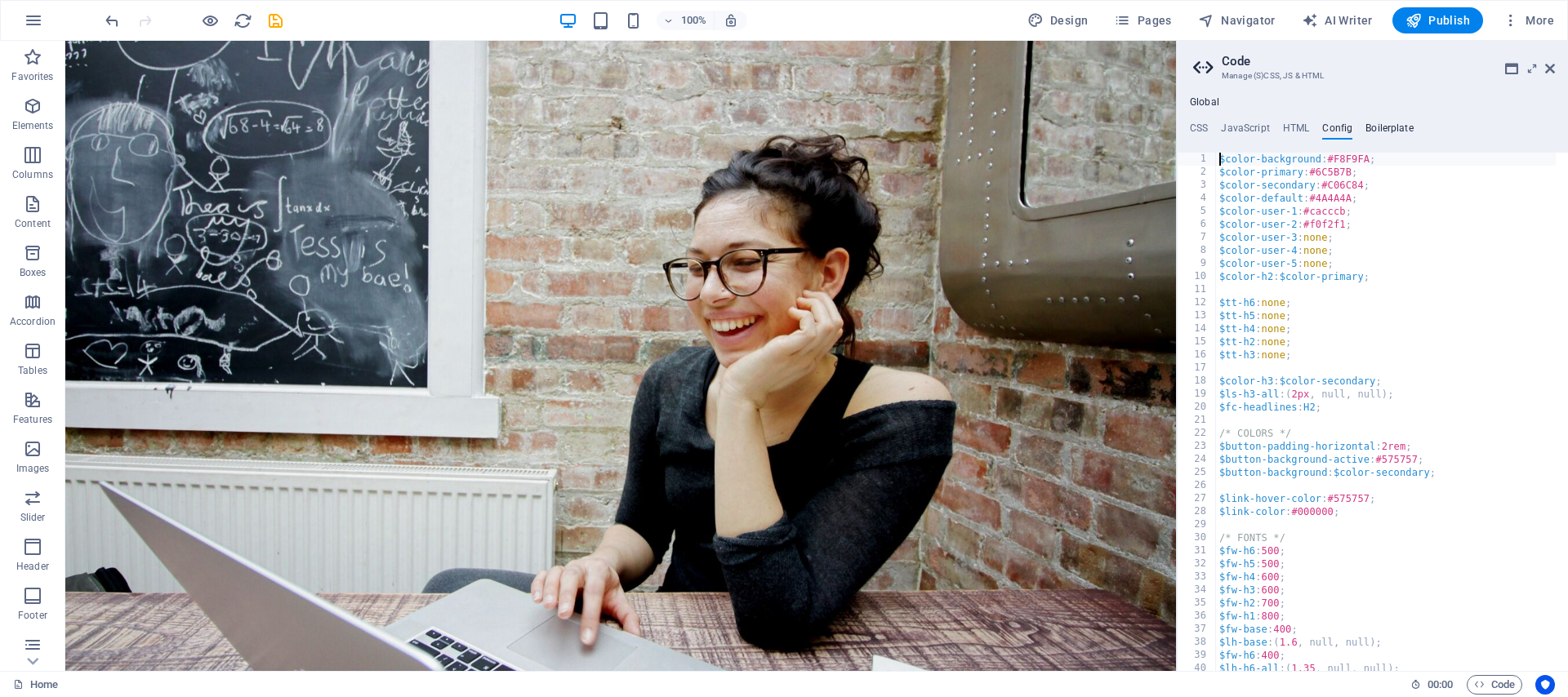
click at [1387, 123] on h4 "Boilerplate" at bounding box center [1389, 132] width 48 height 18
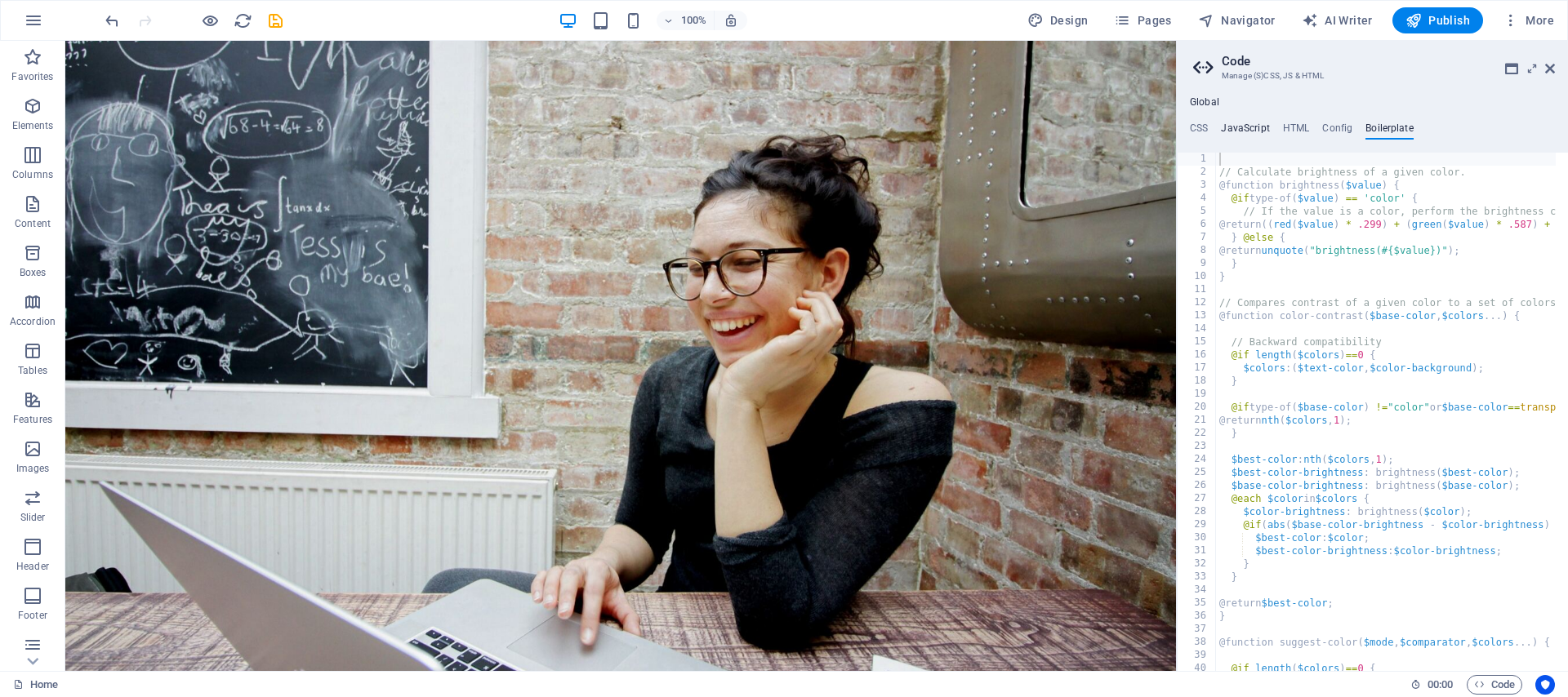
click at [1245, 123] on h4 "JavaScript" at bounding box center [1245, 132] width 48 height 18
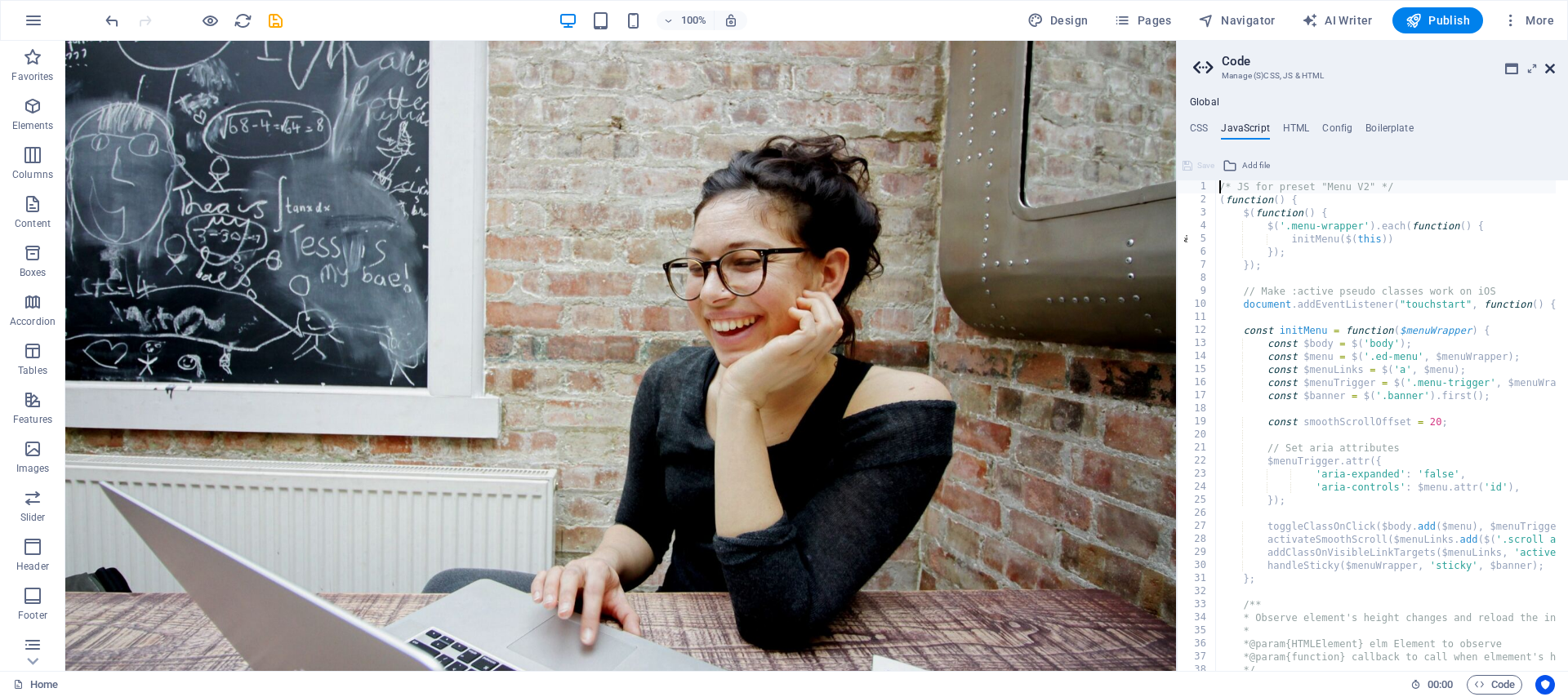
click at [1553, 71] on icon at bounding box center [1550, 68] width 10 height 13
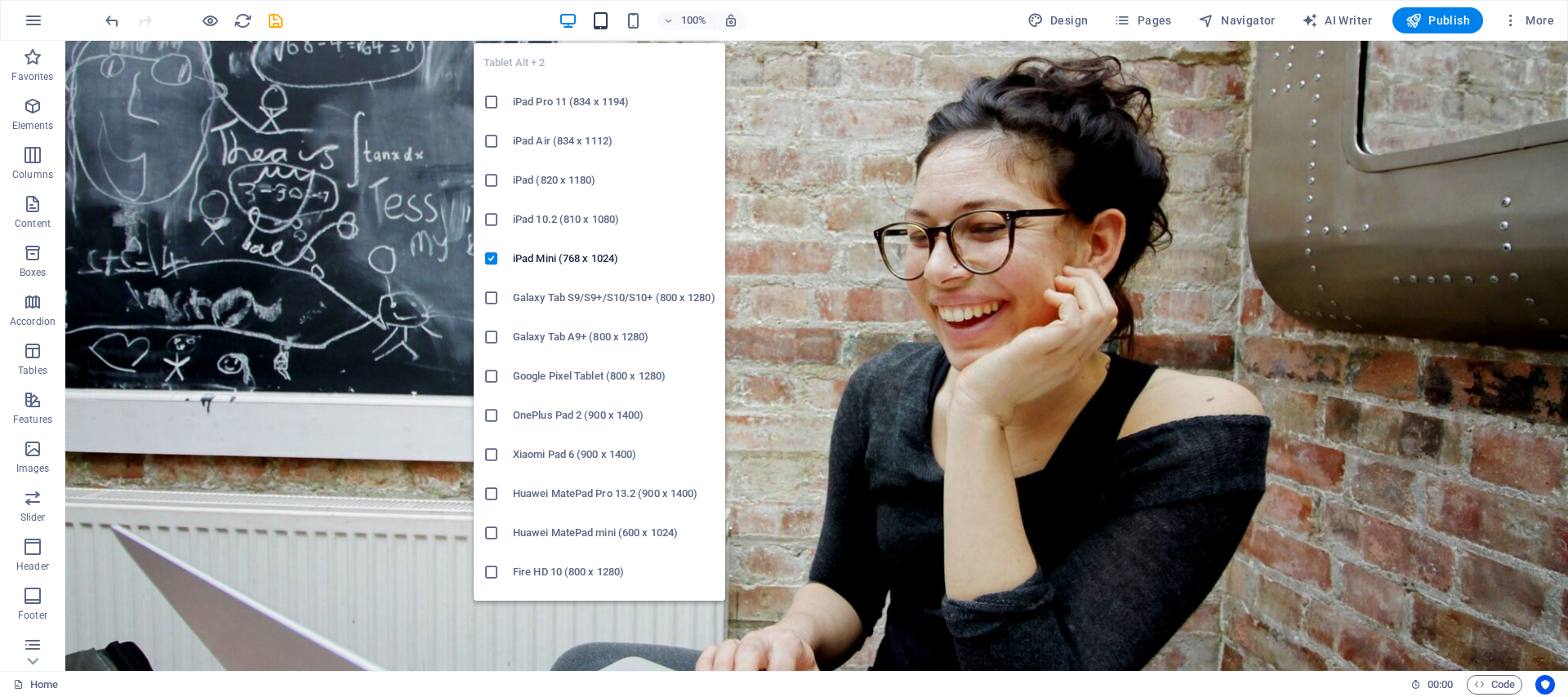
click at [608, 18] on icon "button" at bounding box center [600, 20] width 18 height 18
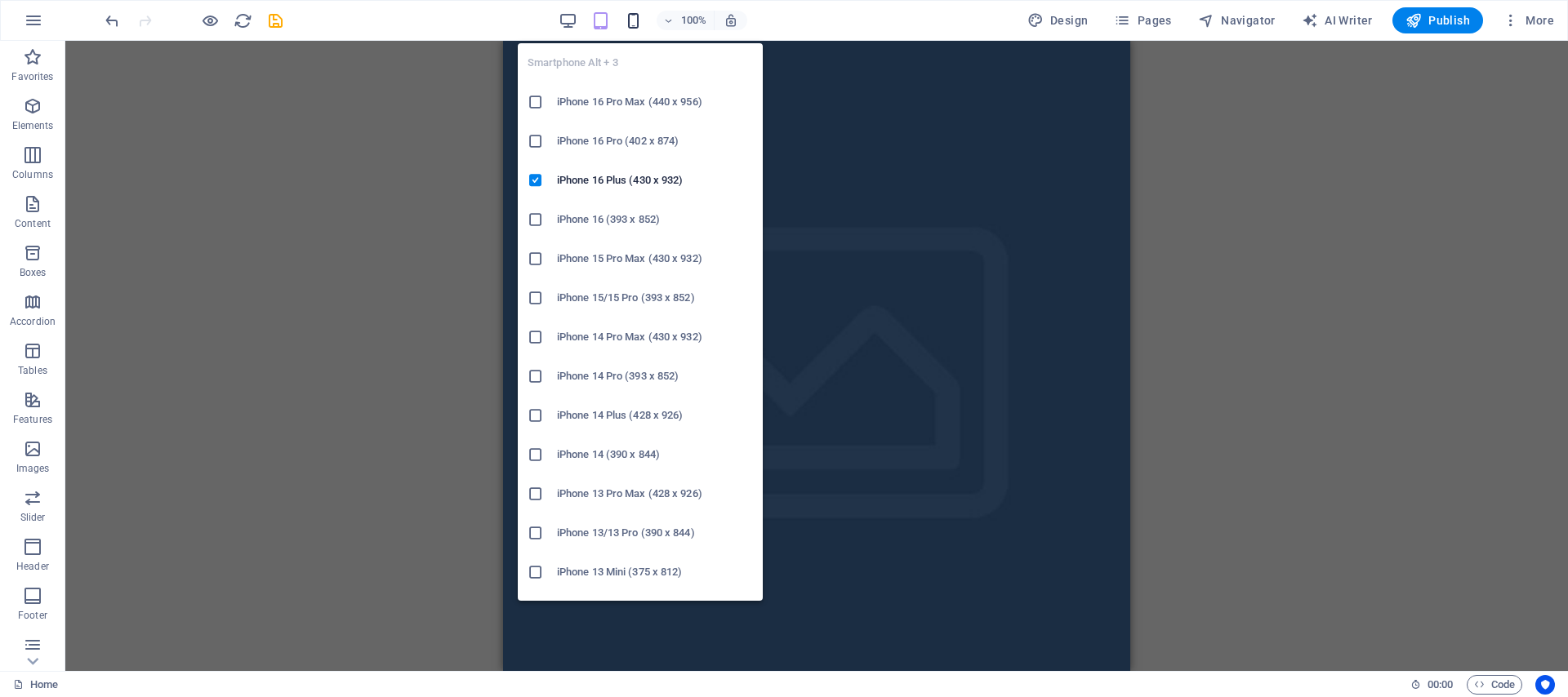
click at [632, 18] on icon "button" at bounding box center [632, 20] width 18 height 18
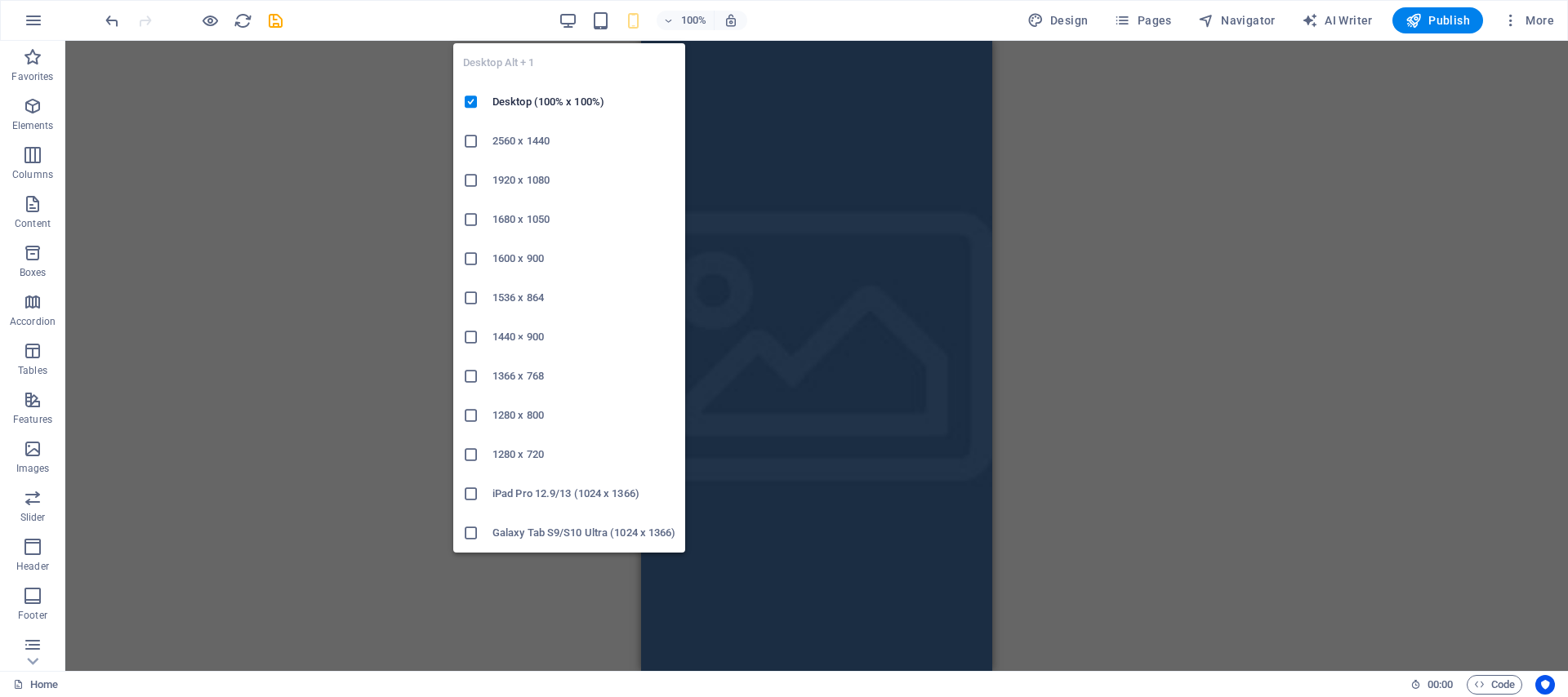
click at [587, 23] on div "100%" at bounding box center [652, 20] width 189 height 26
click at [566, 13] on icon "button" at bounding box center [567, 20] width 18 height 18
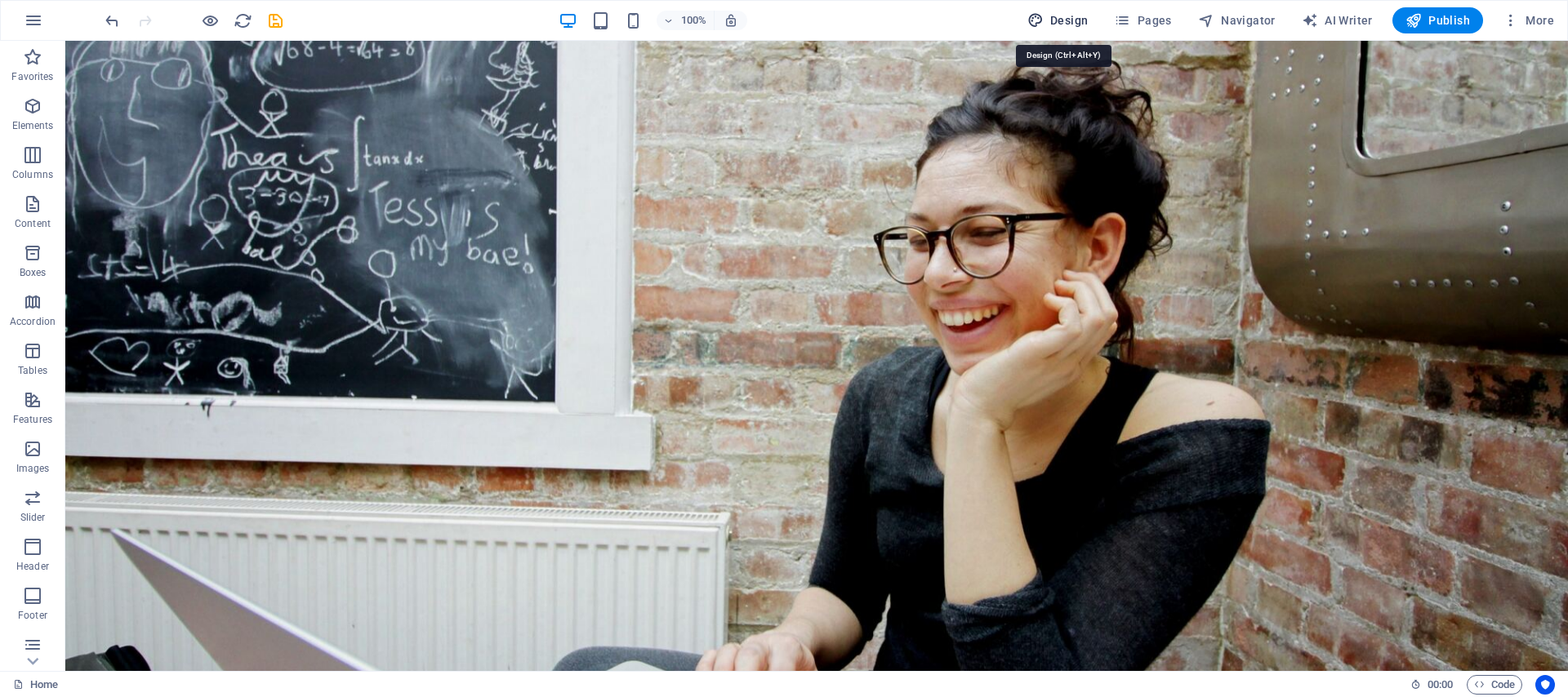
click at [1062, 23] on span "Design" at bounding box center [1057, 20] width 61 height 16
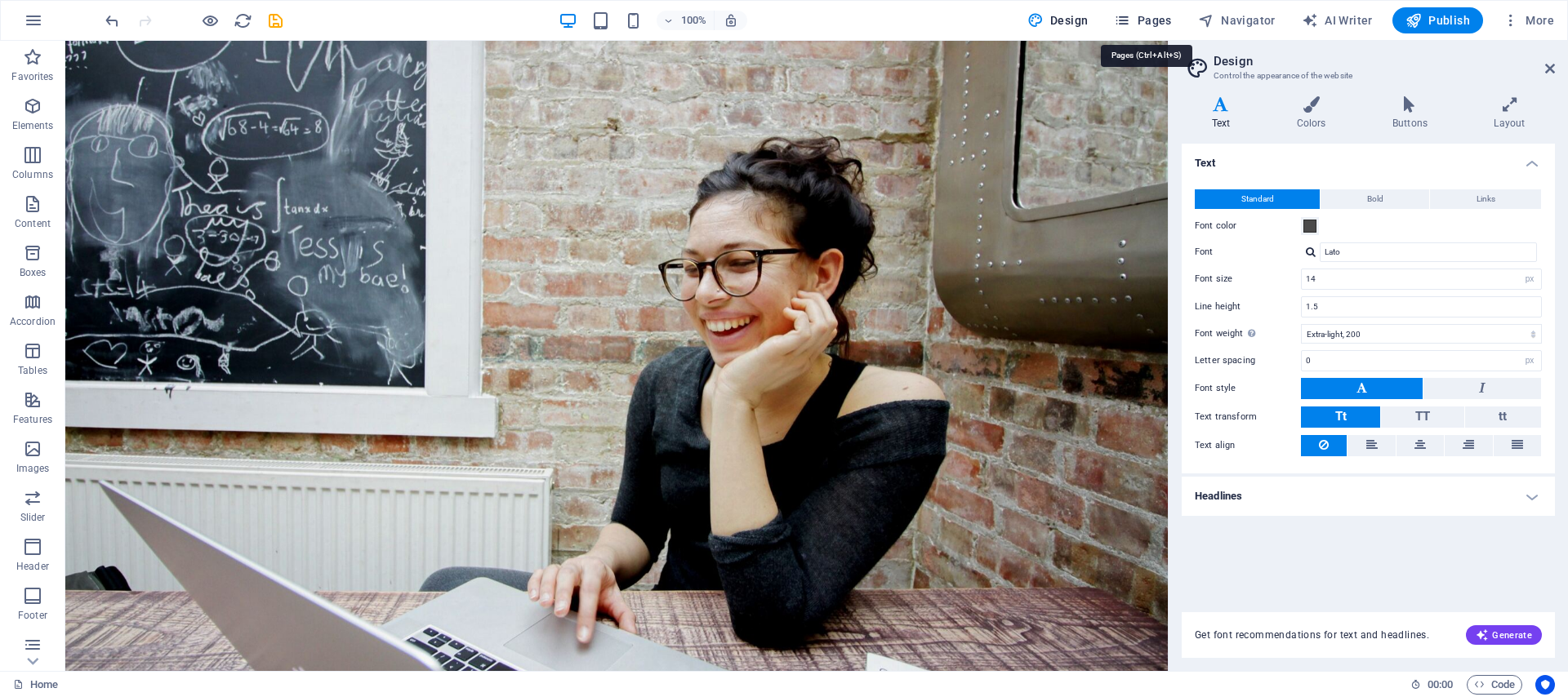
click at [1155, 19] on span "Pages" at bounding box center [1142, 20] width 57 height 16
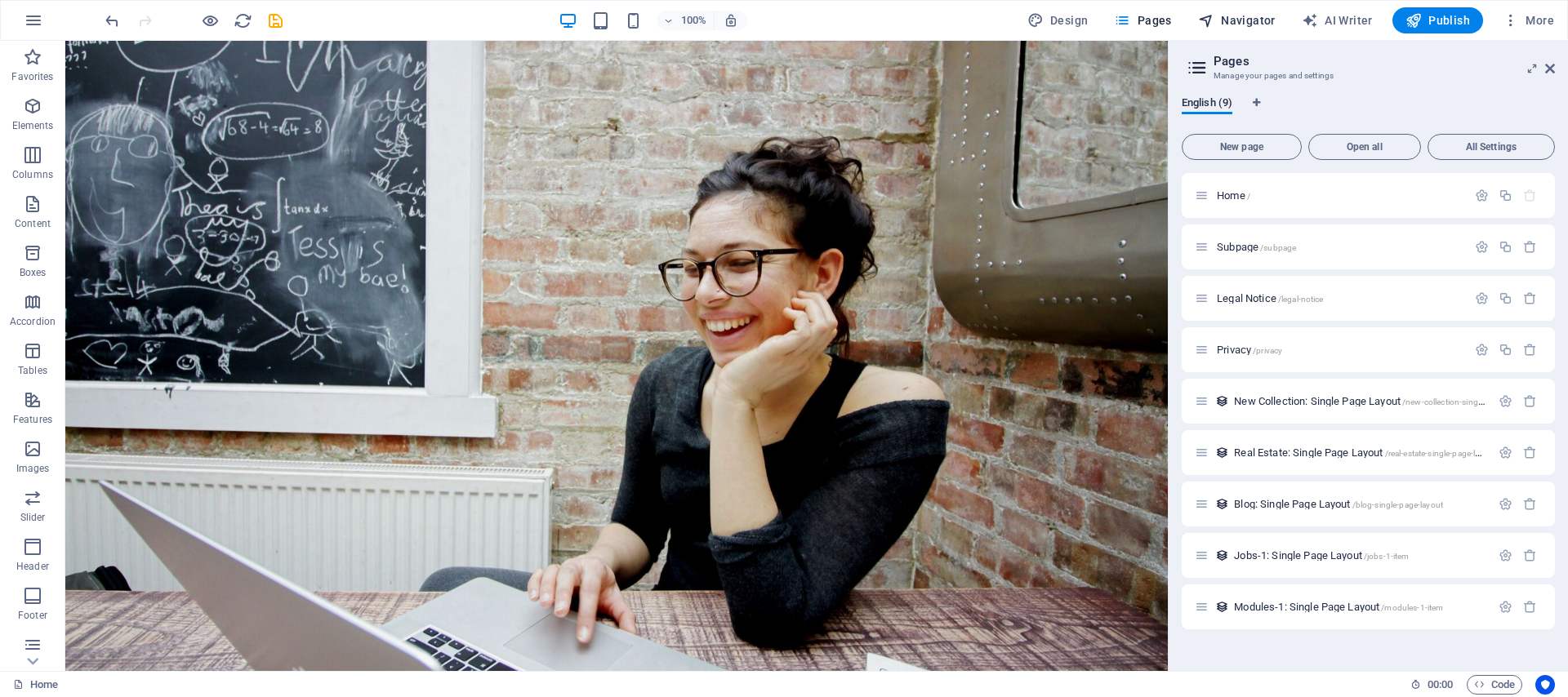
click at [1251, 27] on span "Navigator" at bounding box center [1236, 20] width 77 height 16
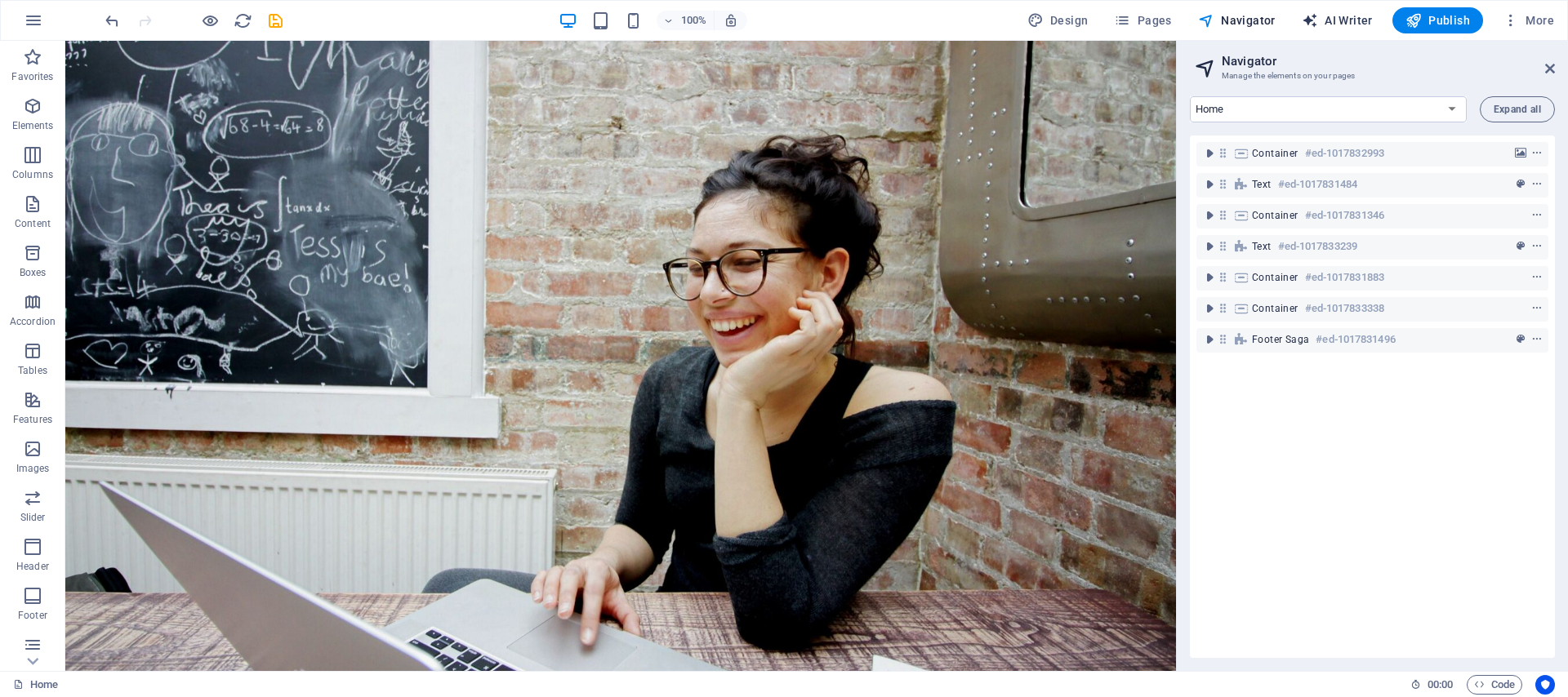
click at [1329, 23] on span "AI Writer" at bounding box center [1337, 20] width 71 height 16
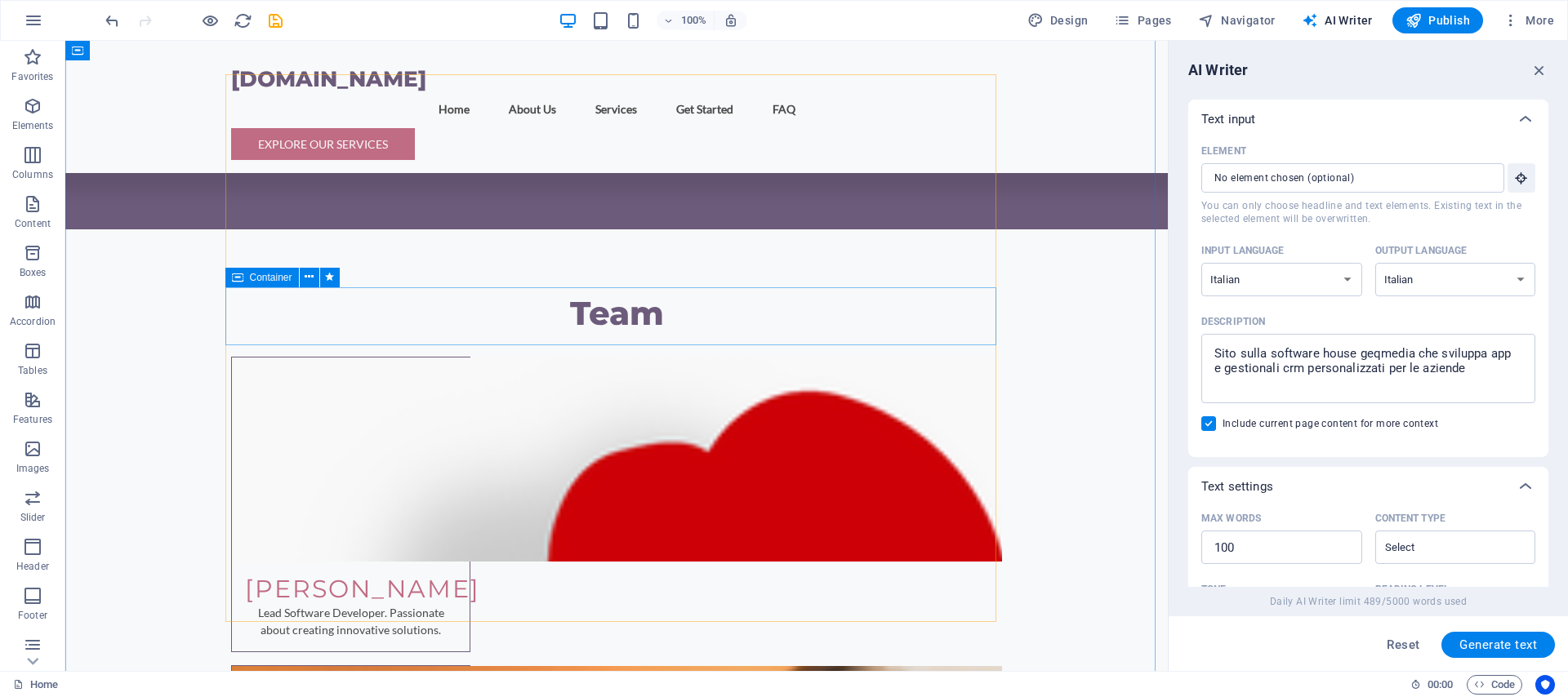
scroll to position [3042, 0]
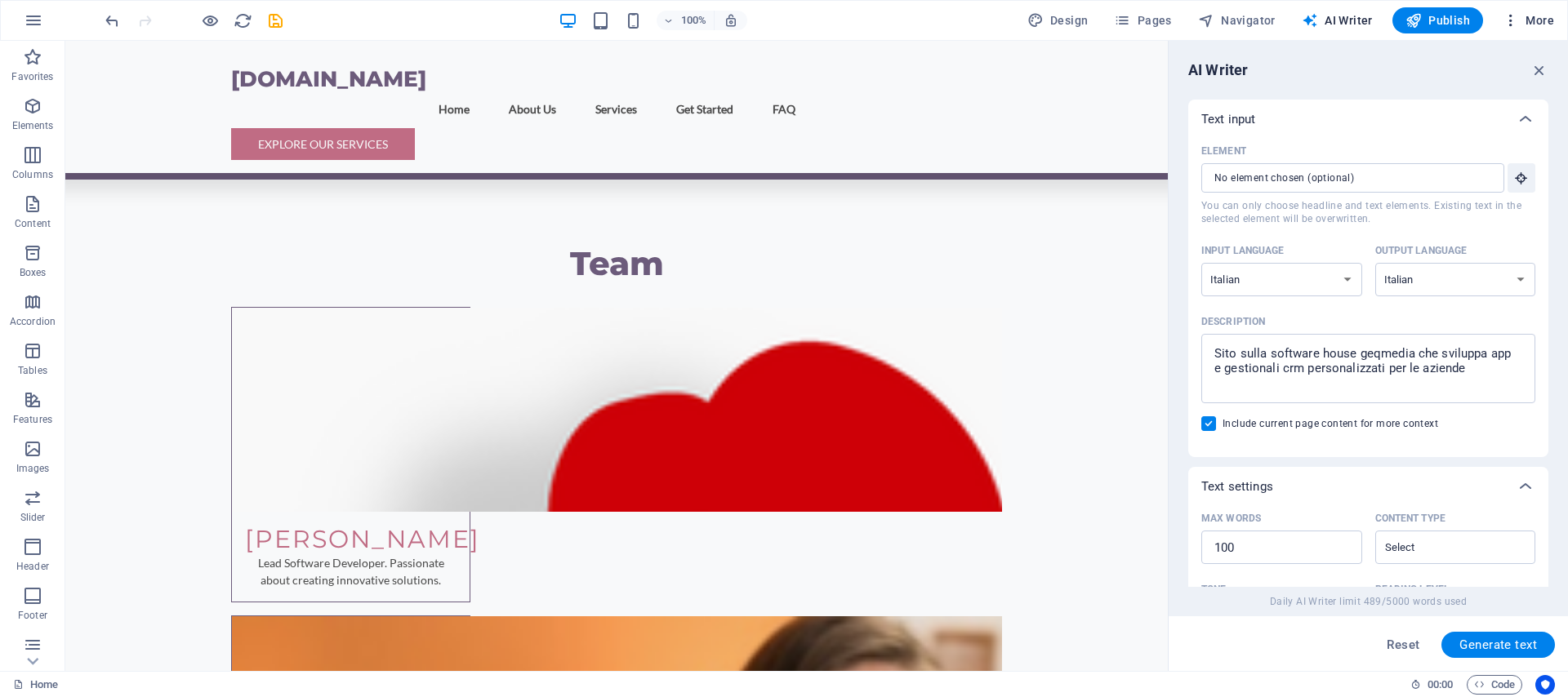
click at [1536, 25] on span "More" at bounding box center [1527, 20] width 51 height 16
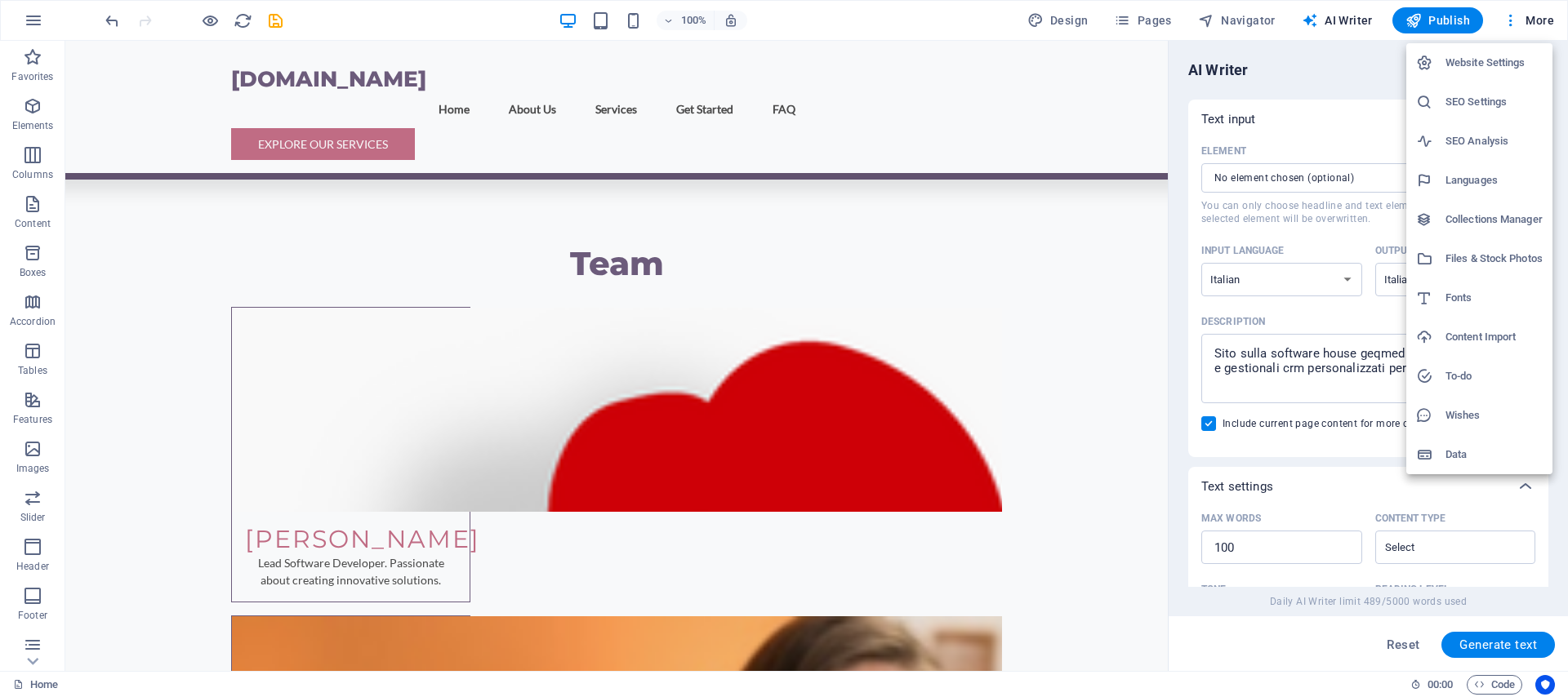
click at [1457, 451] on h6 "Data" at bounding box center [1493, 455] width 97 height 19
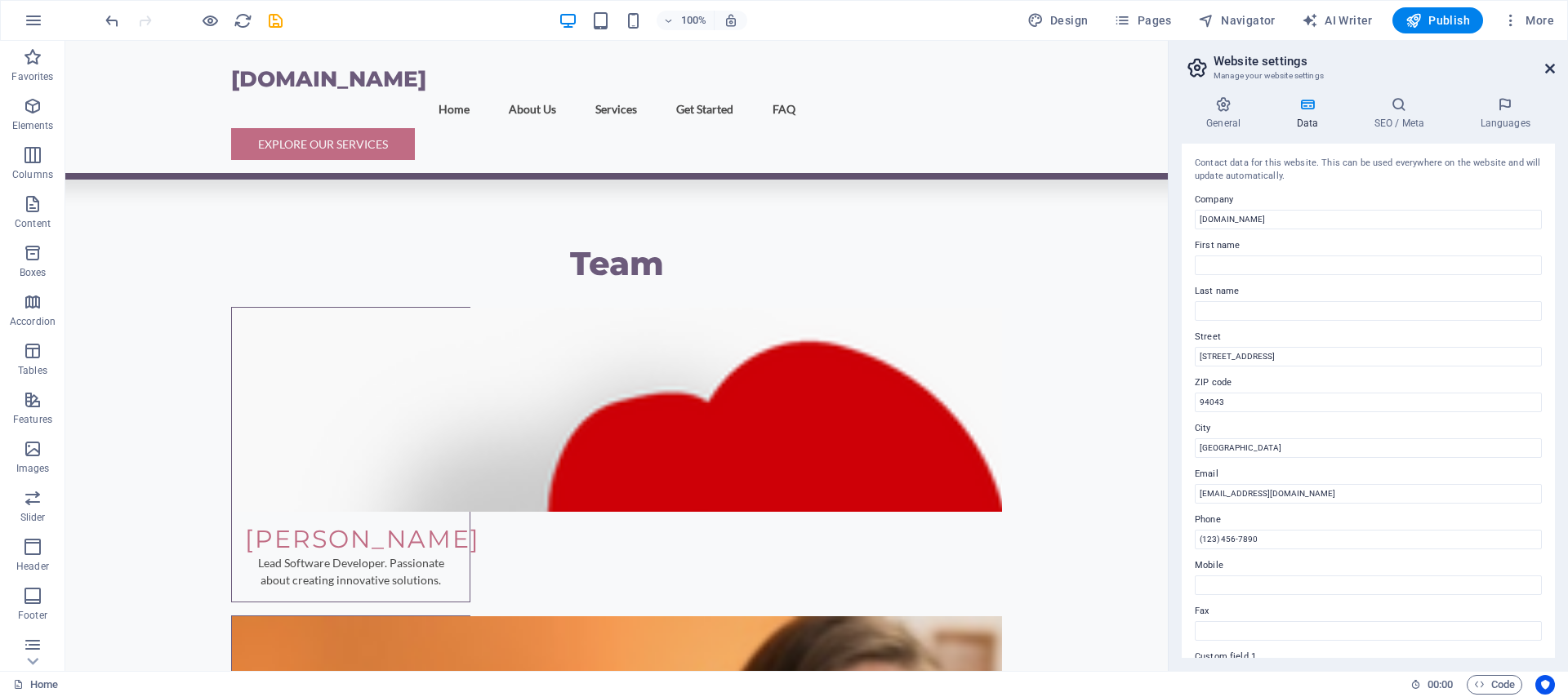
click at [1549, 65] on icon at bounding box center [1550, 68] width 10 height 13
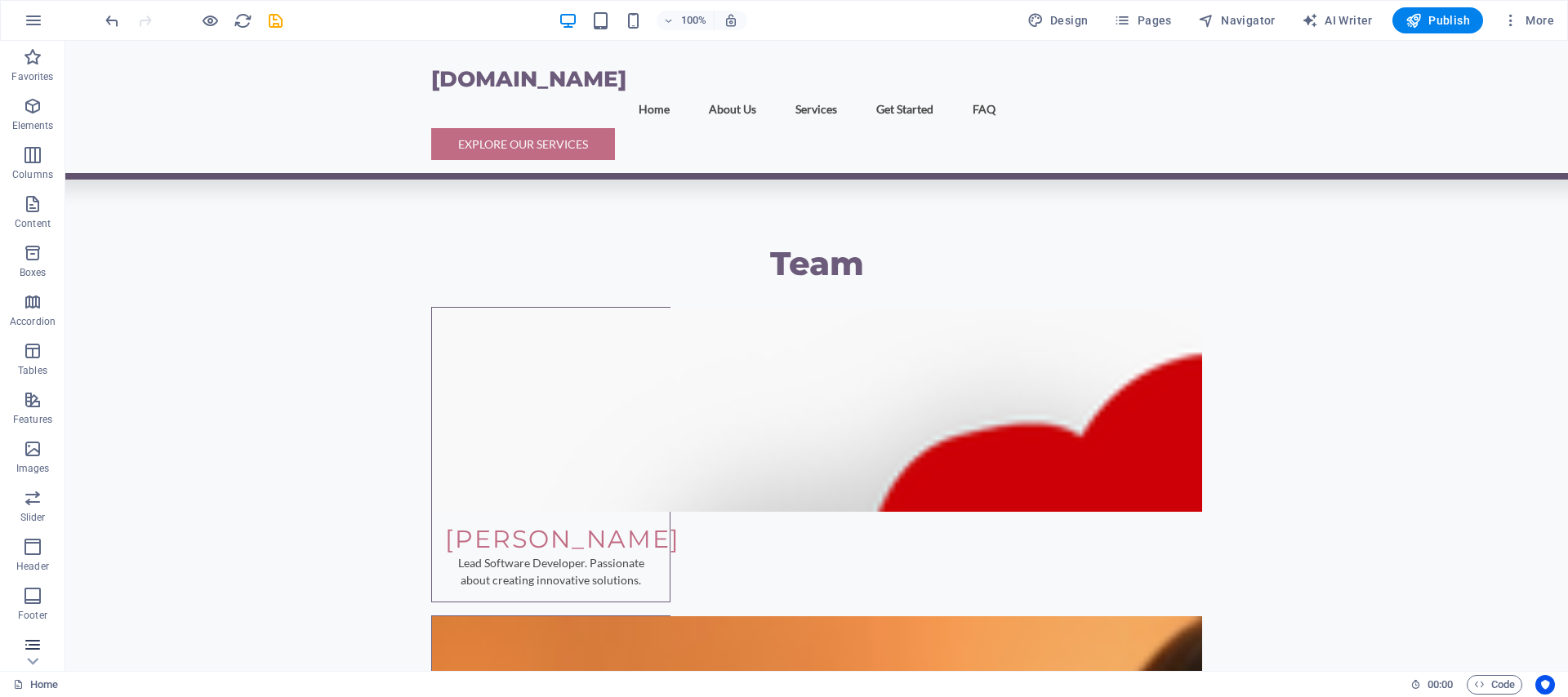
scroll to position [105, 0]
click at [34, 608] on p "Marketing" at bounding box center [32, 609] width 45 height 13
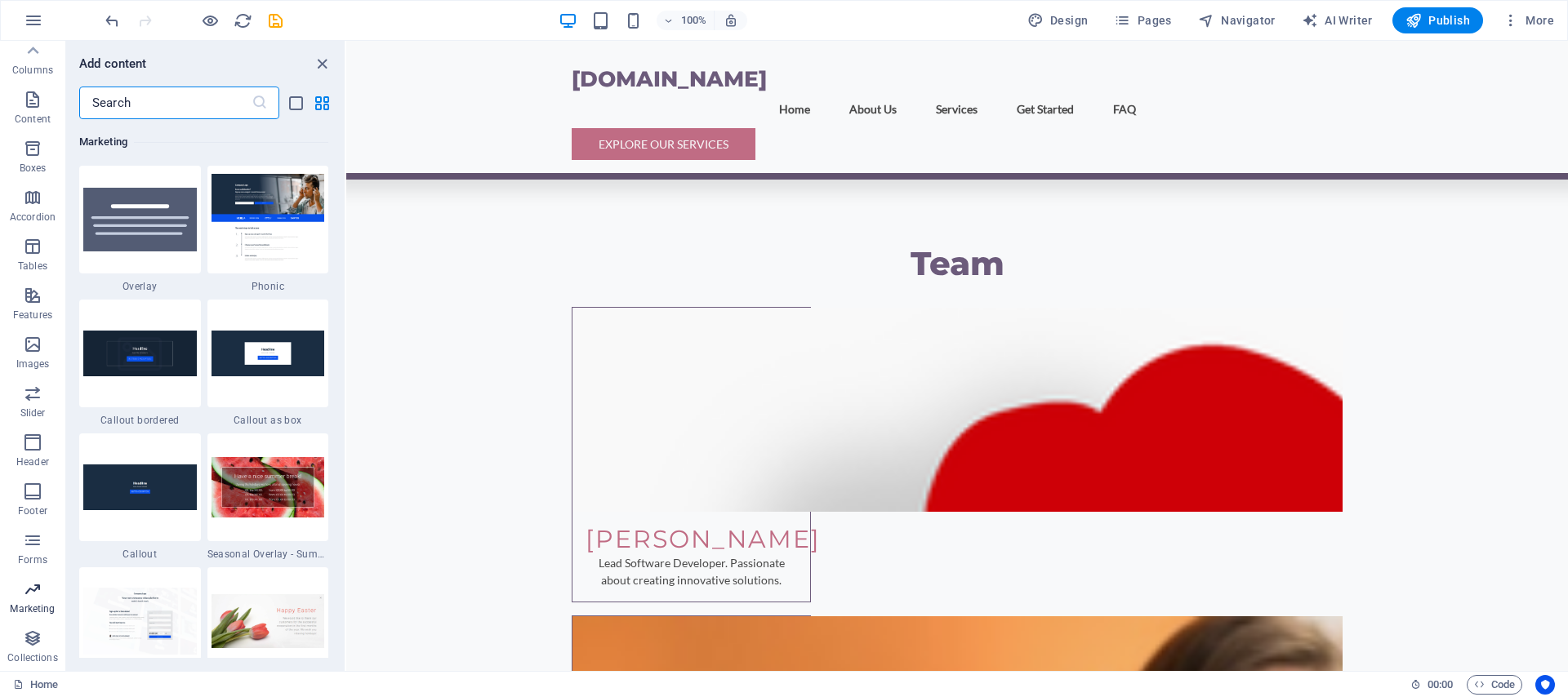
scroll to position [13301, 0]
click at [143, 243] on img at bounding box center [139, 220] width 113 height 64
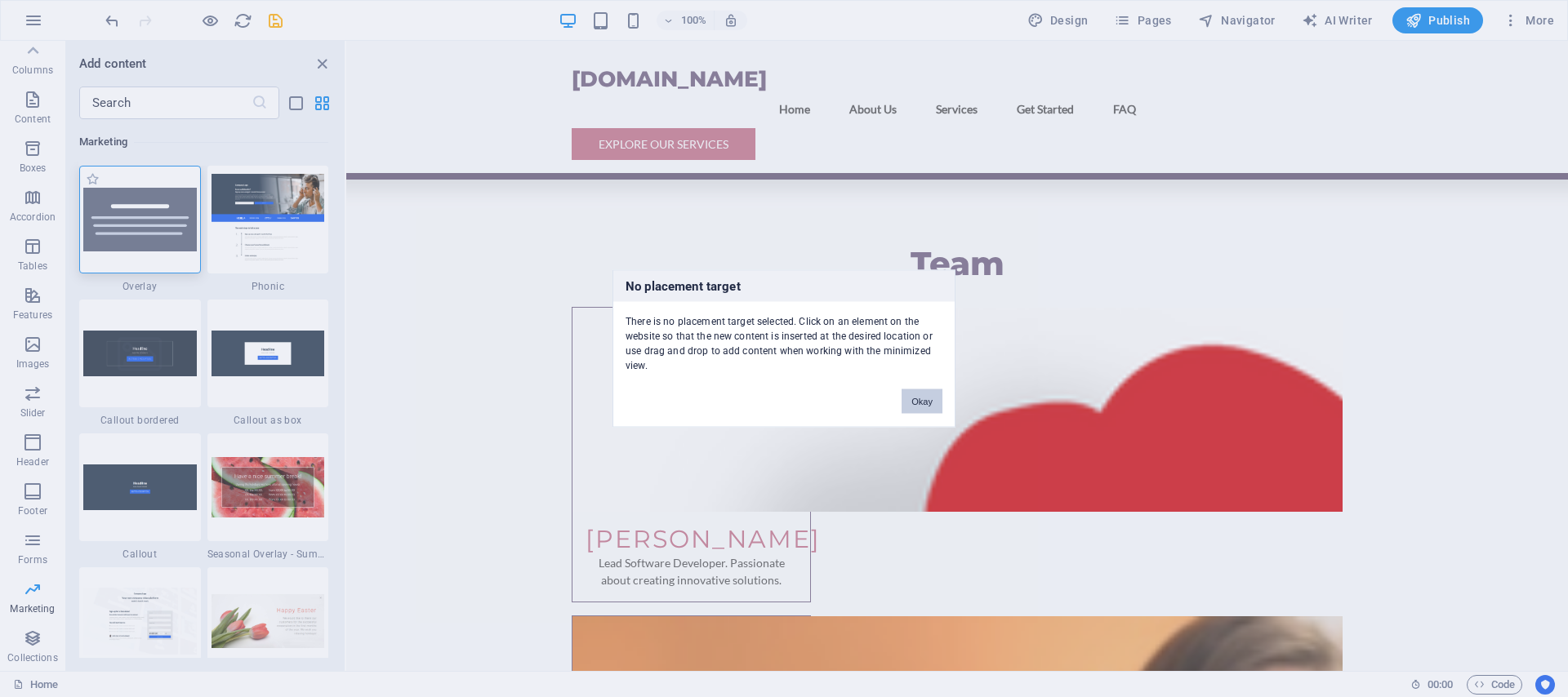
click at [243, 231] on div "No placement target There is no placement target selected. Click on an element …" at bounding box center [784, 348] width 1568 height 697
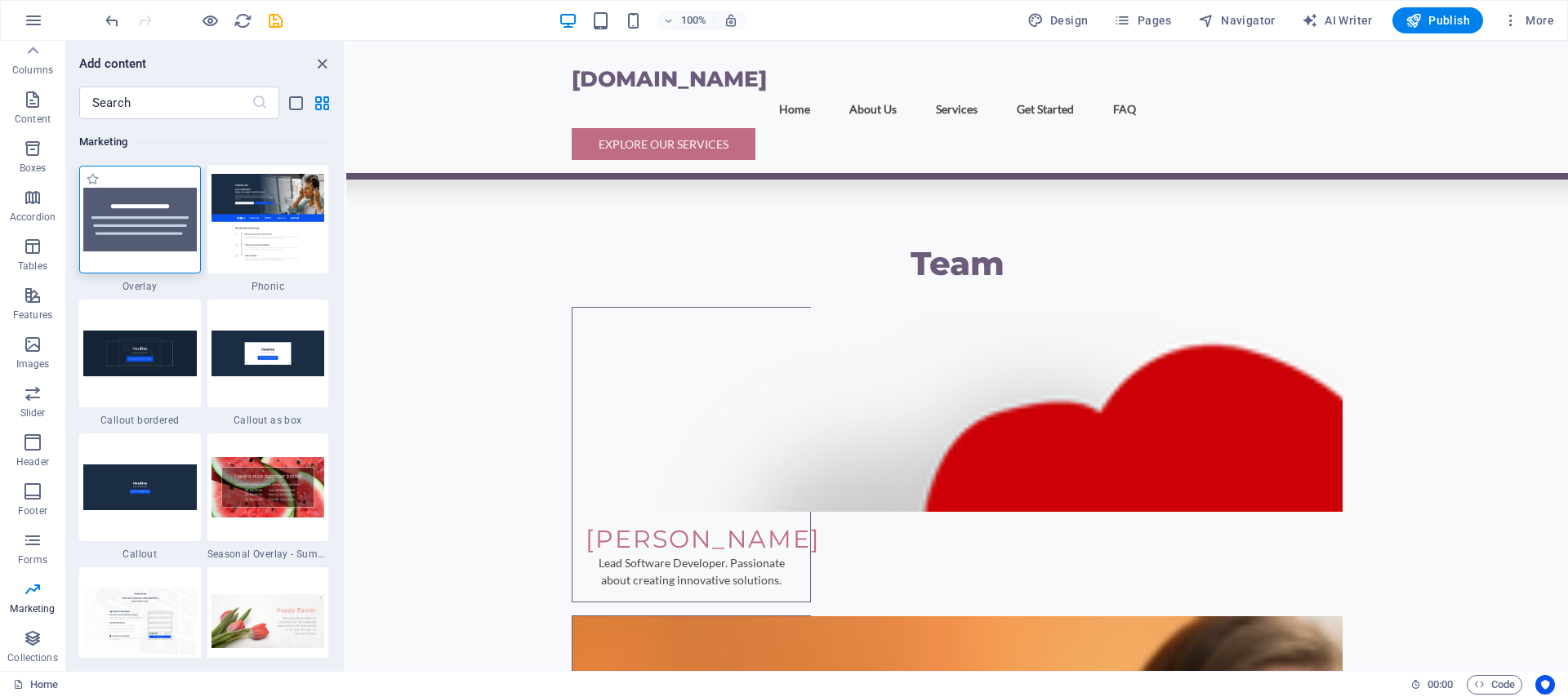
click at [243, 231] on img at bounding box center [267, 220] width 113 height 91
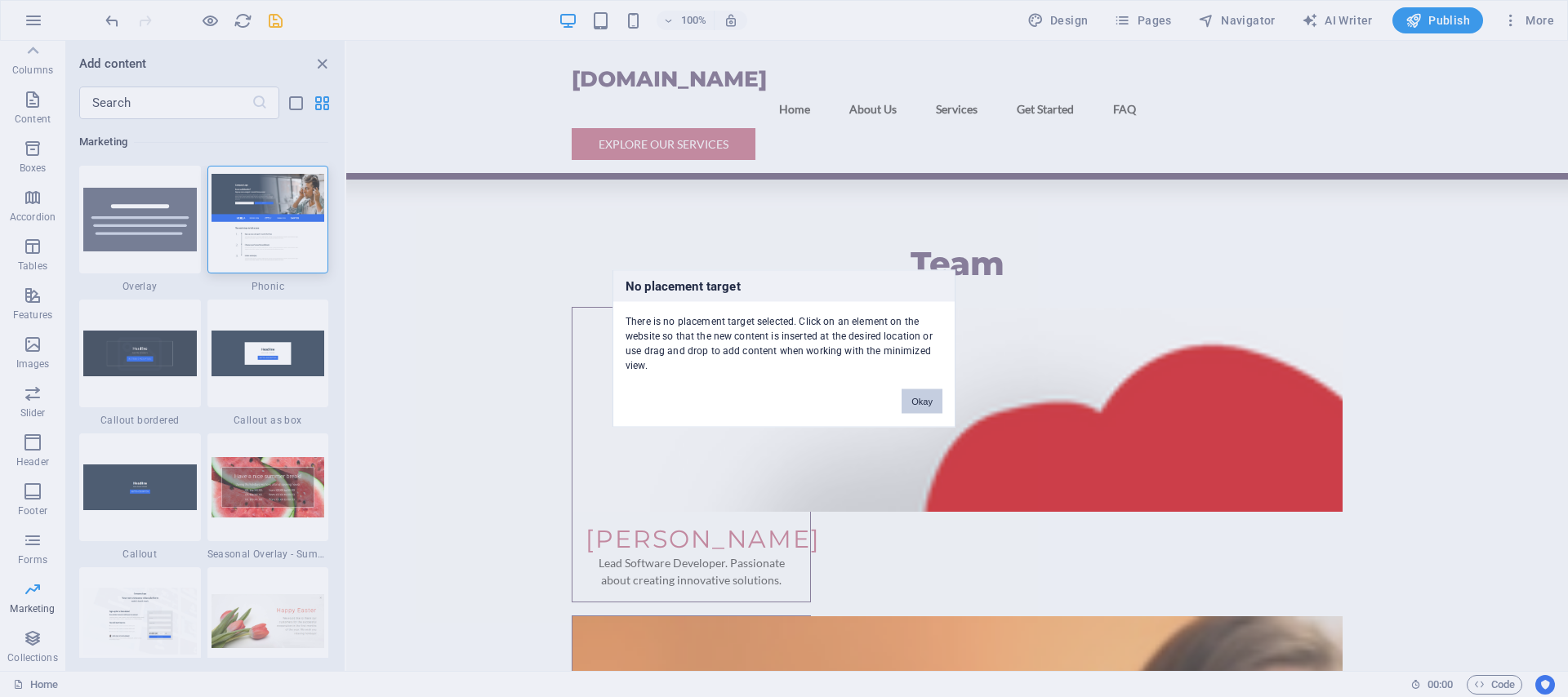
click at [922, 396] on button "Okay" at bounding box center [921, 401] width 41 height 24
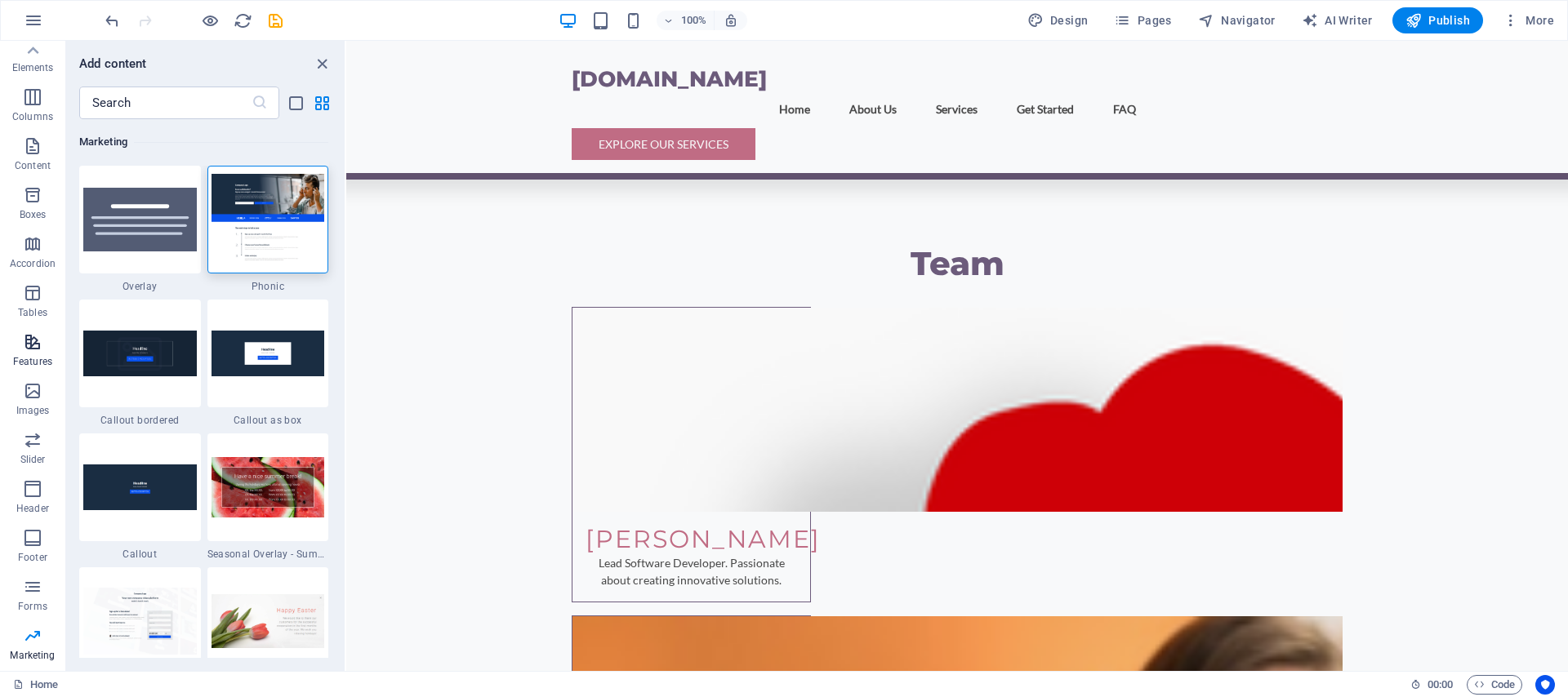
scroll to position [0, 0]
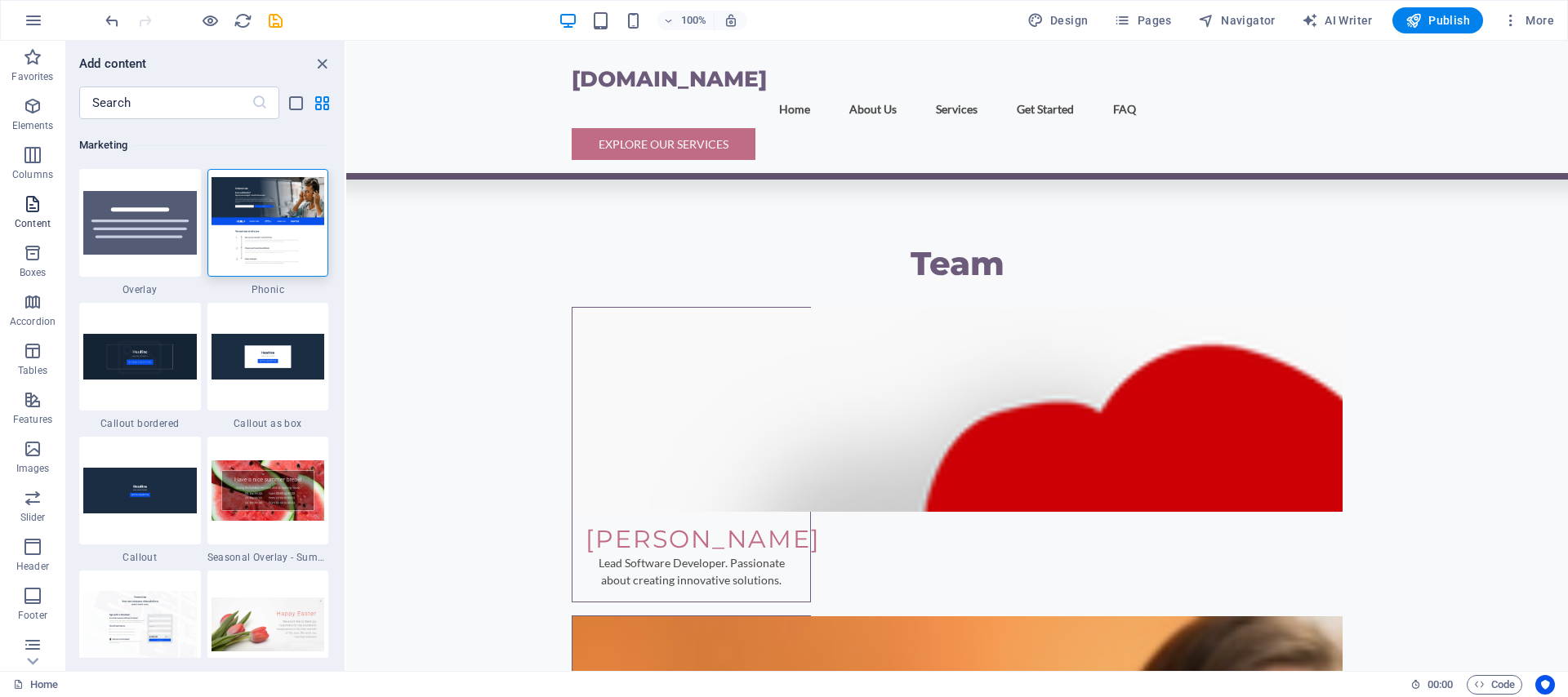
click at [30, 235] on button "Content" at bounding box center [32, 212] width 65 height 49
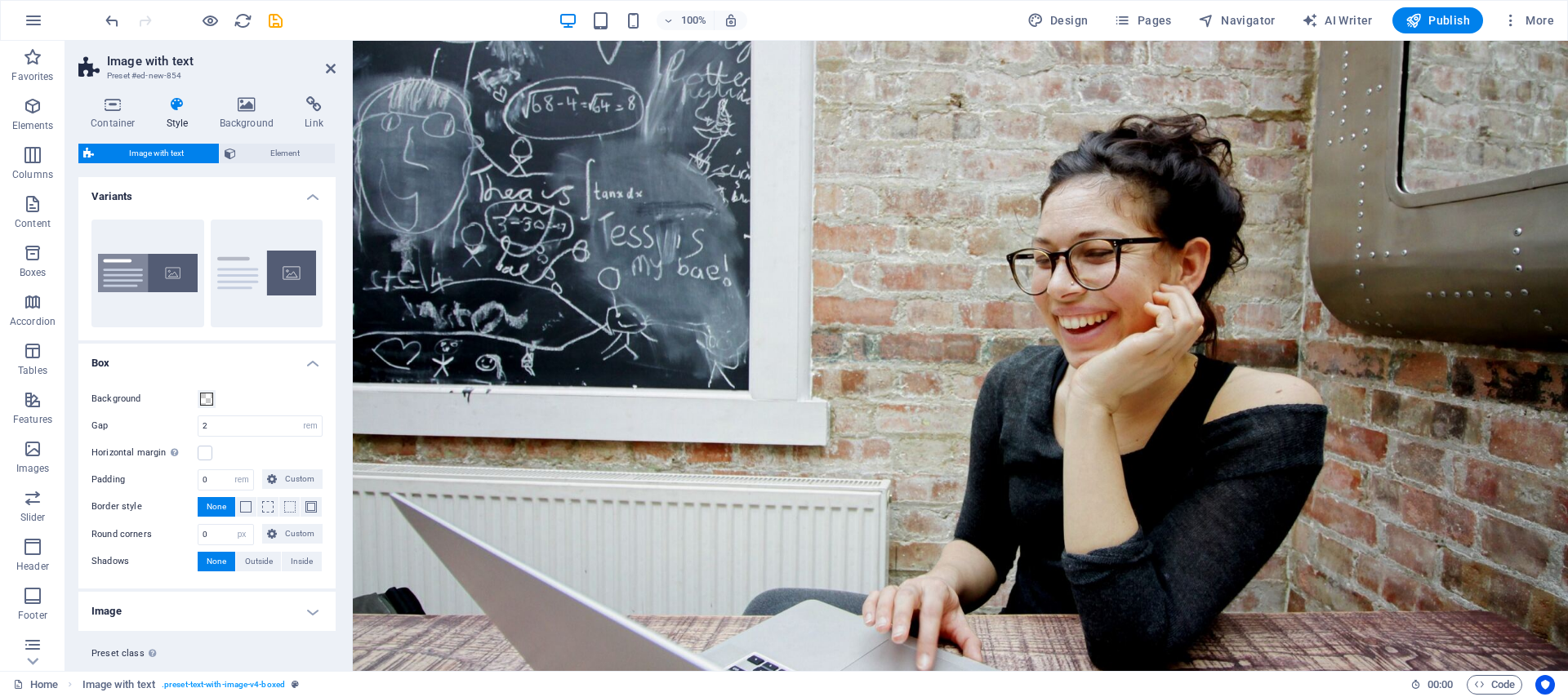
drag, startPoint x: 294, startPoint y: 348, endPoint x: 584, endPoint y: 0, distance: 453.0
